Goal: Use online tool/utility: Utilize a website feature to perform a specific function

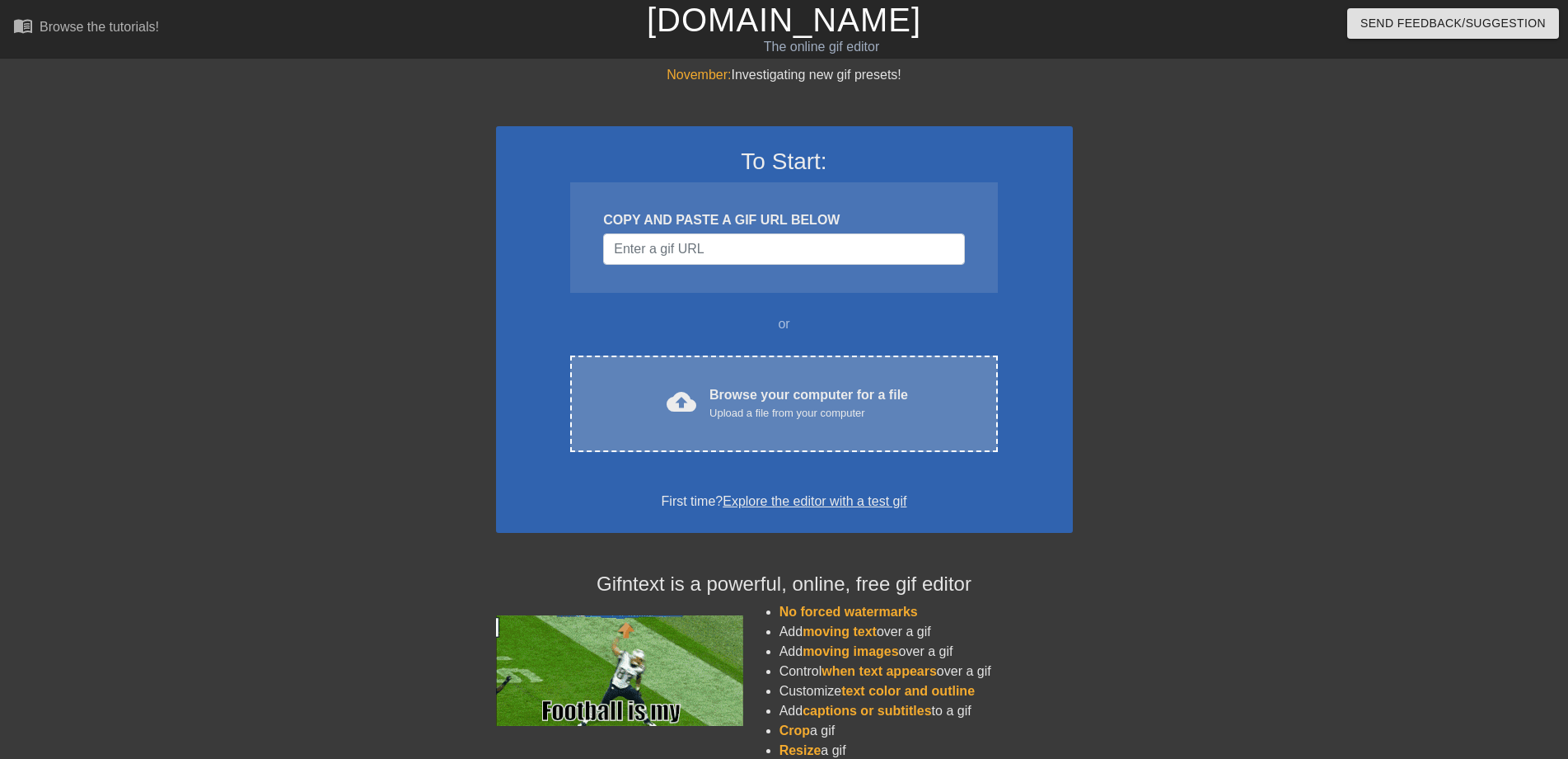
click at [778, 376] on div "cloud_upload Browse your computer for a file Upload a file from your computer C…" at bounding box center [783, 404] width 427 height 96
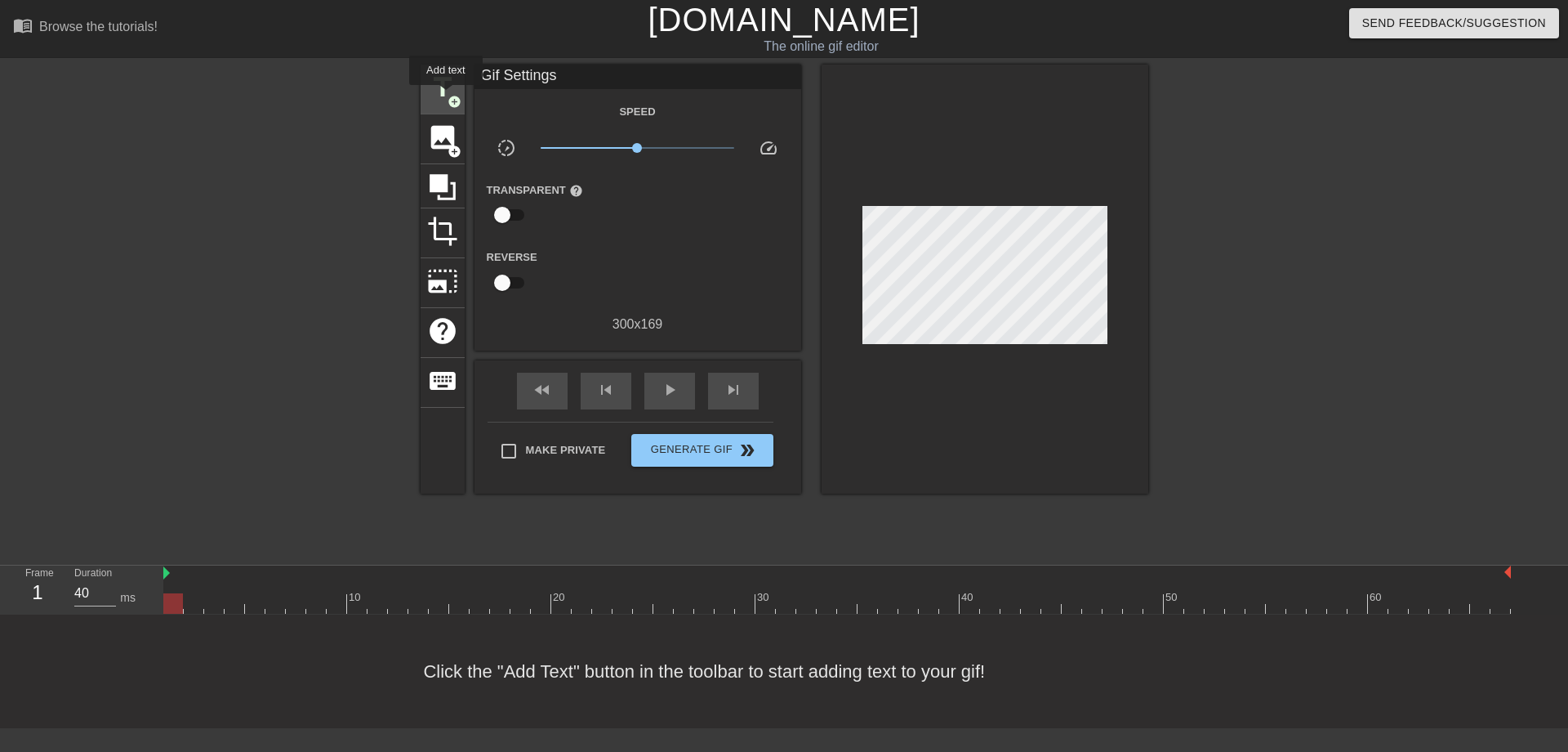
click at [445, 96] on span "title" at bounding box center [442, 87] width 31 height 31
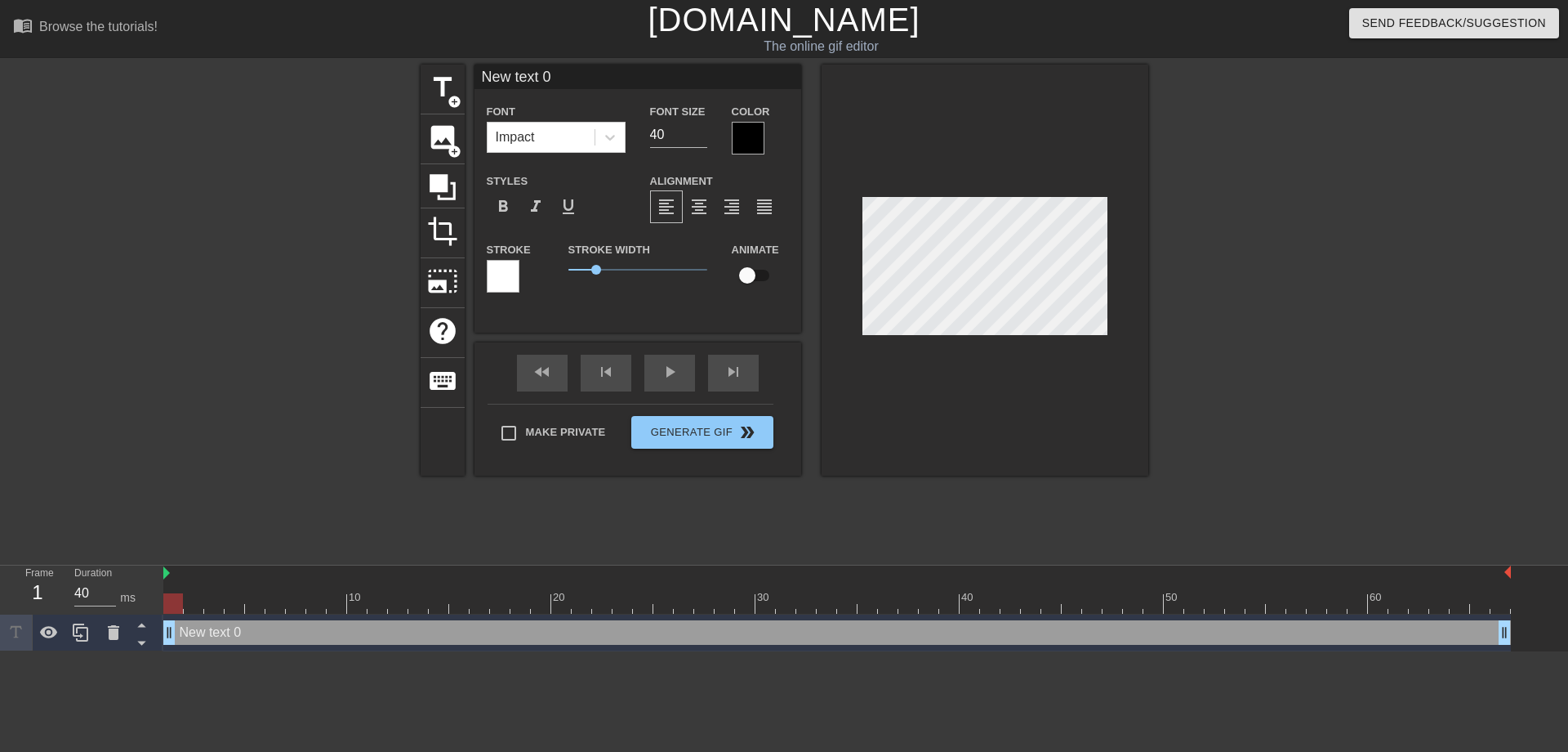
click at [557, 80] on input "New text 0" at bounding box center [638, 77] width 327 height 24
type input "N"
type input "來跟您請安囉"
click at [735, 135] on div at bounding box center [748, 137] width 33 height 33
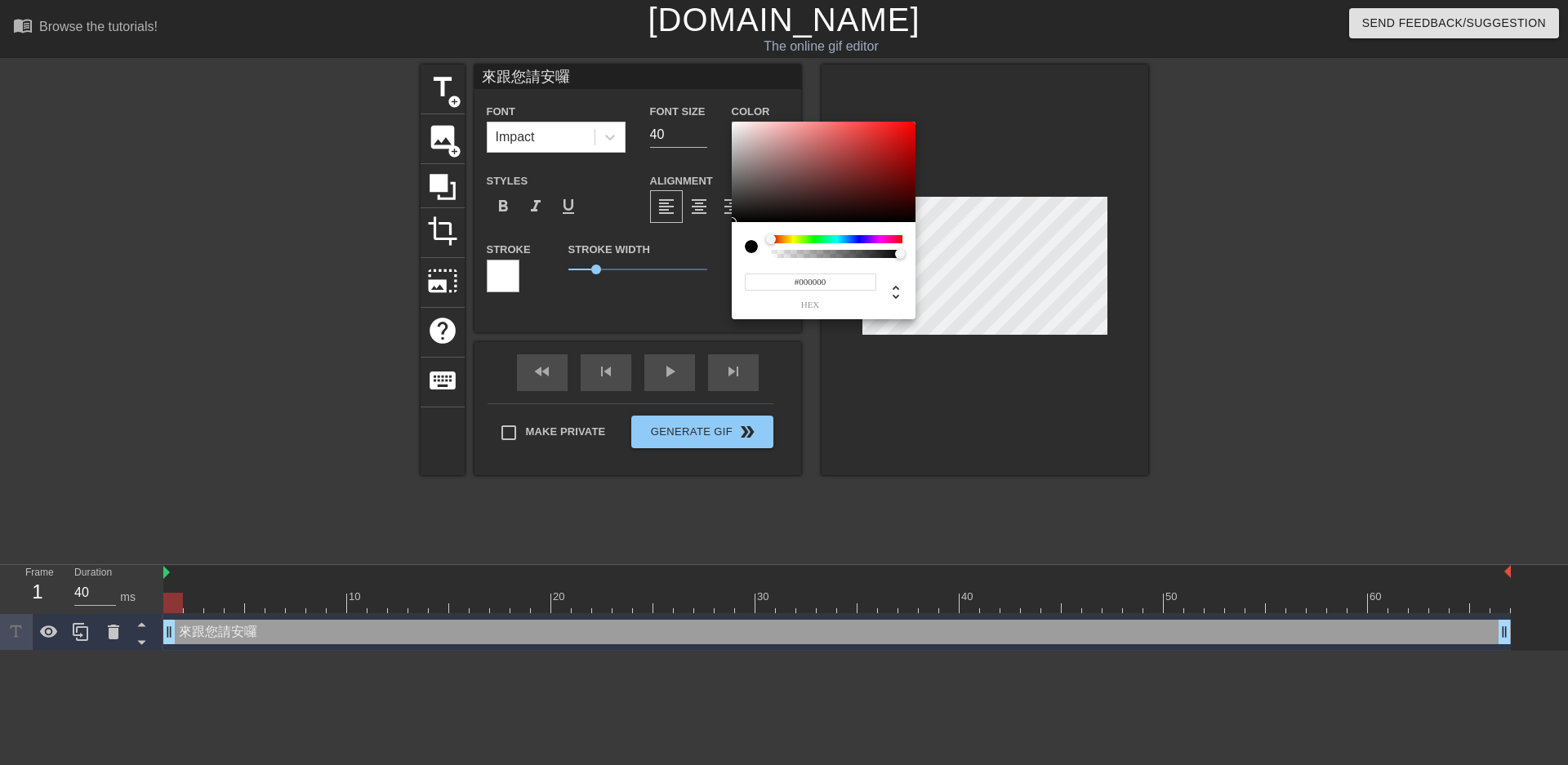
type input "#EB1313"
click at [900, 129] on div at bounding box center [824, 172] width 184 height 101
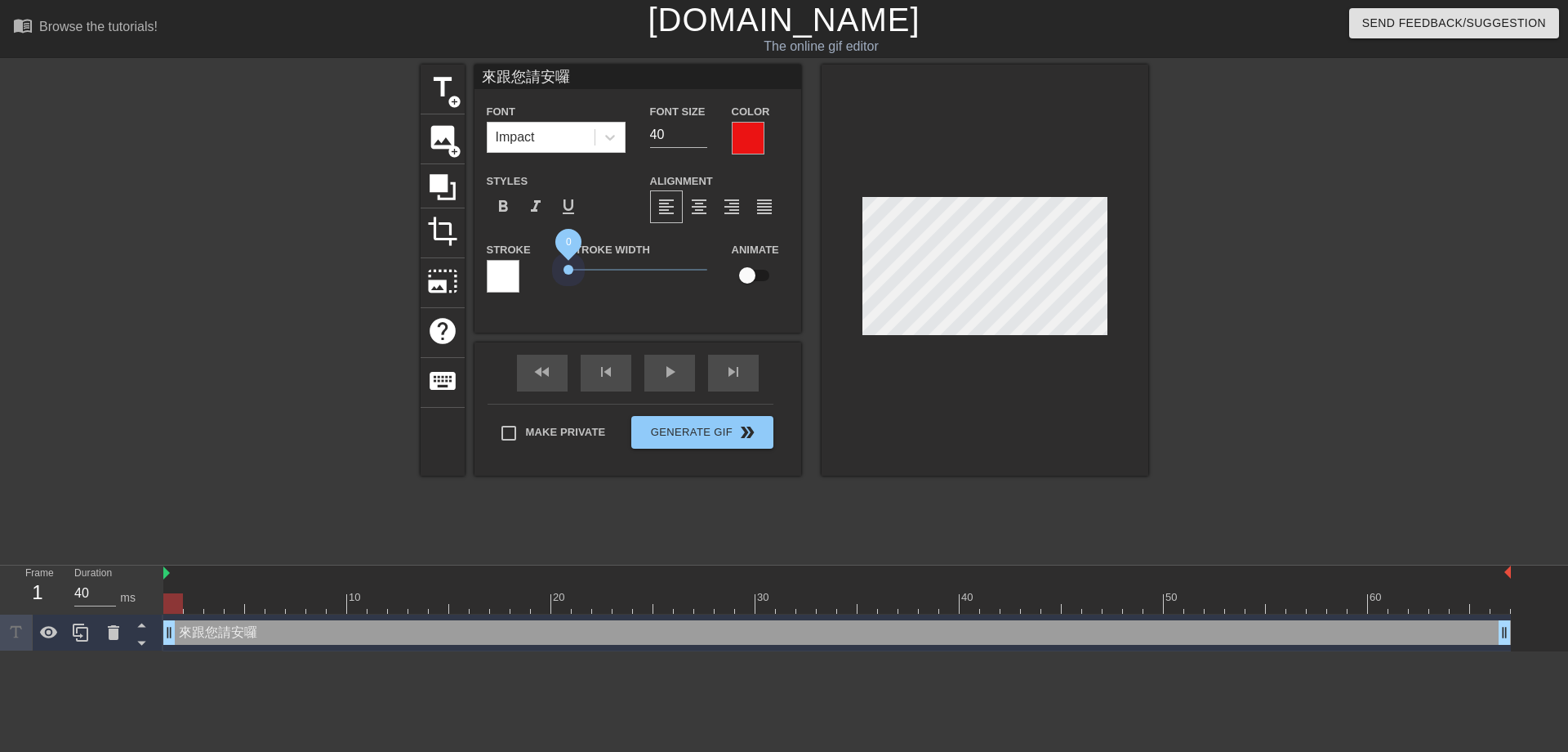
drag, startPoint x: 596, startPoint y: 270, endPoint x: 551, endPoint y: 272, distance: 45.0
click at [551, 272] on div "Stroke Stroke Width 0 Animate" at bounding box center [638, 273] width 327 height 68
click at [702, 137] on input "23" at bounding box center [678, 135] width 57 height 26
click at [704, 137] on input "22" at bounding box center [678, 135] width 57 height 26
click at [704, 137] on input "21" at bounding box center [678, 135] width 57 height 26
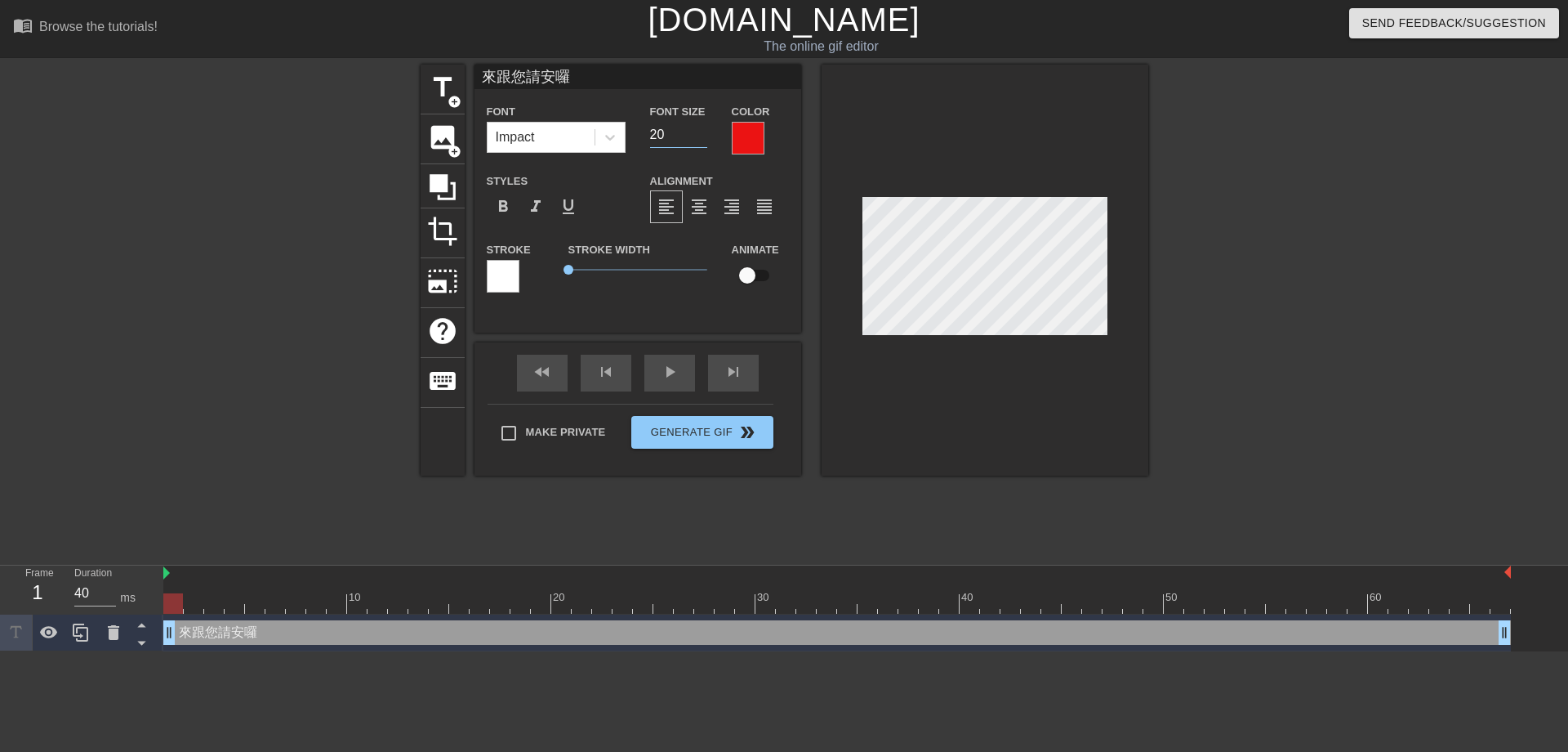
type input "20"
click at [704, 137] on input "20" at bounding box center [678, 135] width 57 height 26
click at [504, 206] on span "format_bold" at bounding box center [502, 206] width 20 height 20
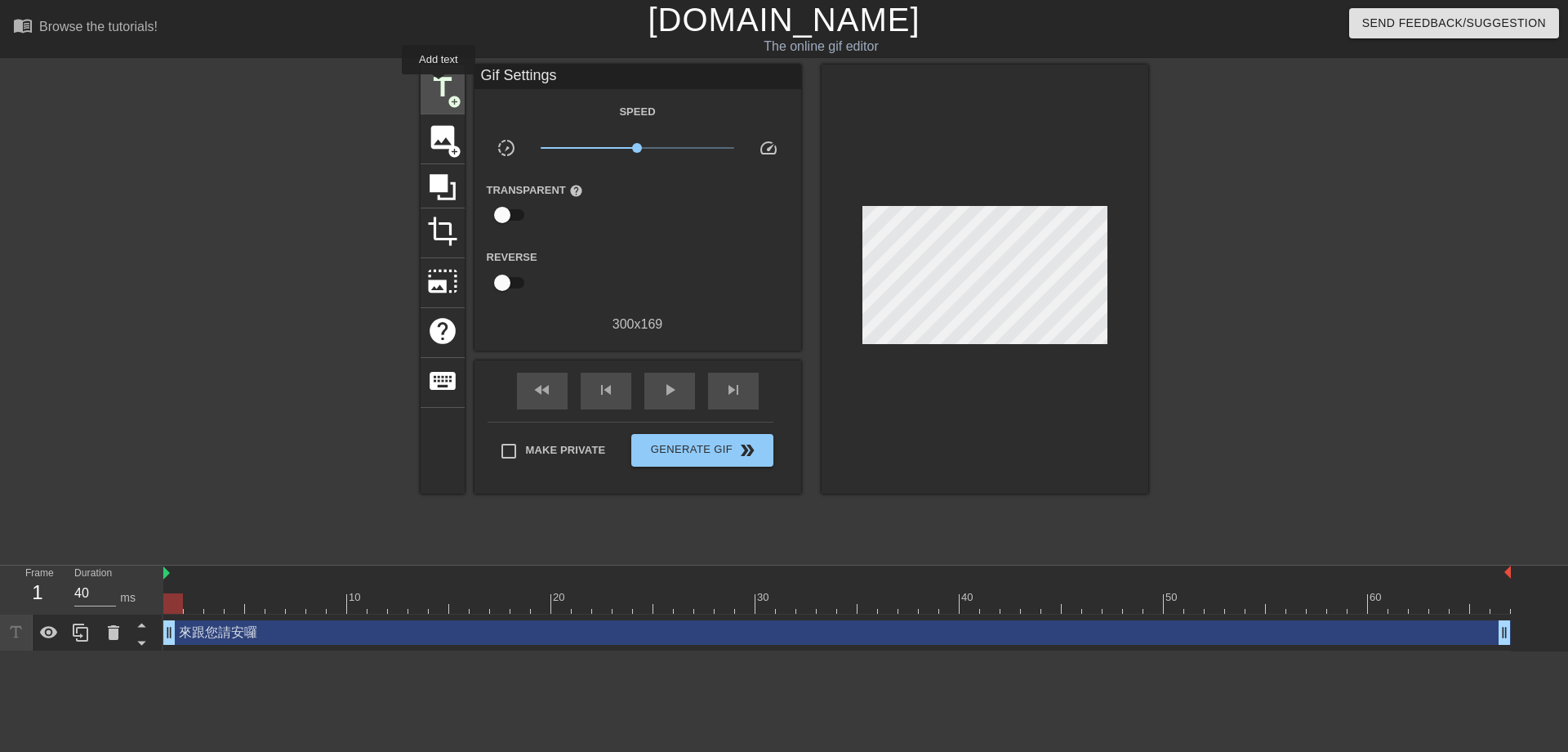
click at [439, 86] on span "title" at bounding box center [442, 87] width 31 height 31
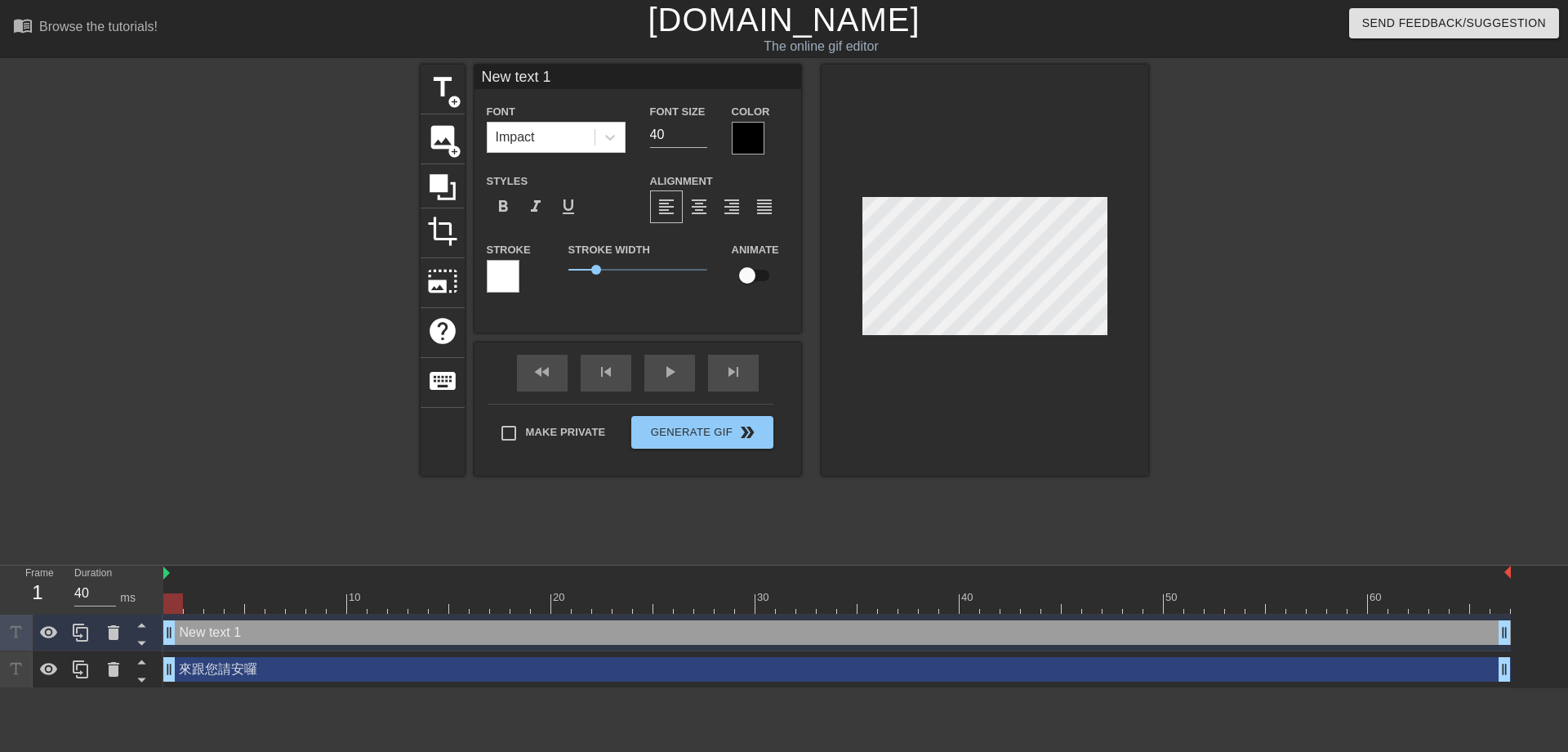
drag, startPoint x: 560, startPoint y: 77, endPoint x: 479, endPoint y: 72, distance: 81.2
click at [479, 72] on input "New text 1" at bounding box center [638, 77] width 327 height 24
type input "早安"
click at [732, 142] on div at bounding box center [748, 137] width 33 height 33
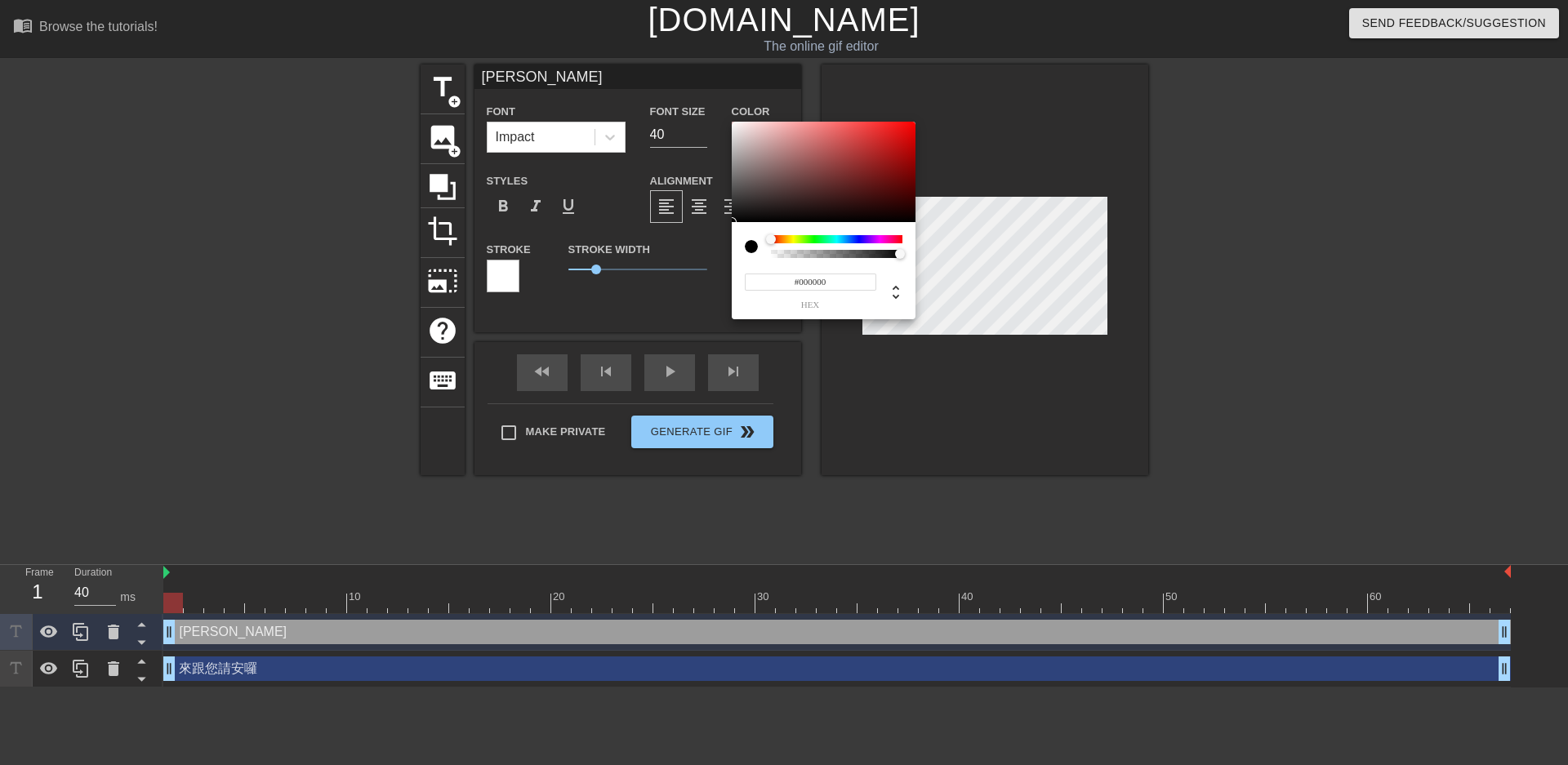
type input "#E50E0E"
click at [904, 132] on div at bounding box center [824, 172] width 184 height 101
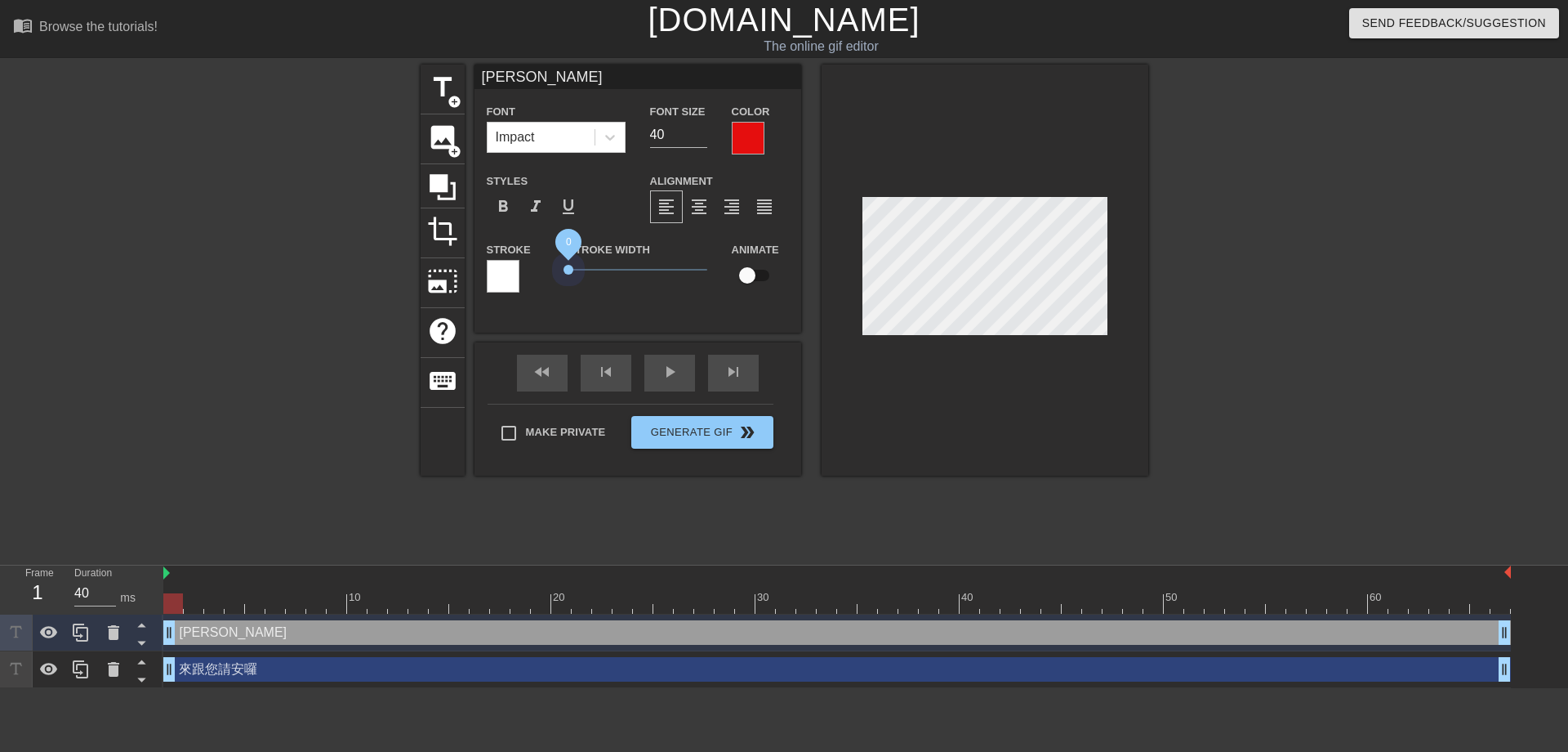
drag, startPoint x: 591, startPoint y: 270, endPoint x: 552, endPoint y: 270, distance: 39.0
click at [552, 270] on div "Stroke Stroke Width 0 Animate" at bounding box center [638, 273] width 327 height 68
click at [701, 139] on input "26" at bounding box center [678, 135] width 57 height 26
click at [701, 139] on input "25" at bounding box center [678, 135] width 57 height 26
click at [701, 139] on input "24" at bounding box center [678, 135] width 57 height 26
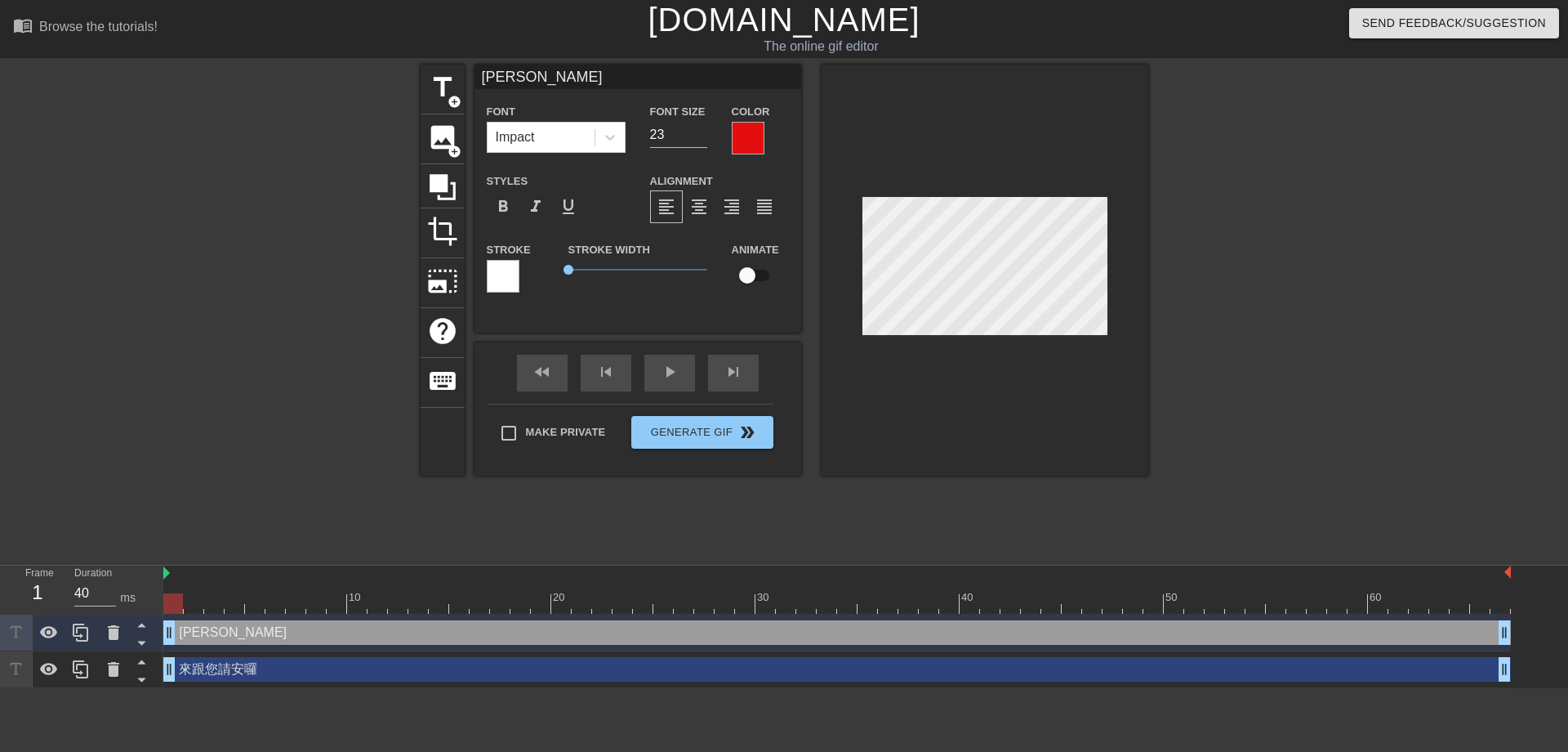
click at [701, 139] on input "23" at bounding box center [678, 135] width 57 height 26
click at [701, 139] on input "22" at bounding box center [678, 135] width 57 height 26
click at [701, 139] on input "21" at bounding box center [678, 135] width 57 height 26
type input "20"
click at [701, 139] on input "20" at bounding box center [678, 135] width 57 height 26
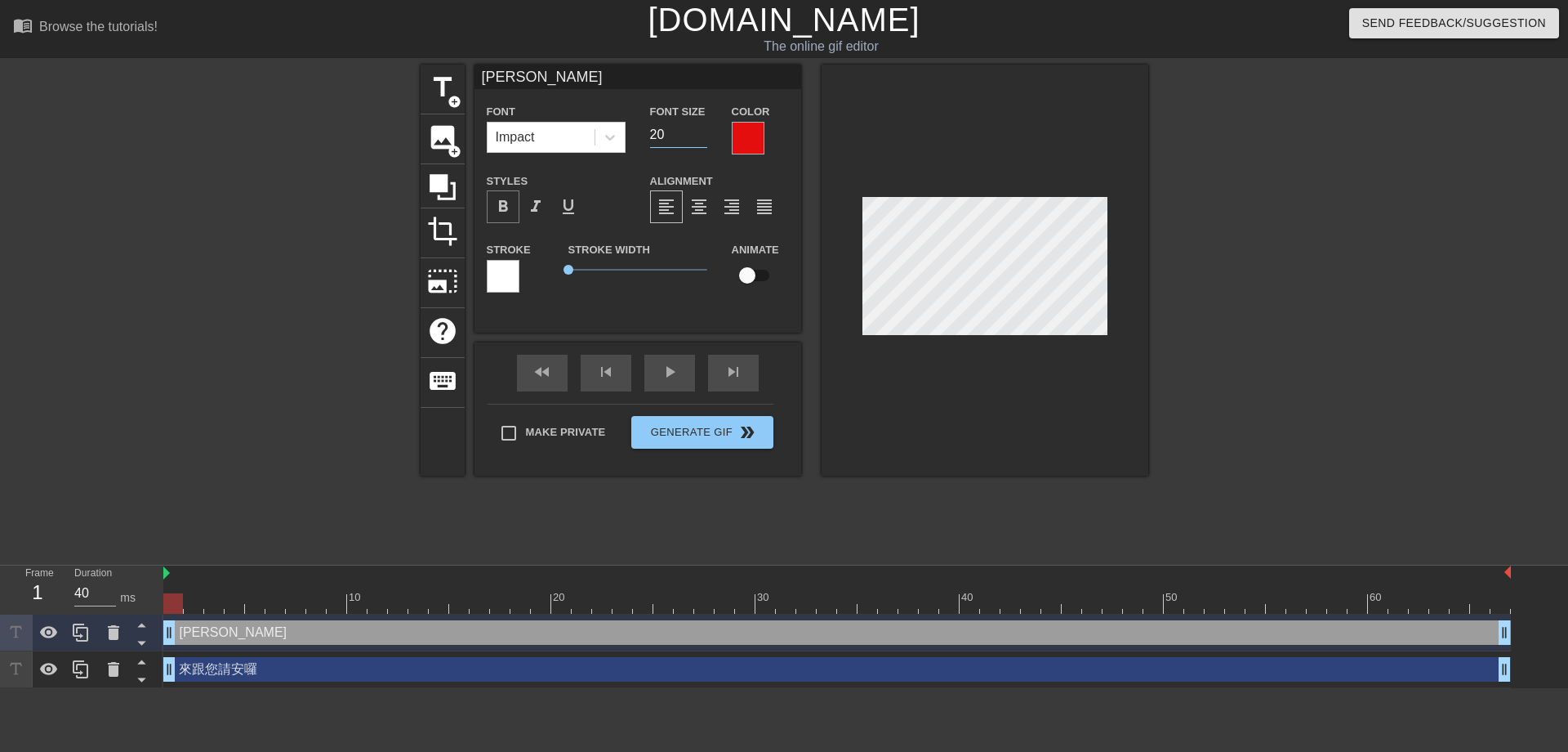
click at [503, 209] on span "format_bold" at bounding box center [502, 206] width 20 height 20
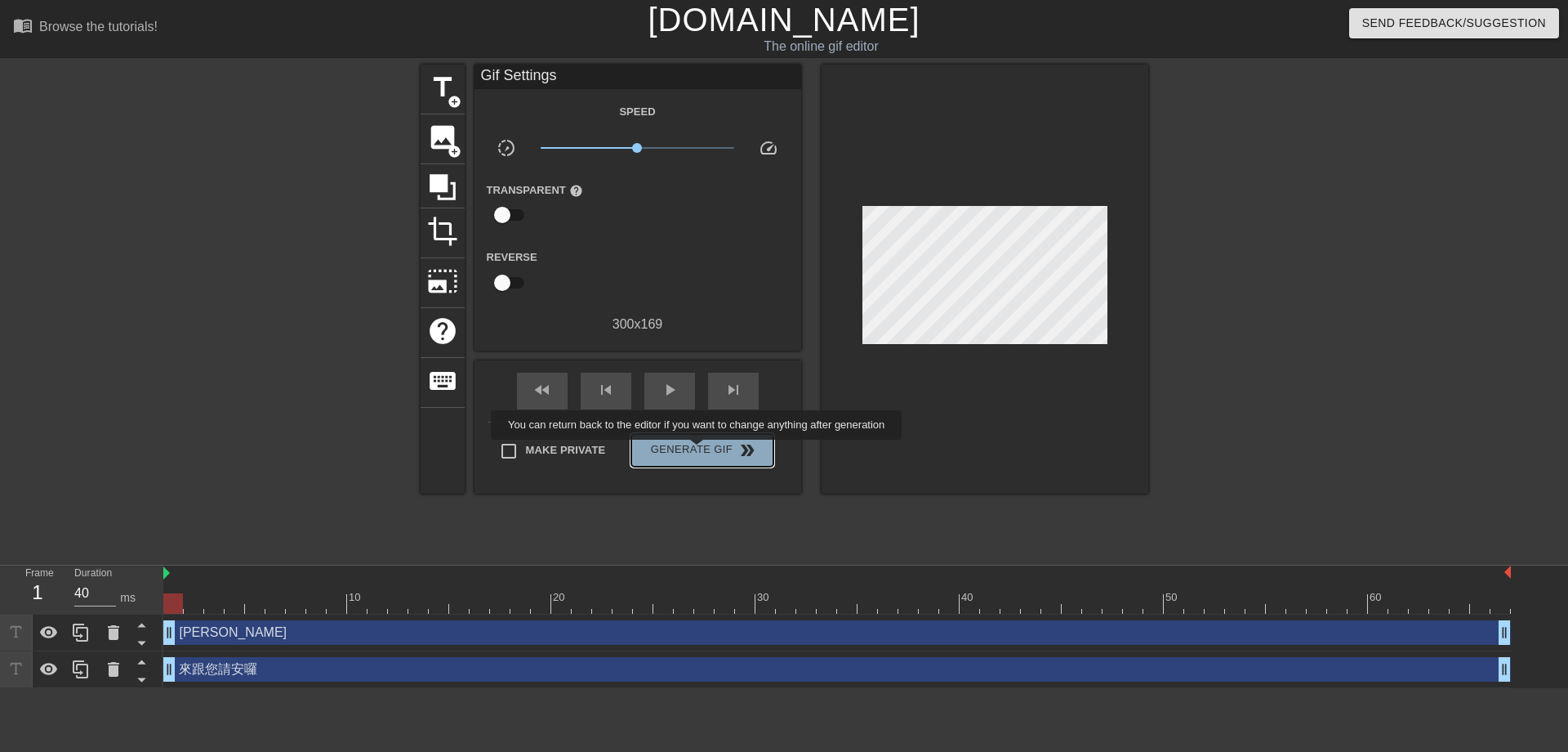
click at [699, 451] on span "Generate Gif double_arrow" at bounding box center [701, 449] width 128 height 20
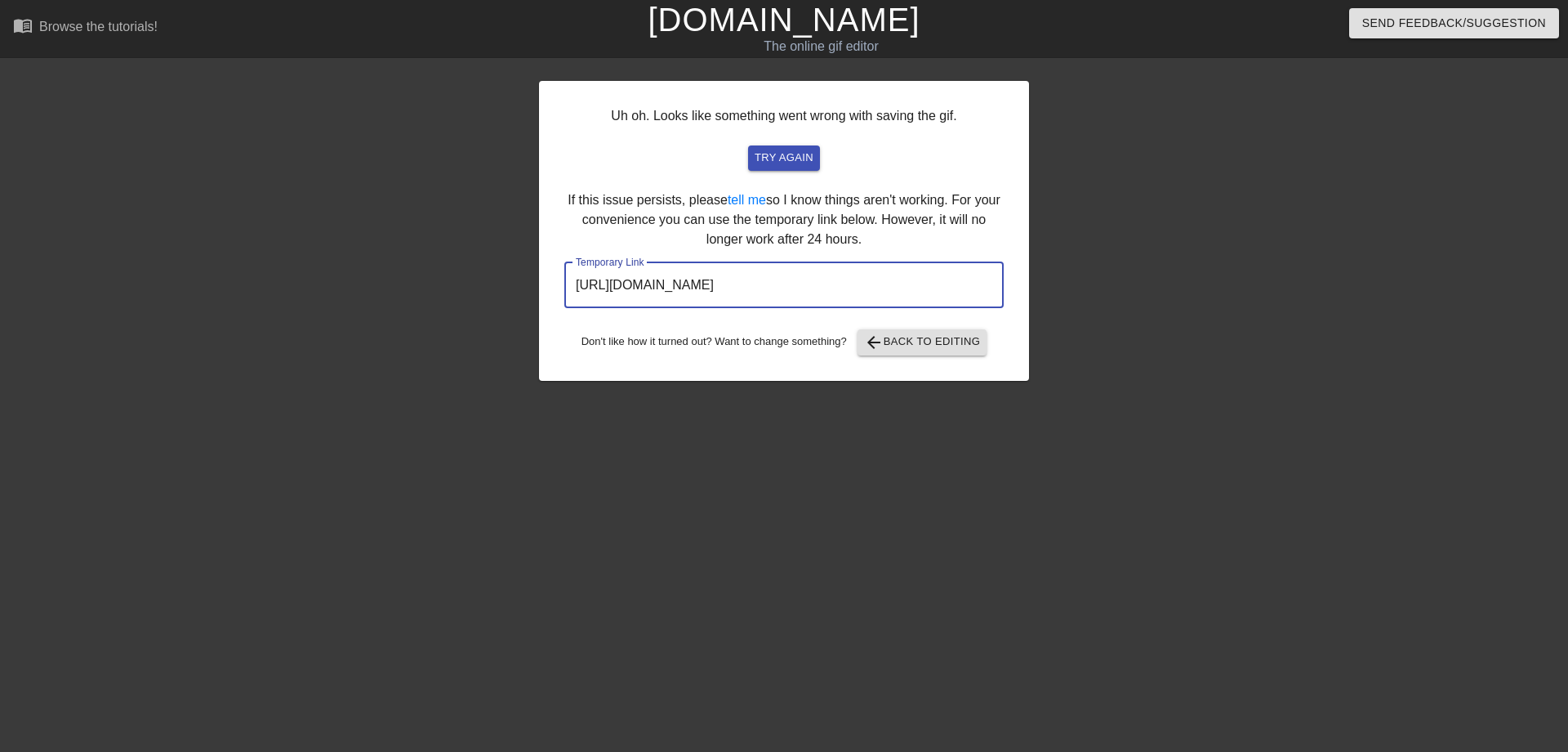
drag, startPoint x: 902, startPoint y: 287, endPoint x: 577, endPoint y: 278, distance: 325.1
click at [577, 278] on input "http://www.gifntext.com/temp_generations/63pmgJis.gif" at bounding box center [784, 285] width 439 height 46
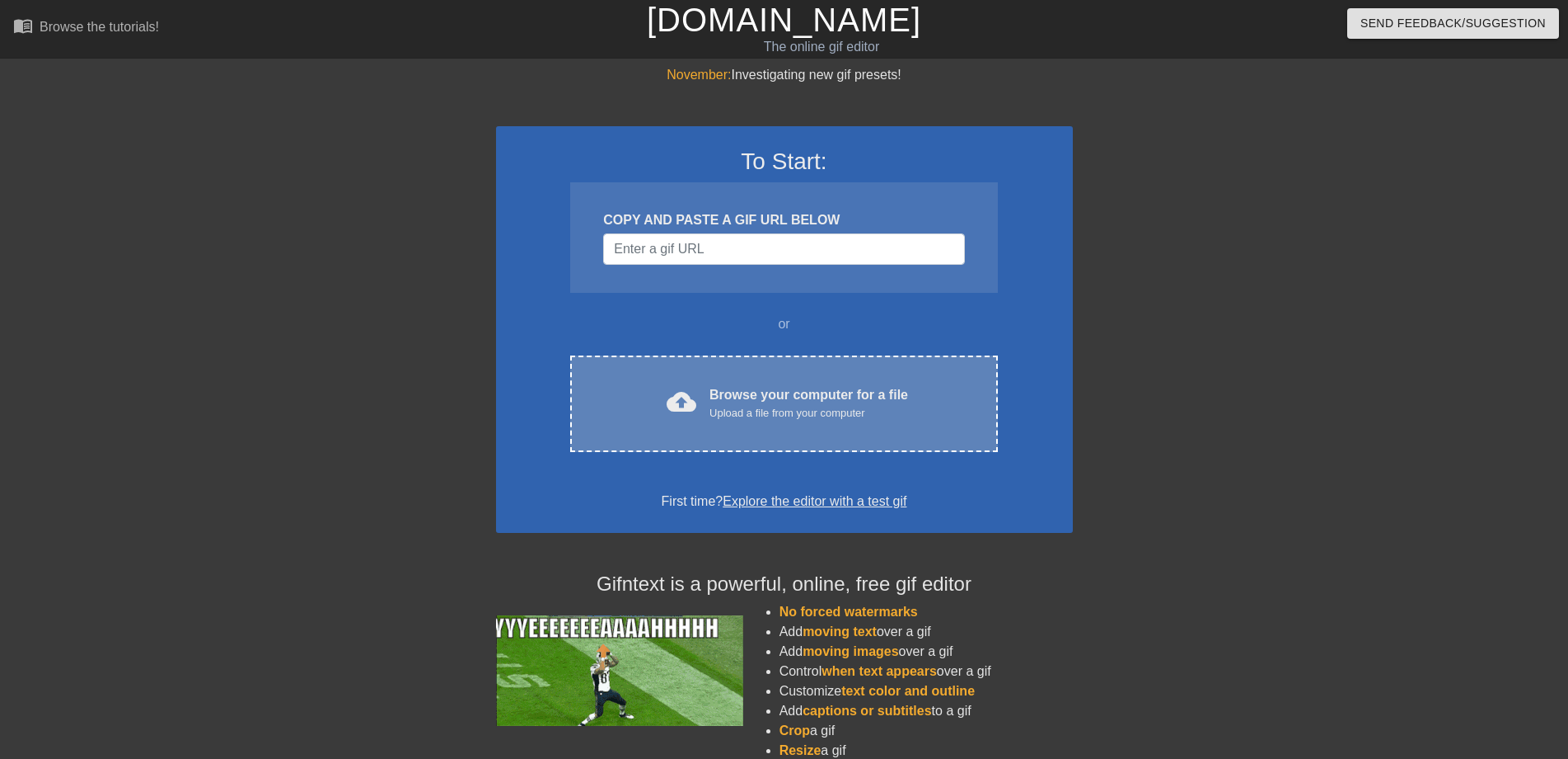
click at [686, 415] on span "cloud_upload" at bounding box center [680, 401] width 29 height 29
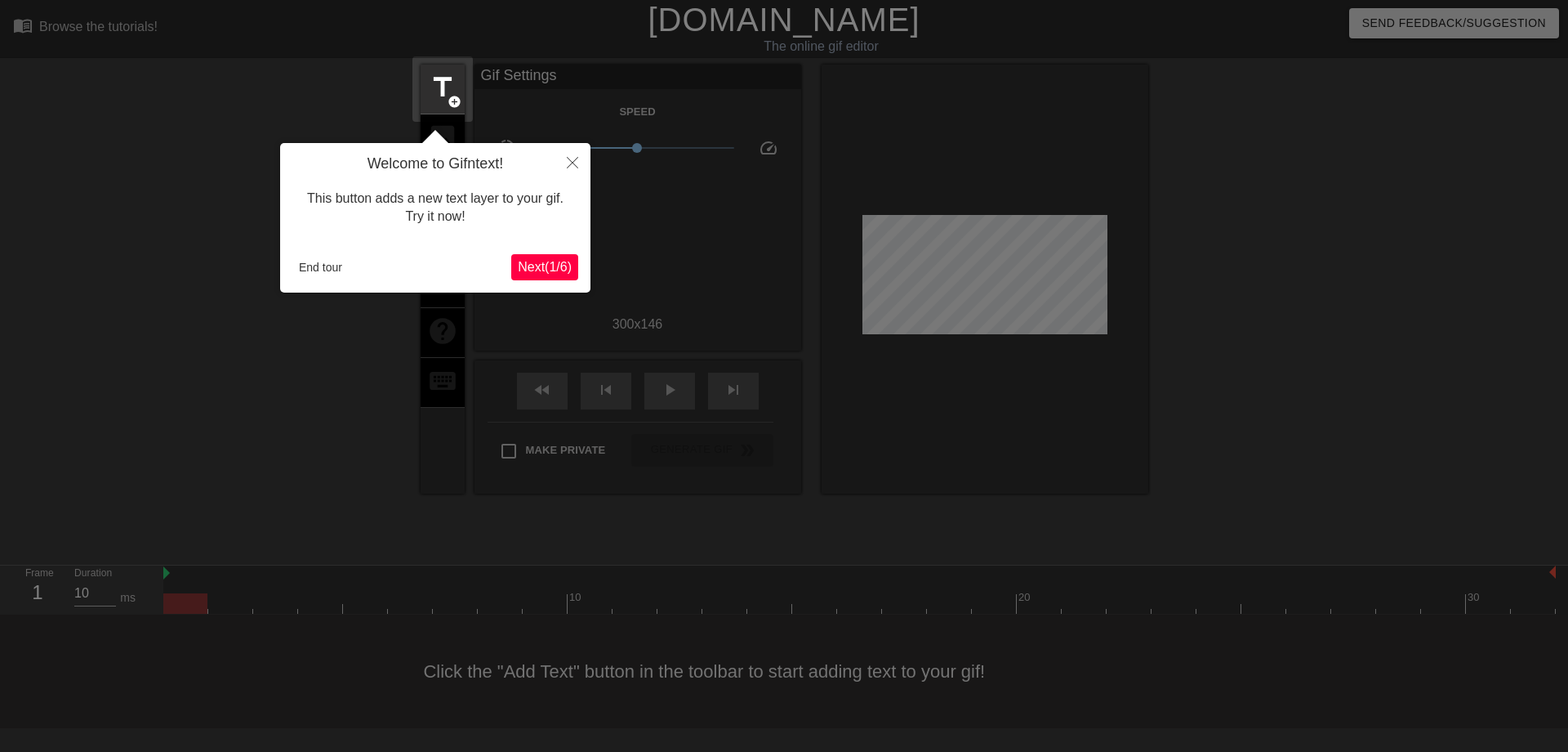
click at [543, 278] on button "Next ( 1 / 6 )" at bounding box center [544, 267] width 67 height 26
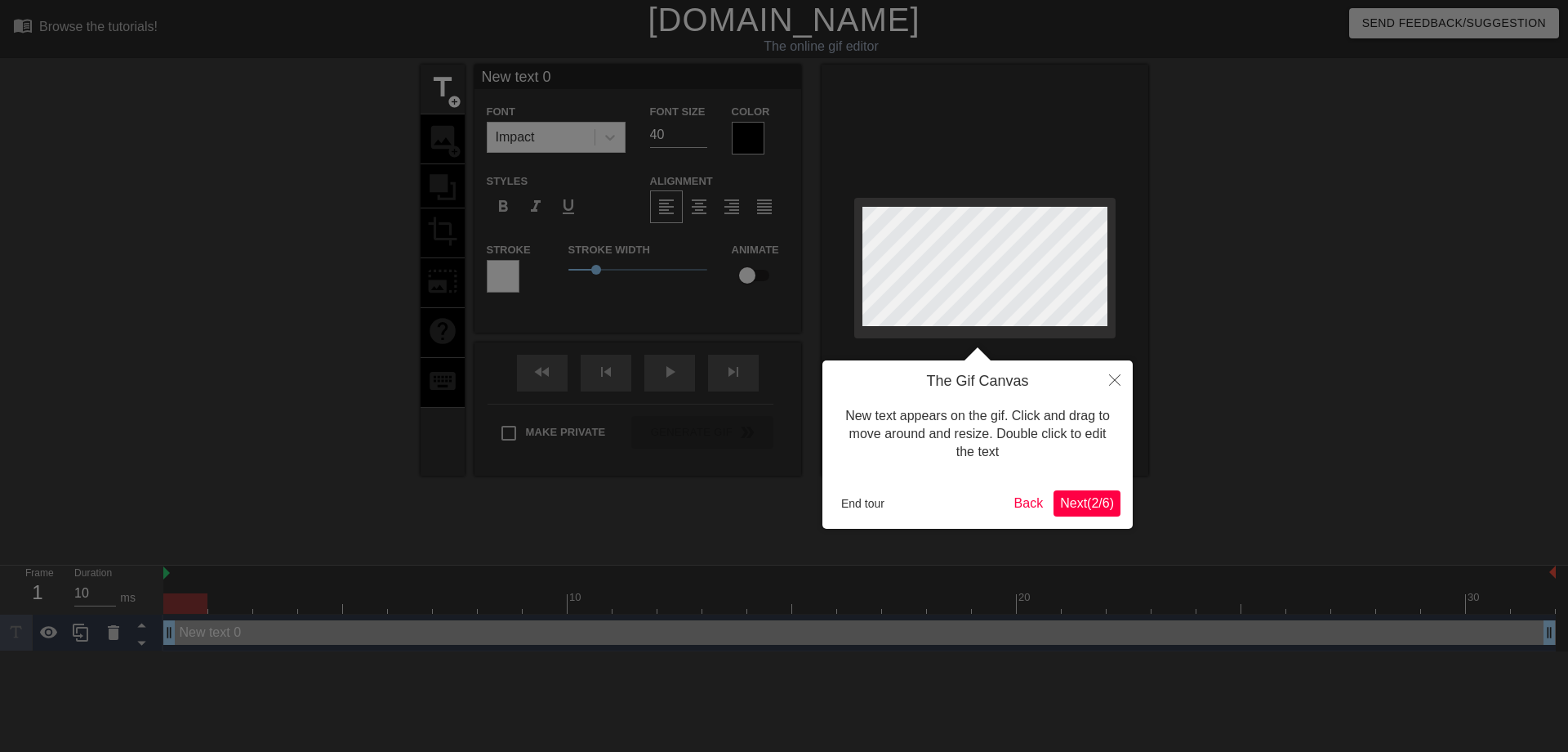
click at [1069, 501] on span "Next ( 2 / 6 )" at bounding box center [1087, 503] width 54 height 14
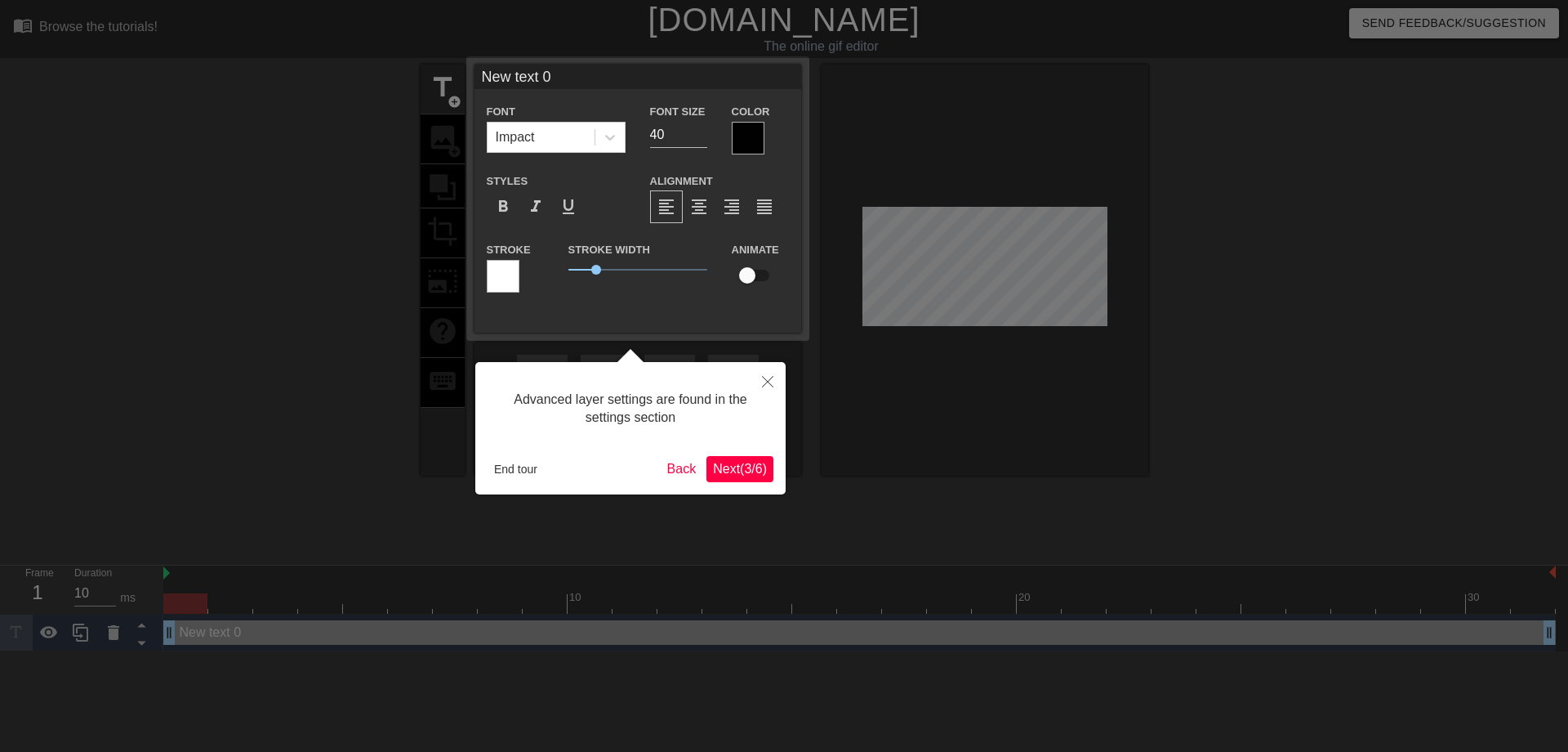
click at [727, 474] on span "Next ( 3 / 6 )" at bounding box center [740, 468] width 54 height 14
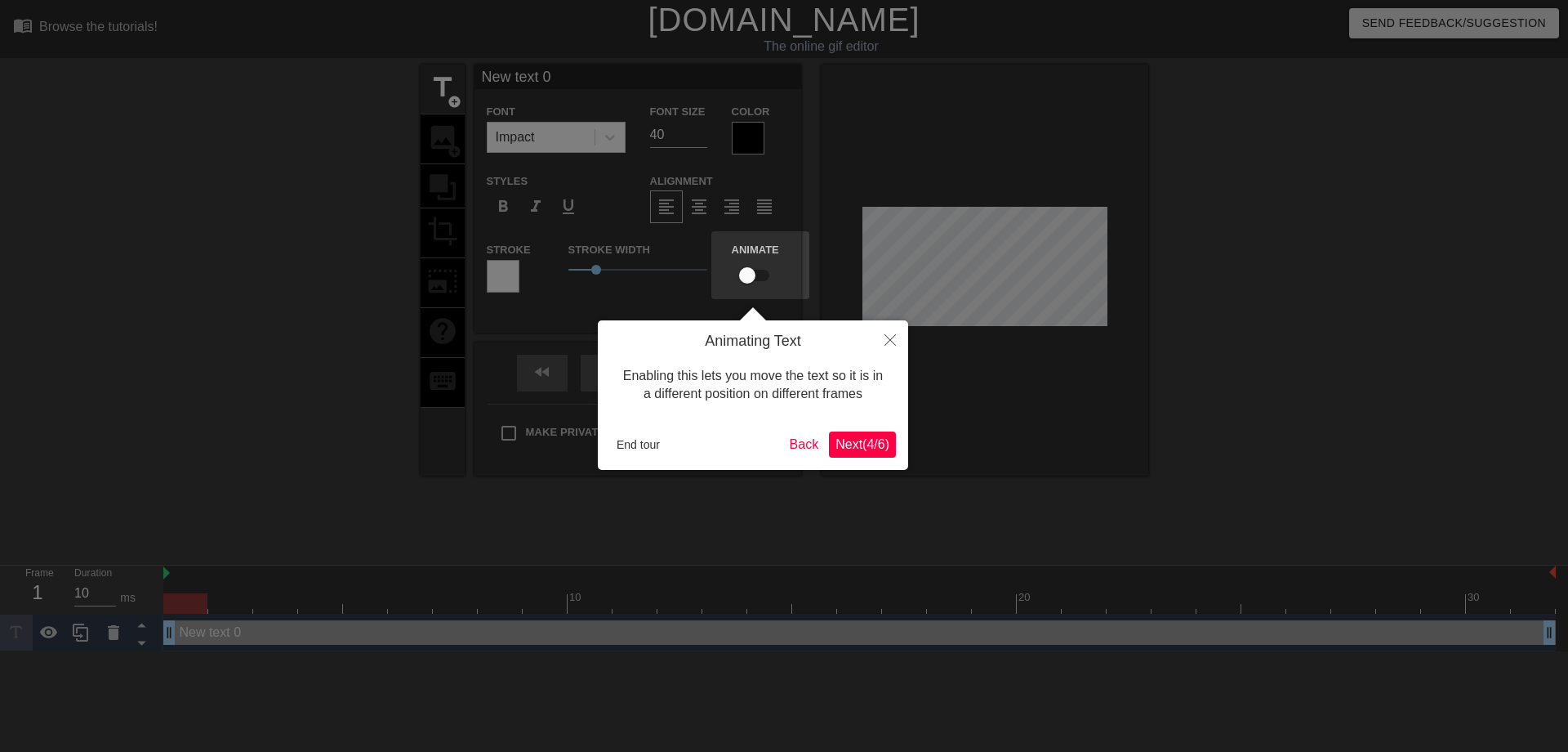
click at [867, 442] on span "Next ( 4 / 6 )" at bounding box center [863, 444] width 54 height 14
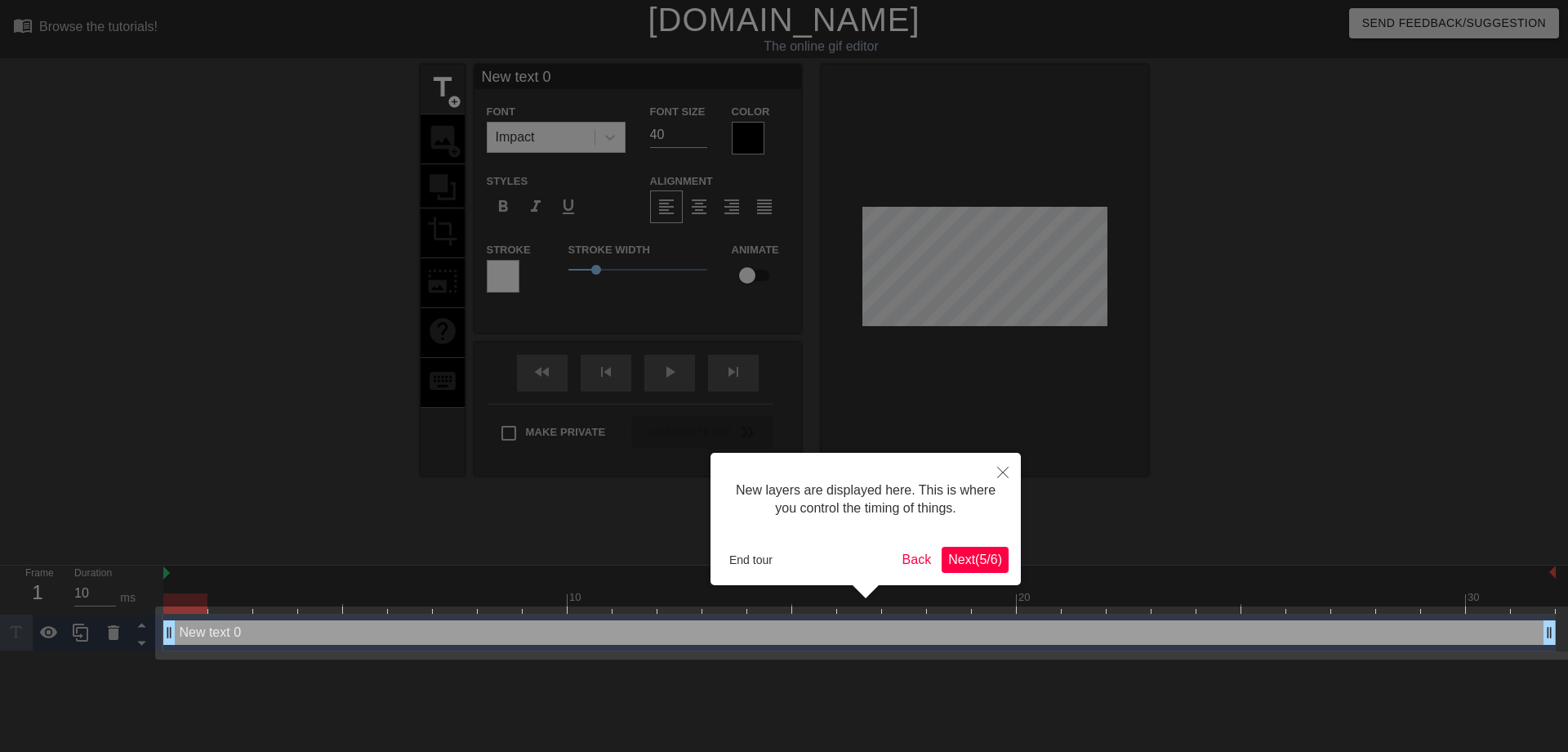
click at [954, 560] on span "Next ( 5 / 6 )" at bounding box center [975, 559] width 54 height 14
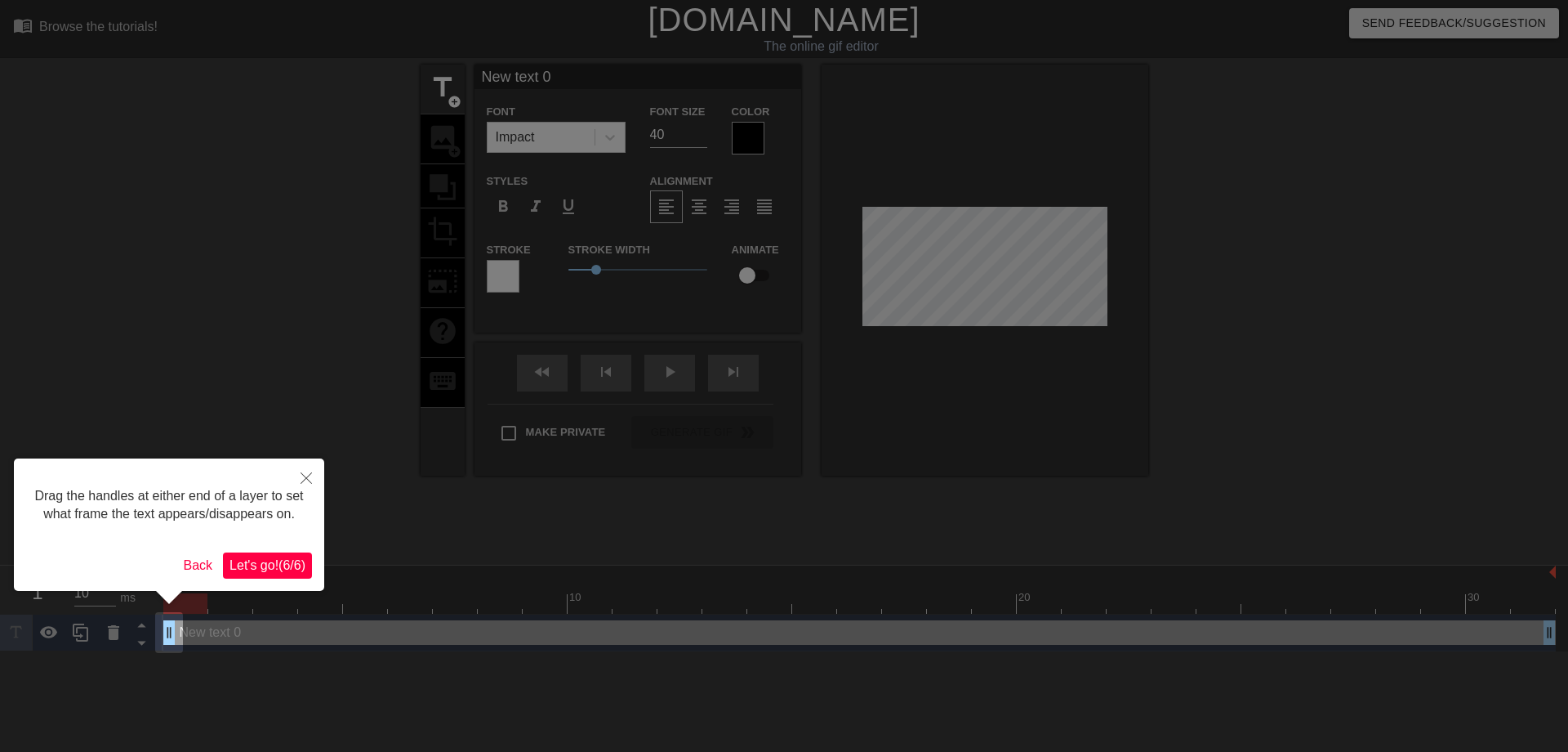
click at [267, 563] on span "Let's go! ( 6 / 6 )" at bounding box center [267, 564] width 76 height 14
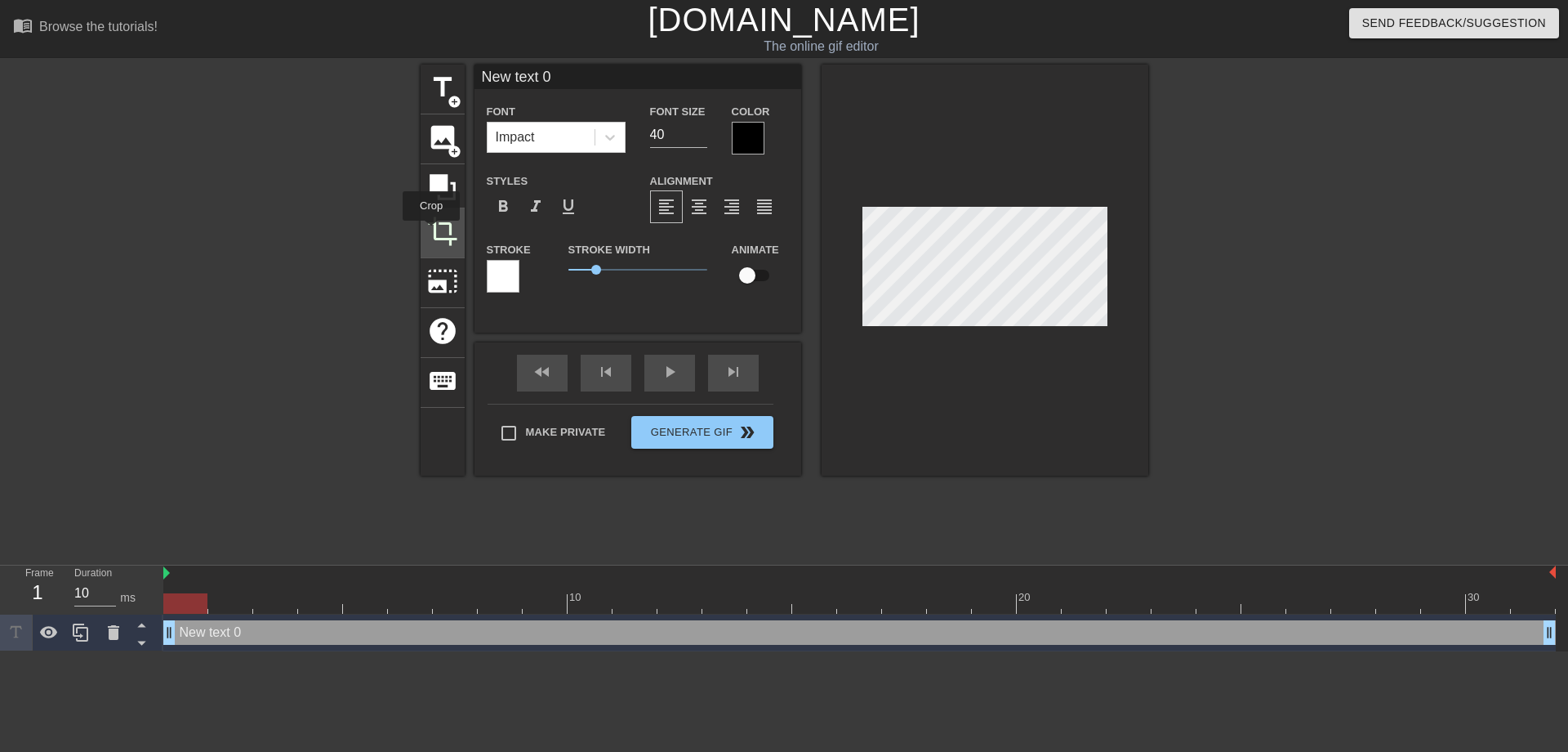
click at [431, 232] on span "crop" at bounding box center [442, 231] width 31 height 31
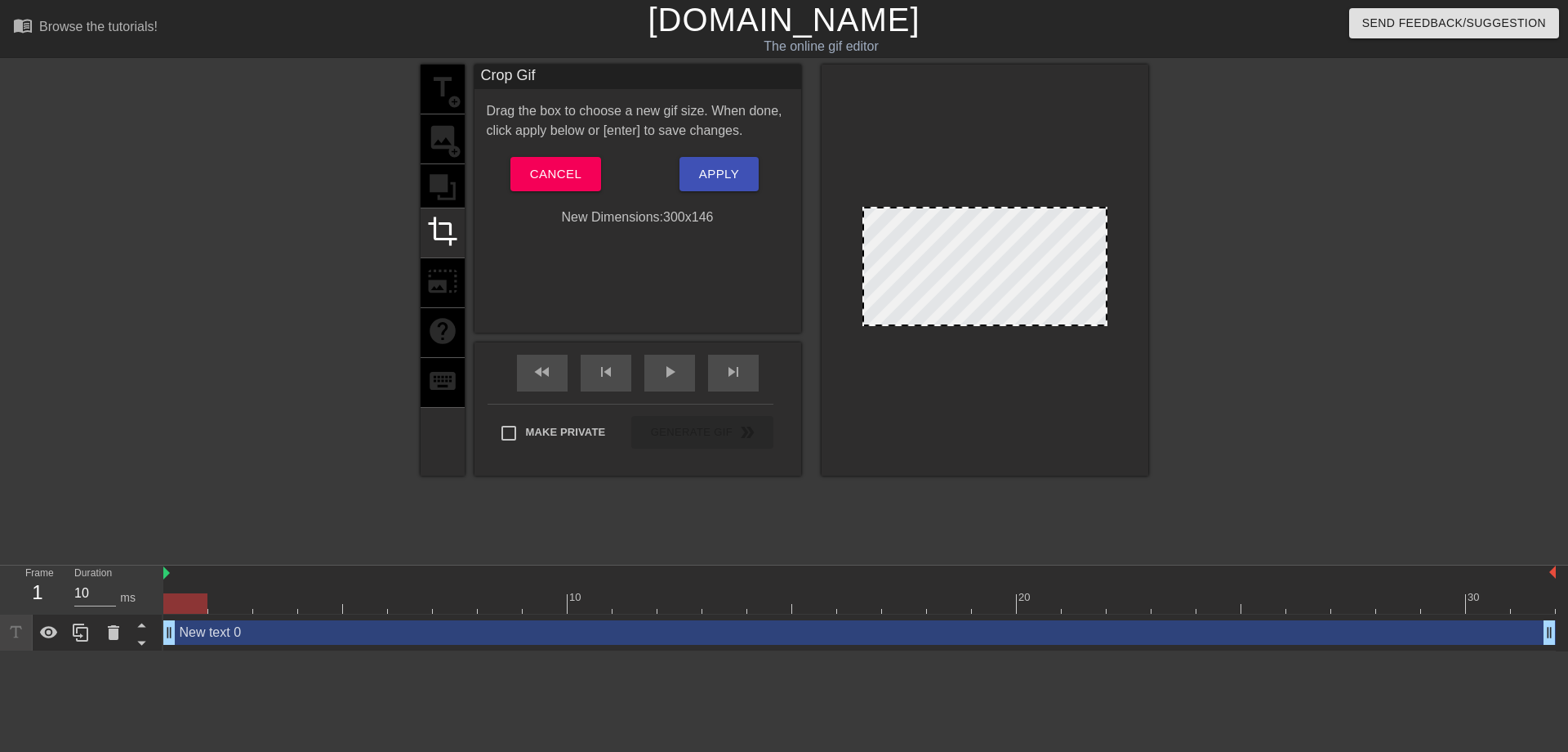
drag, startPoint x: 1023, startPoint y: 325, endPoint x: 1023, endPoint y: 340, distance: 15.0
click at [1023, 340] on div at bounding box center [985, 270] width 327 height 411
drag, startPoint x: 1106, startPoint y: 283, endPoint x: 1056, endPoint y: 293, distance: 51.0
click at [1056, 293] on div at bounding box center [1055, 266] width 8 height 116
click at [712, 177] on span "Apply" at bounding box center [719, 174] width 40 height 21
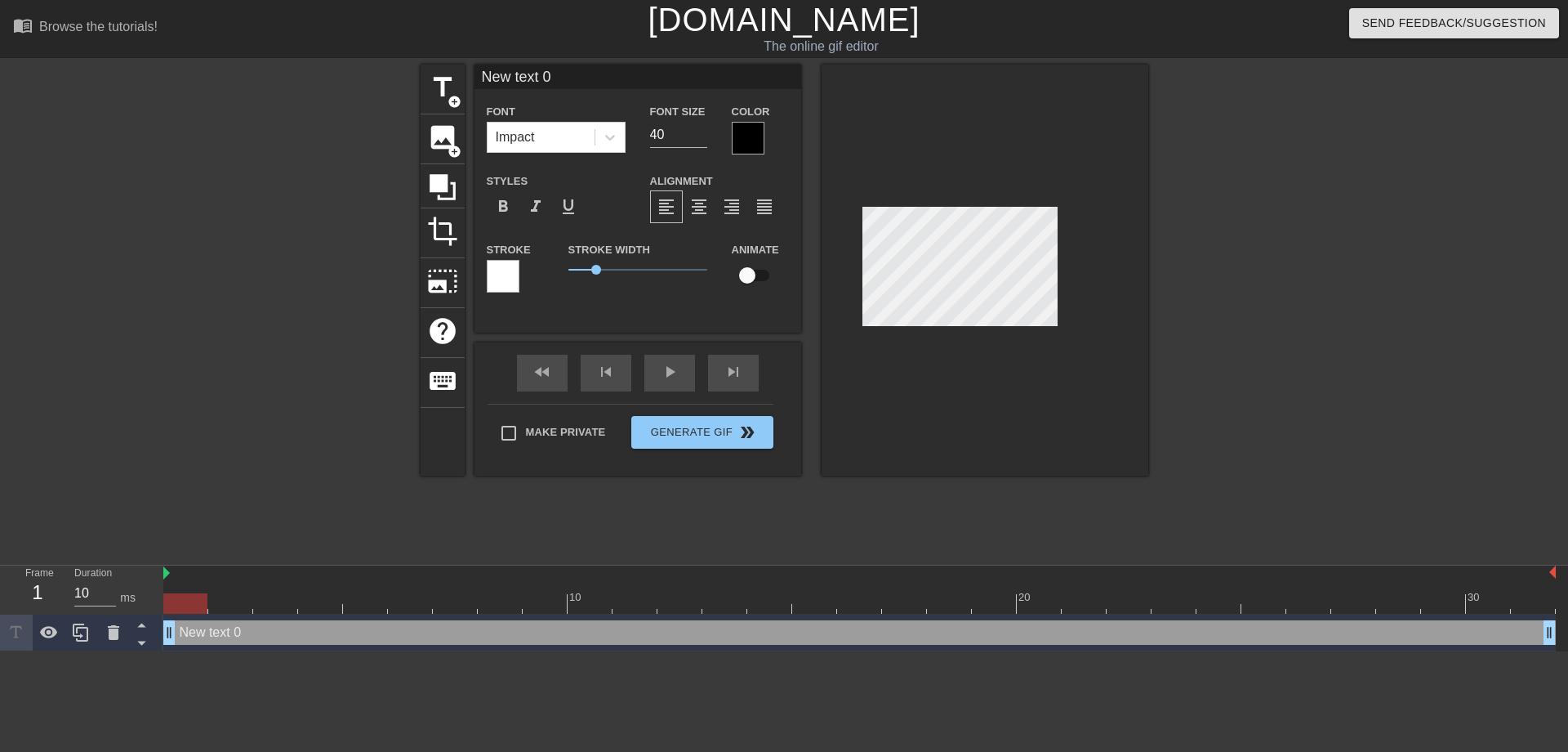
drag, startPoint x: 558, startPoint y: 85, endPoint x: 472, endPoint y: 85, distance: 86.0
click at [472, 85] on div "title add_circle image add_circle crop photo_size_select_large help keyboard Ne…" at bounding box center [784, 270] width 727 height 411
type input "[PERSON_NAME]"
click at [742, 135] on div at bounding box center [748, 137] width 33 height 33
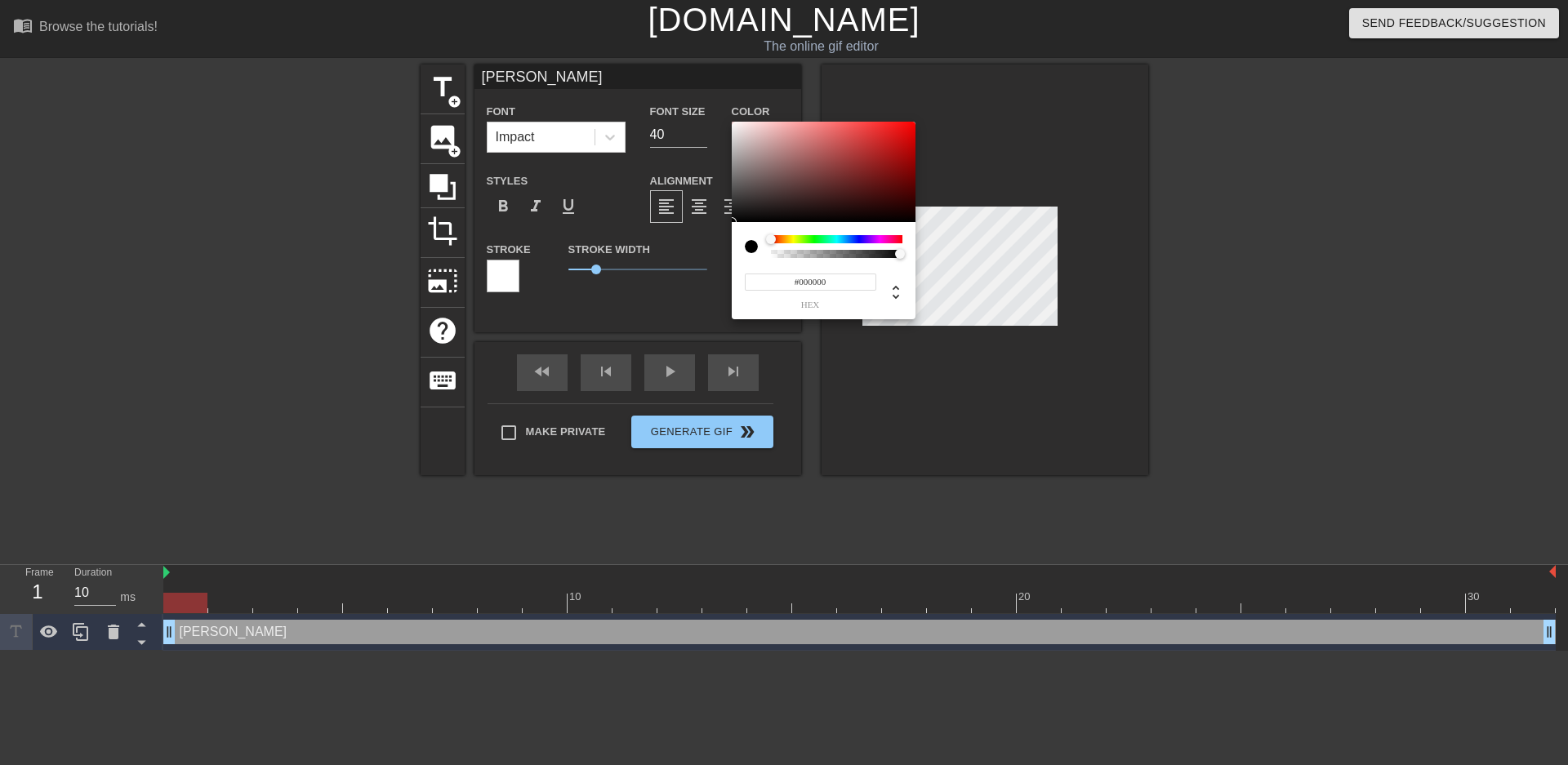
type input "#E90E0E"
click at [904, 130] on div at bounding box center [824, 172] width 184 height 101
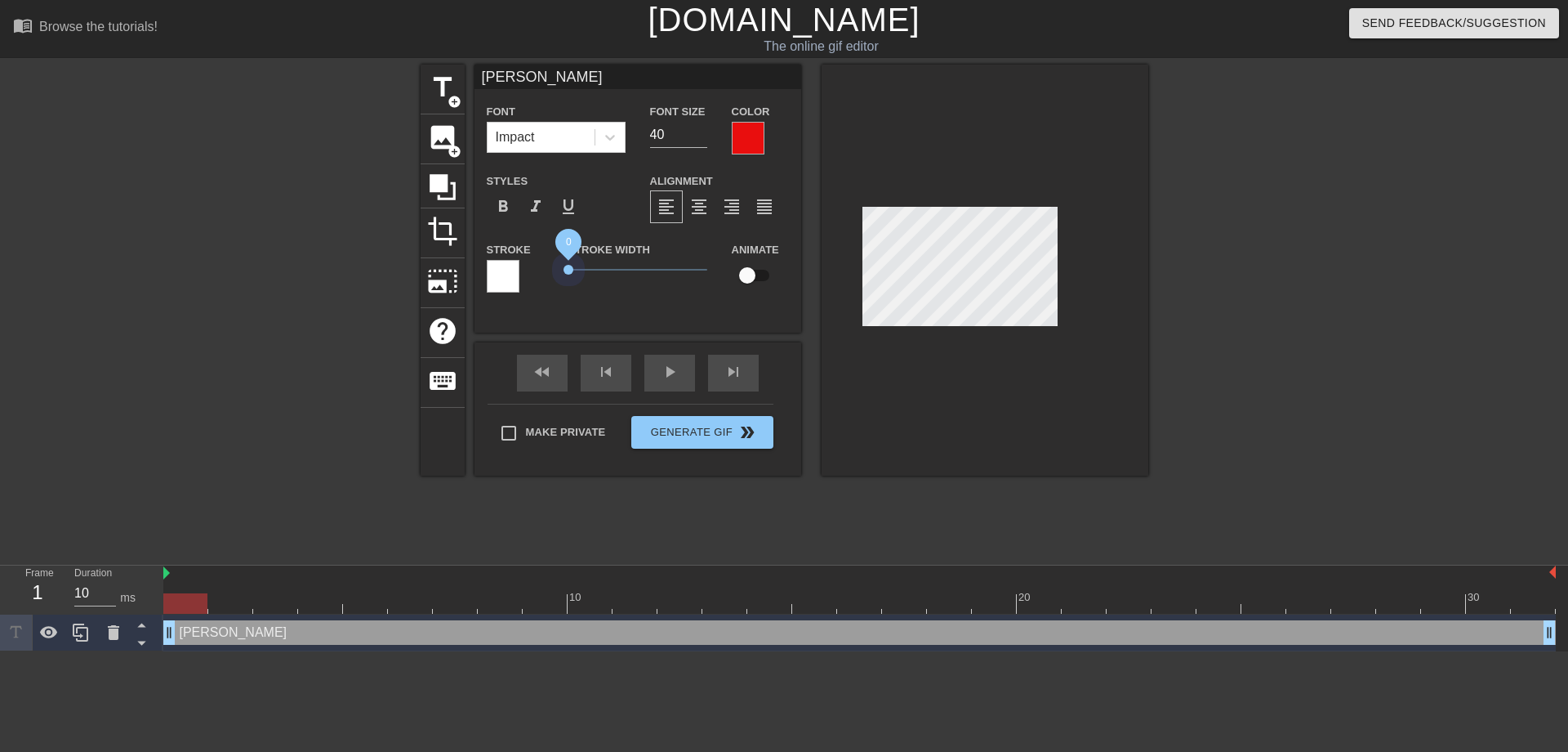
drag, startPoint x: 596, startPoint y: 270, endPoint x: 519, endPoint y: 262, distance: 77.4
click at [519, 262] on div "Stroke Stroke Width 0 Animate" at bounding box center [638, 273] width 327 height 68
click at [498, 209] on span "format_bold" at bounding box center [502, 206] width 20 height 20
click at [503, 206] on span "format_bold" at bounding box center [502, 206] width 20 height 20
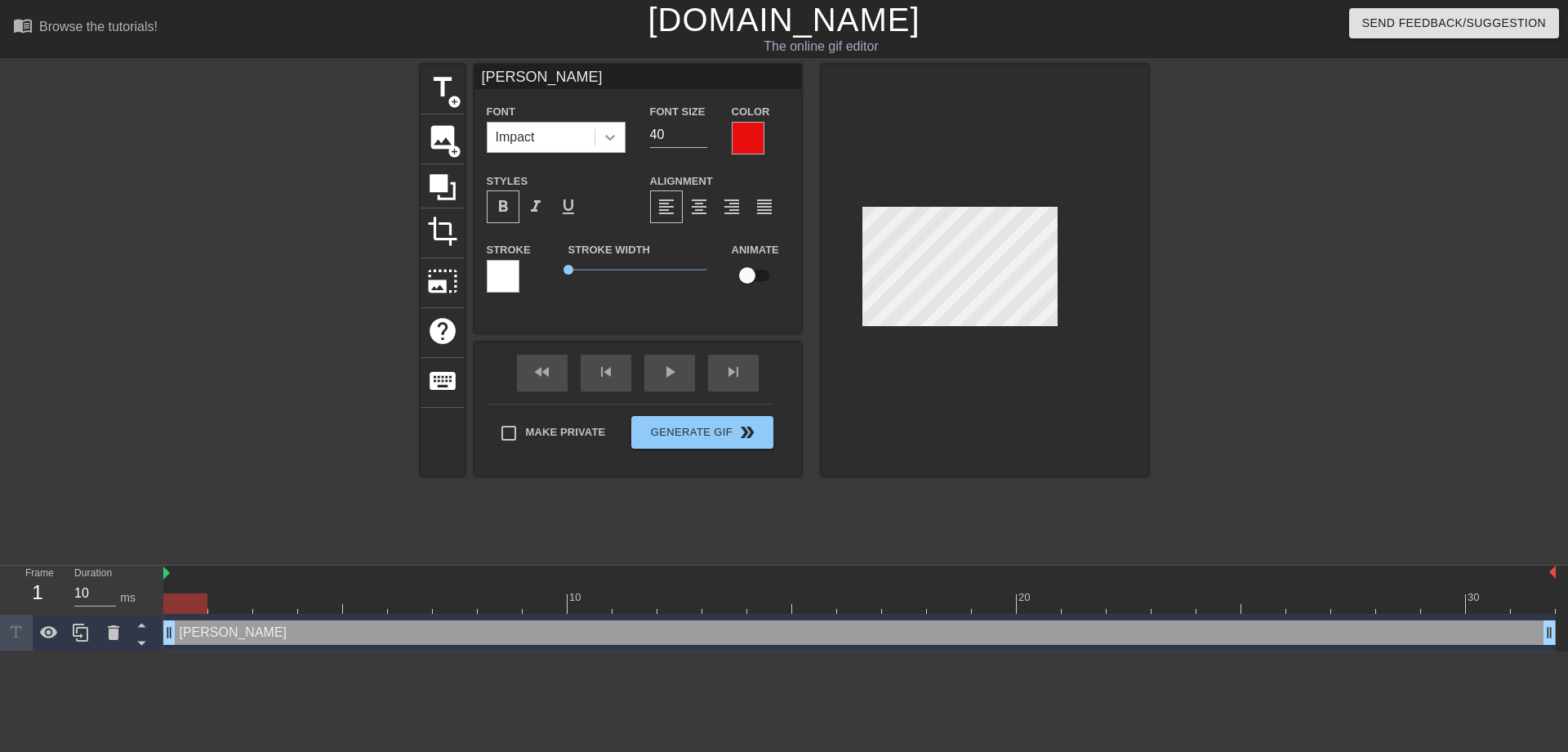
click at [608, 141] on icon at bounding box center [610, 136] width 16 height 16
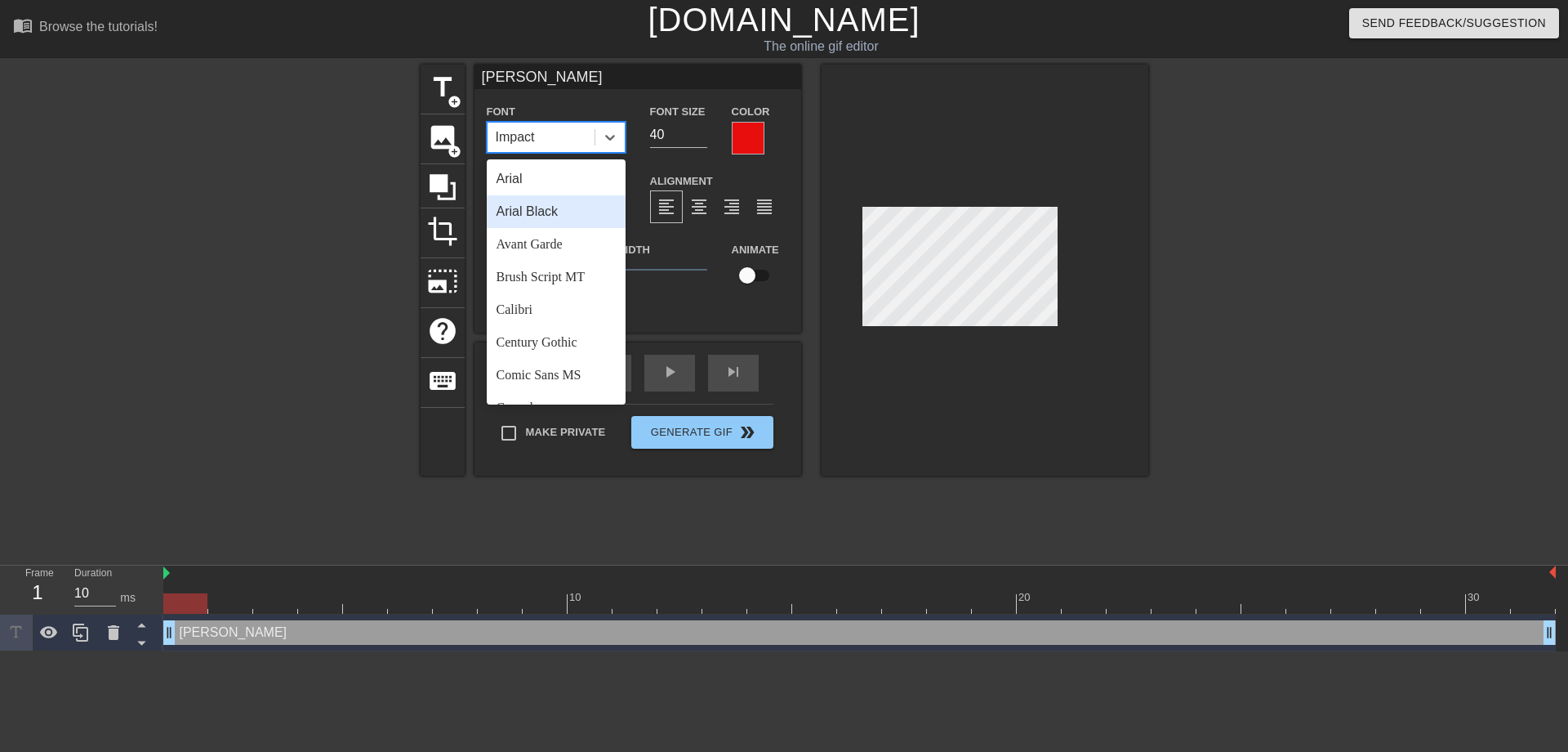
click at [530, 210] on div "Arial Black" at bounding box center [556, 211] width 139 height 33
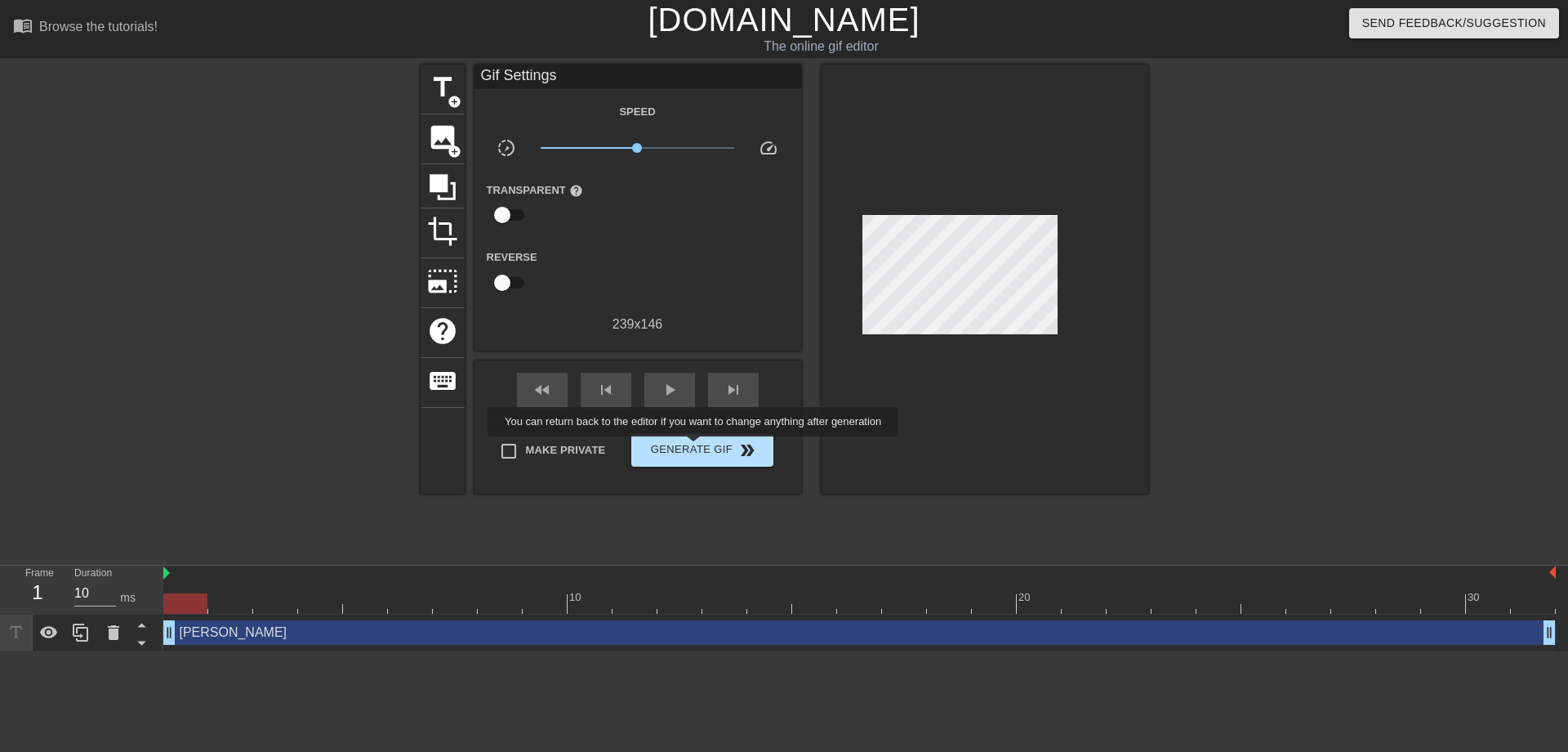
click at [695, 447] on div "Make Private Generate Gif double_arrow" at bounding box center [630, 453] width 286 height 64
click at [707, 445] on span "Generate Gif double_arrow" at bounding box center [701, 449] width 128 height 20
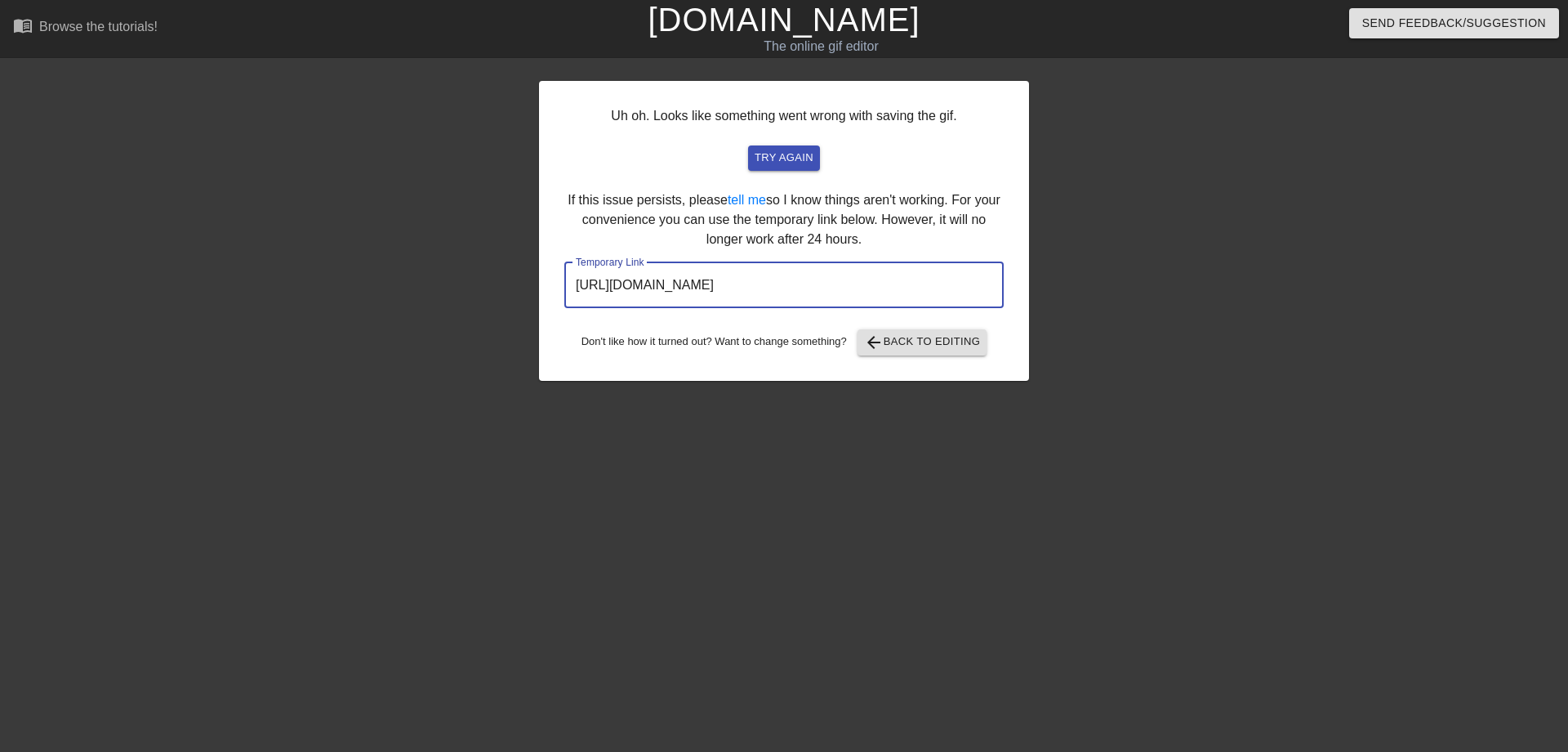
drag, startPoint x: 916, startPoint y: 280, endPoint x: 565, endPoint y: 265, distance: 351.3
click at [565, 265] on input "[URL][DOMAIN_NAME]" at bounding box center [784, 285] width 439 height 46
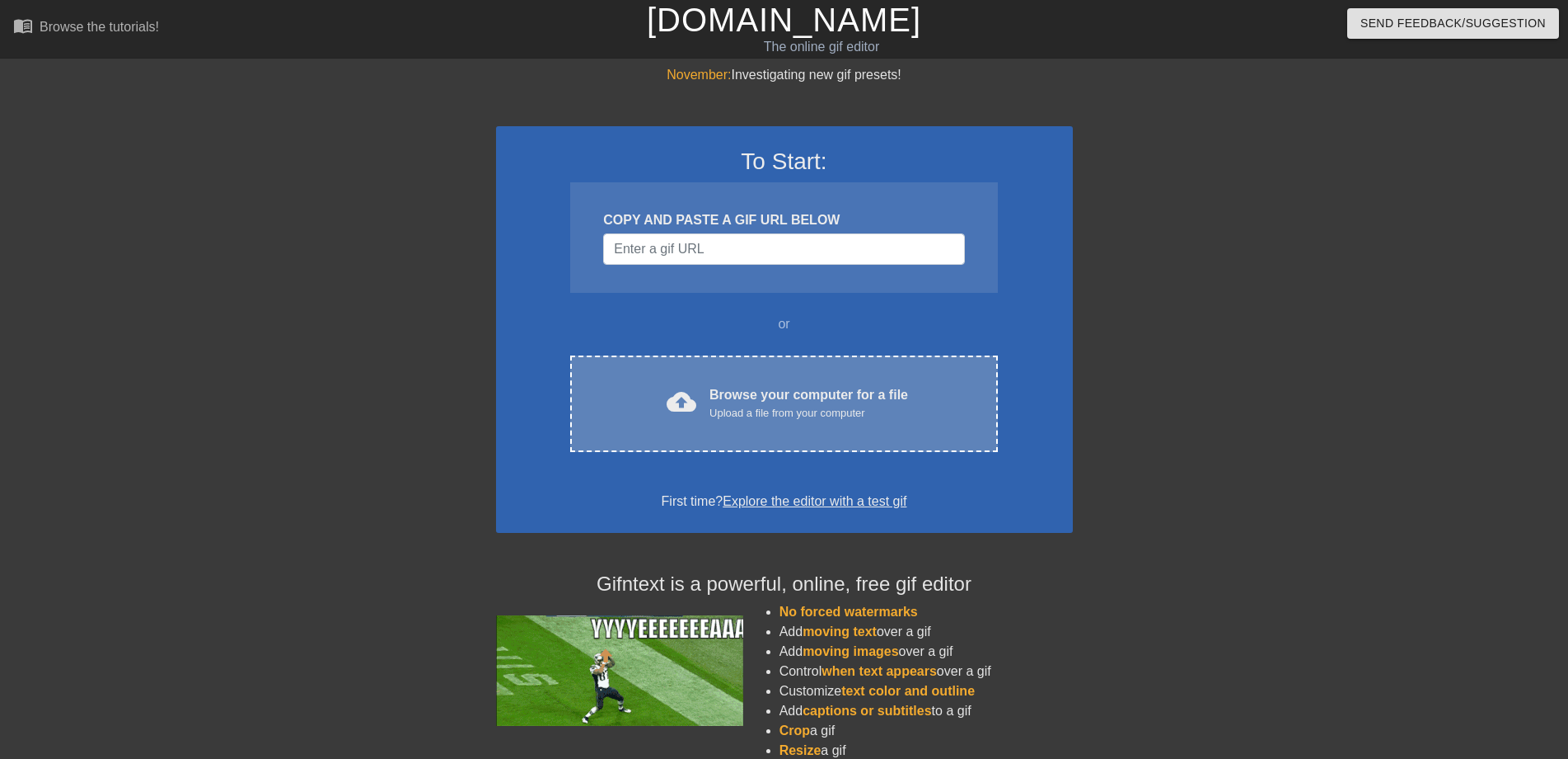
click at [721, 397] on div "Browse your computer for a file Upload a file from your computer" at bounding box center [808, 403] width 199 height 36
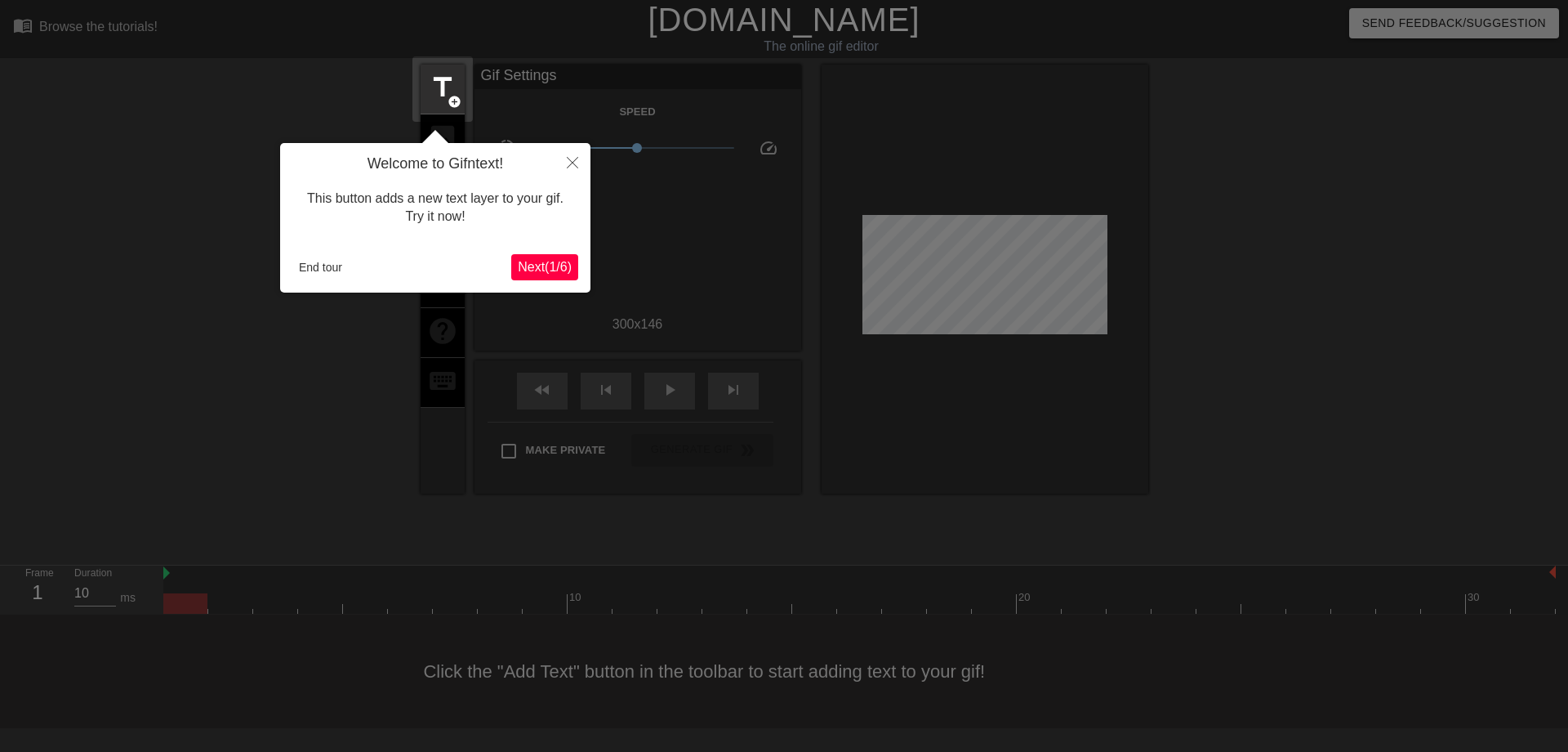
click at [538, 262] on span "Next ( 1 / 6 )" at bounding box center [544, 266] width 54 height 14
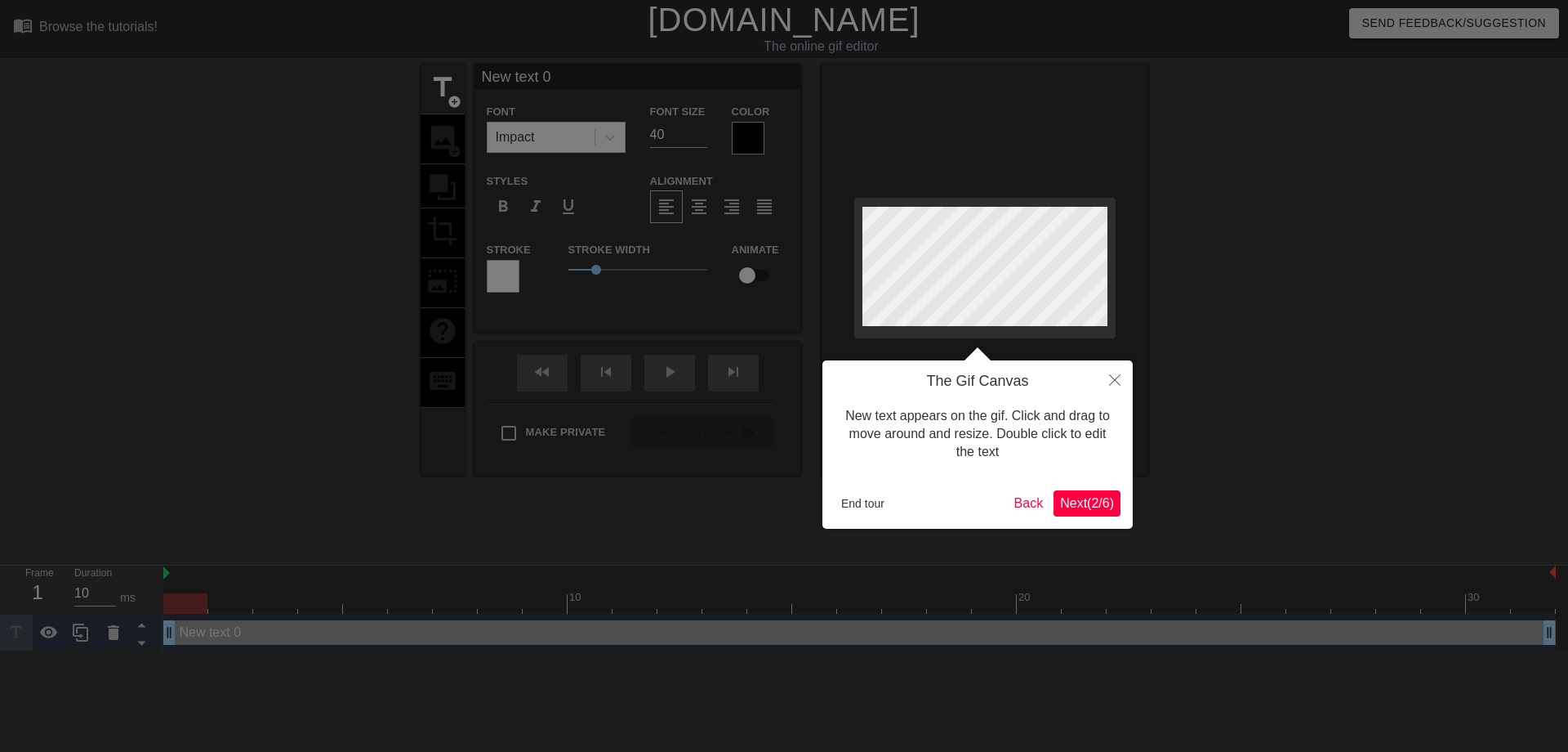
click at [1068, 505] on span "Next ( 2 / 6 )" at bounding box center [1087, 503] width 54 height 14
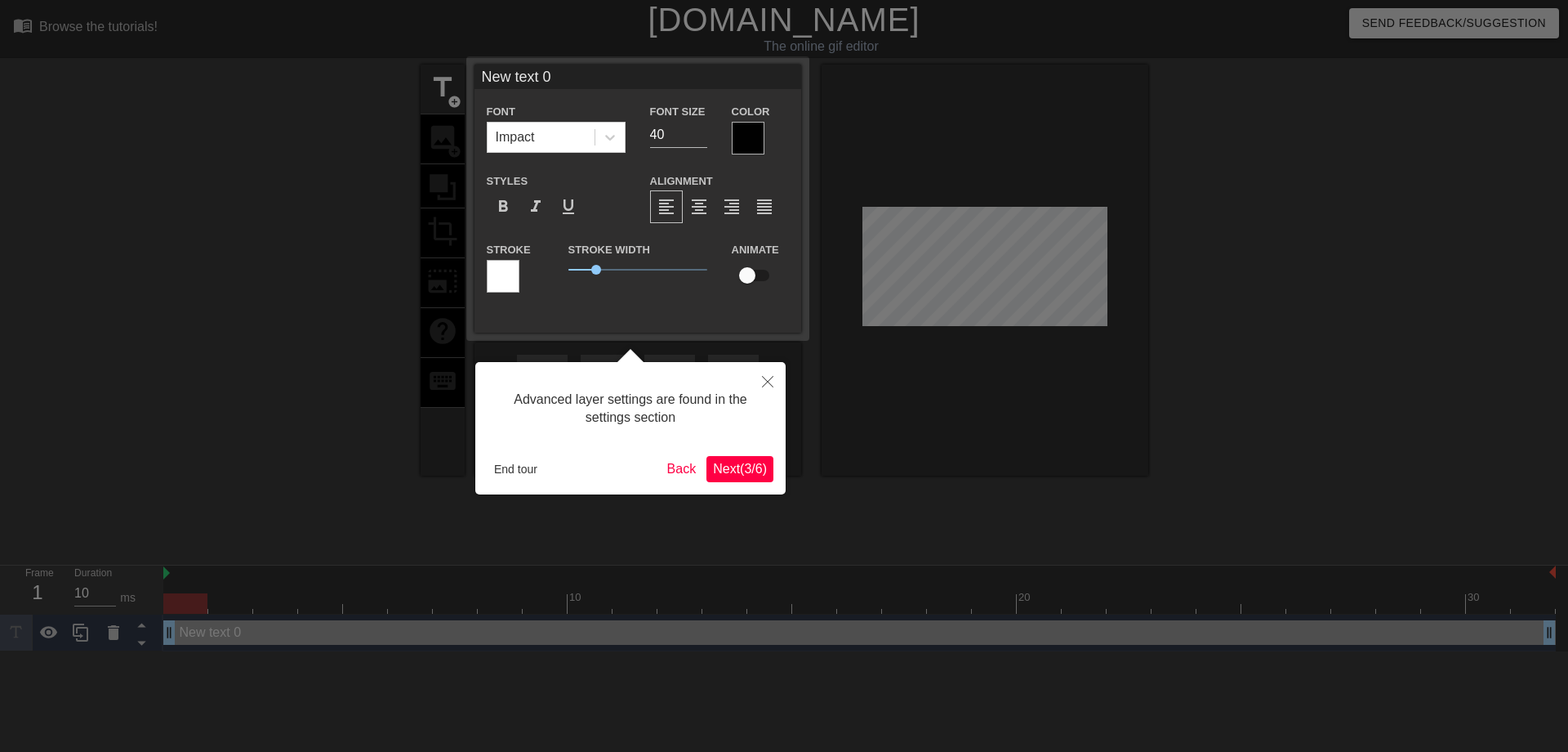
click at [719, 467] on span "Next ( 3 / 6 )" at bounding box center [740, 468] width 54 height 14
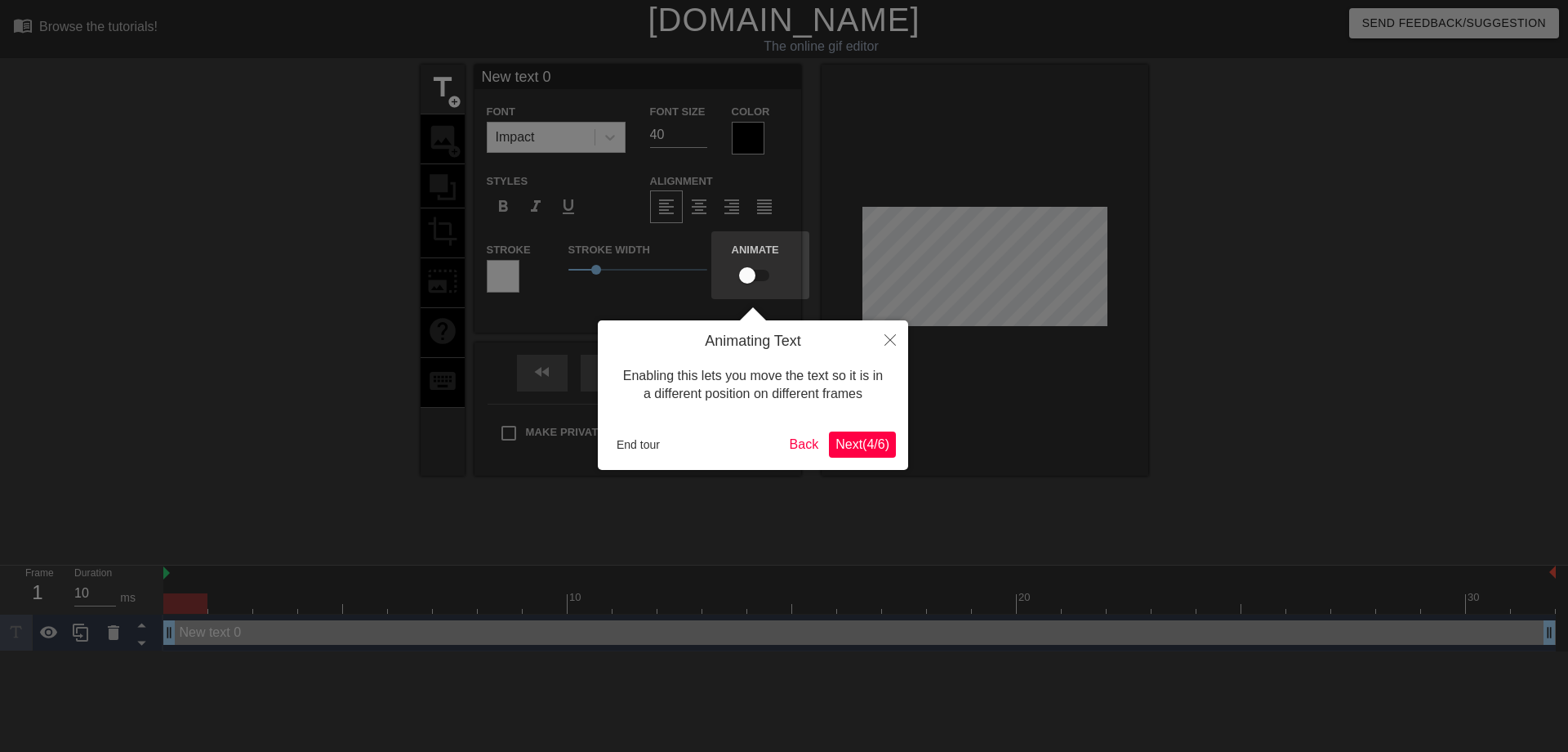
click at [836, 449] on span "Next ( 4 / 6 )" at bounding box center [863, 444] width 54 height 14
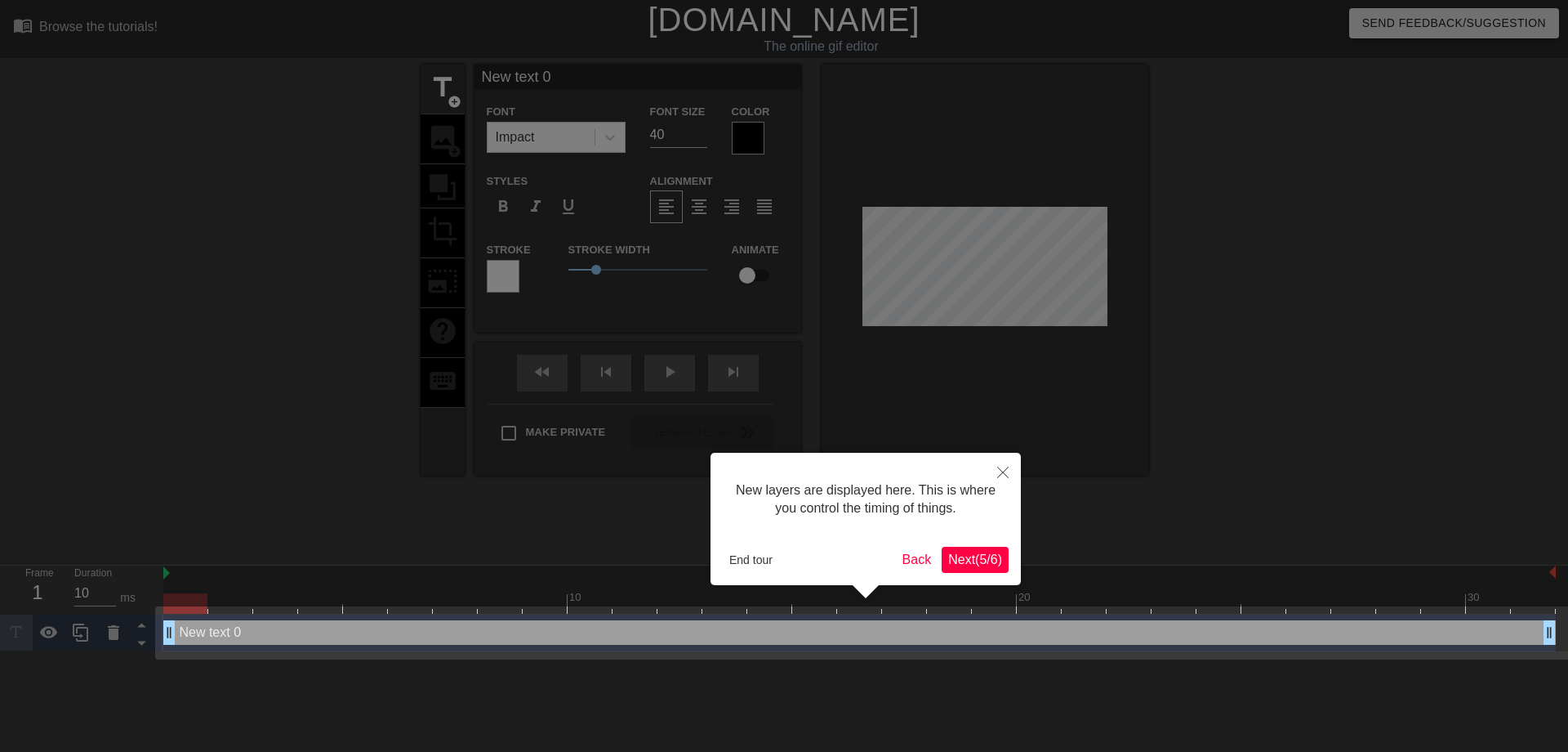
click at [985, 557] on span "Next ( 5 / 6 )" at bounding box center [975, 559] width 54 height 14
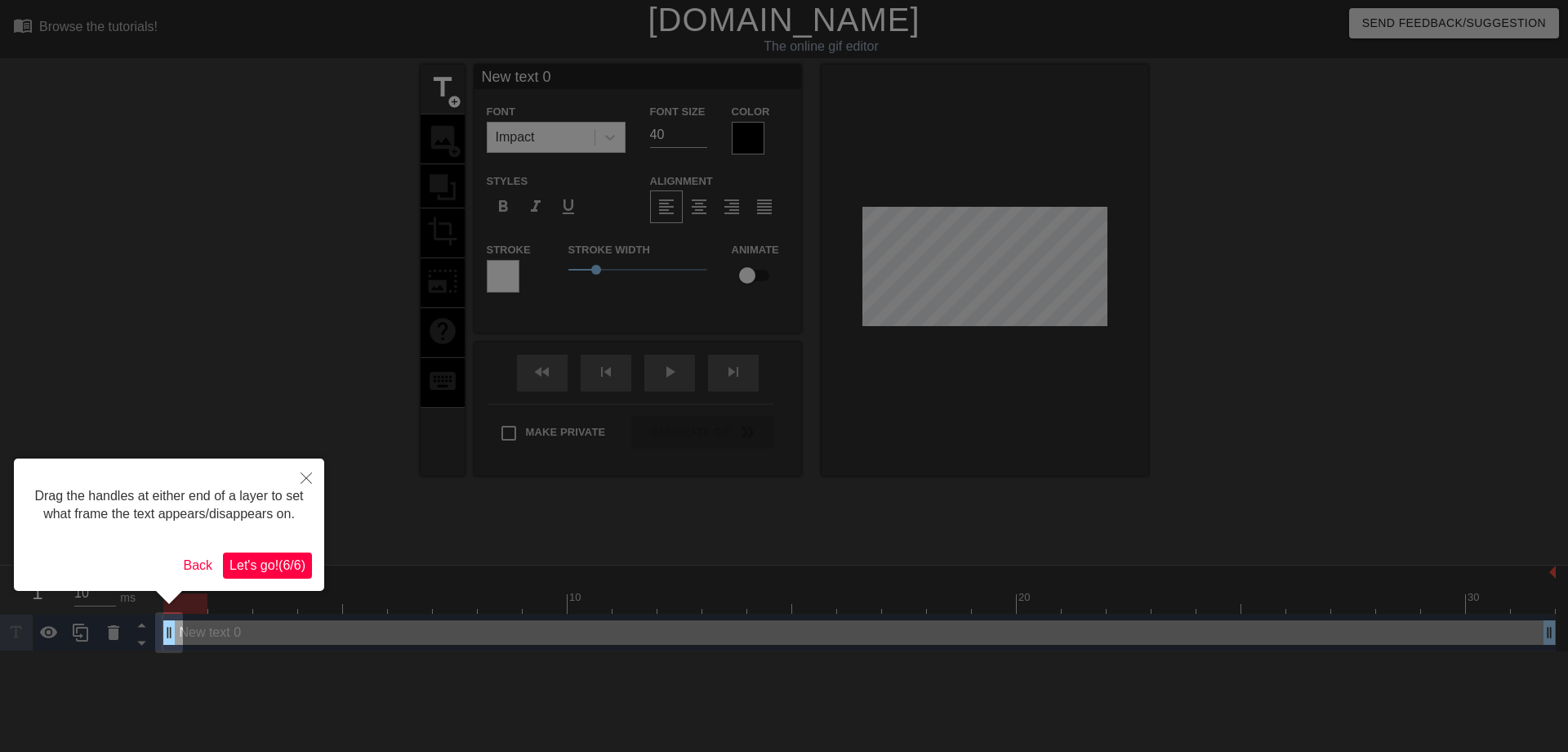
click at [280, 552] on button "Let's go! ( 6 / 6 )" at bounding box center [267, 565] width 89 height 26
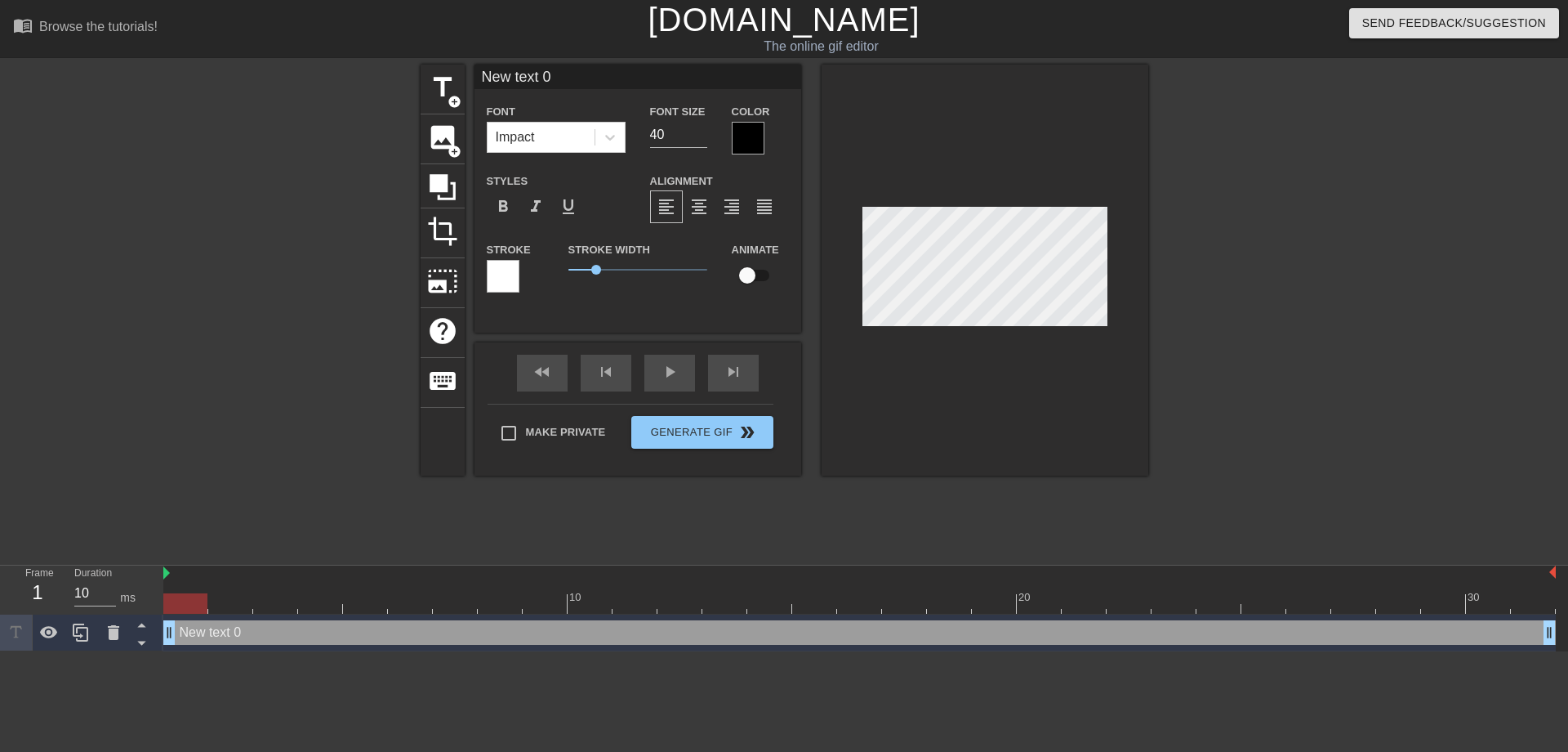
drag, startPoint x: 559, startPoint y: 76, endPoint x: 472, endPoint y: 67, distance: 87.5
click at [472, 67] on div "title add_circle image add_circle crop photo_size_select_large help keyboard Ne…" at bounding box center [784, 270] width 727 height 411
type input "熬"
click at [757, 140] on div at bounding box center [748, 137] width 33 height 33
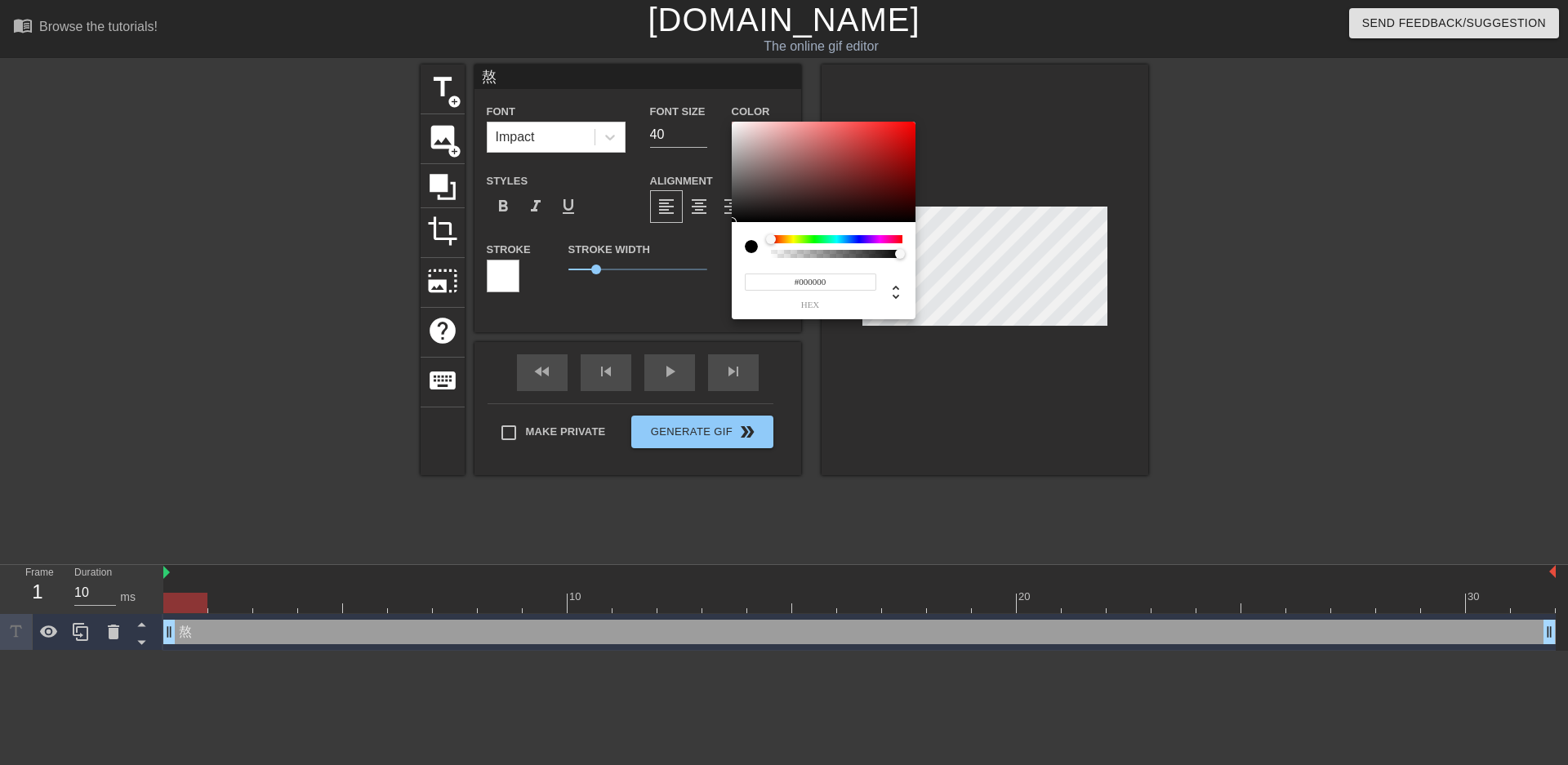
type input "#D30909"
click at [908, 139] on div at bounding box center [824, 172] width 184 height 101
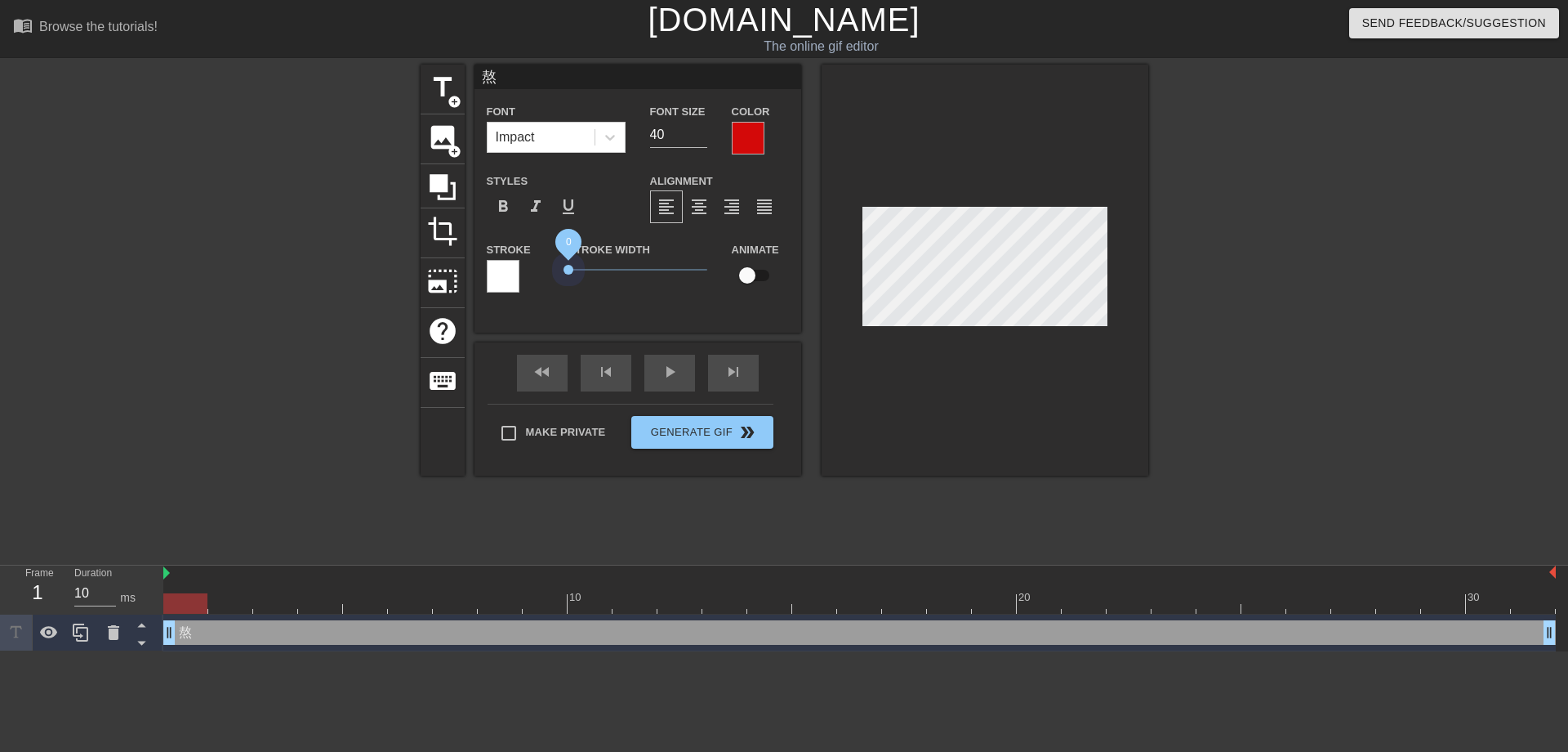
drag, startPoint x: 595, startPoint y: 270, endPoint x: 546, endPoint y: 269, distance: 49.0
click at [546, 269] on div "Stroke Stroke Width 0 Animate" at bounding box center [638, 273] width 327 height 68
click at [503, 207] on span "format_bold" at bounding box center [502, 206] width 20 height 20
click at [521, 78] on input "熬" at bounding box center [638, 77] width 327 height 24
click at [441, 88] on span "title" at bounding box center [442, 87] width 31 height 31
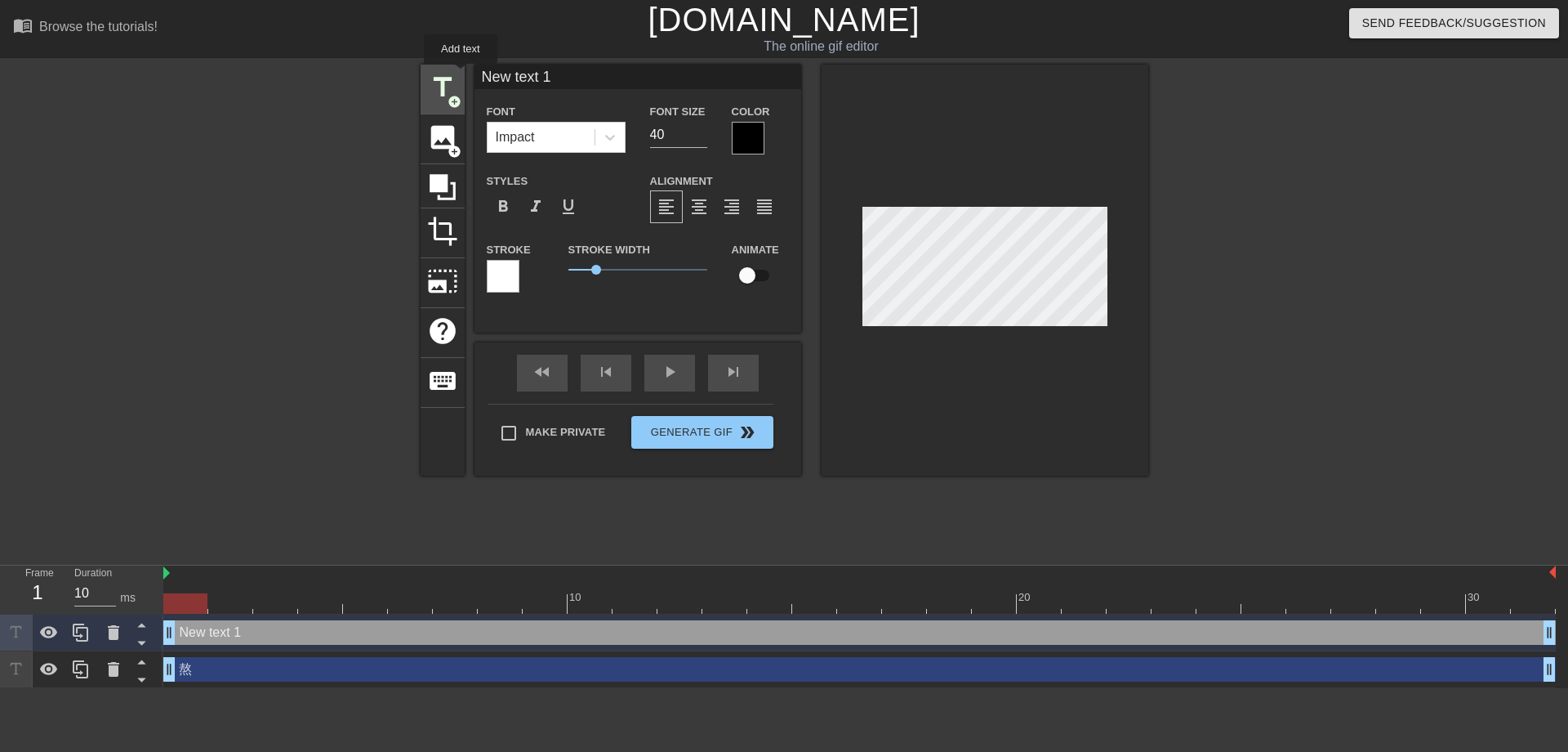
drag, startPoint x: 563, startPoint y: 78, endPoint x: 459, endPoint y: 75, distance: 104.0
click at [459, 75] on div "title add_circle image add_circle crop photo_size_select_large help keyboard Ne…" at bounding box center [784, 270] width 727 height 411
type input "早"
click at [749, 134] on div at bounding box center [748, 137] width 33 height 33
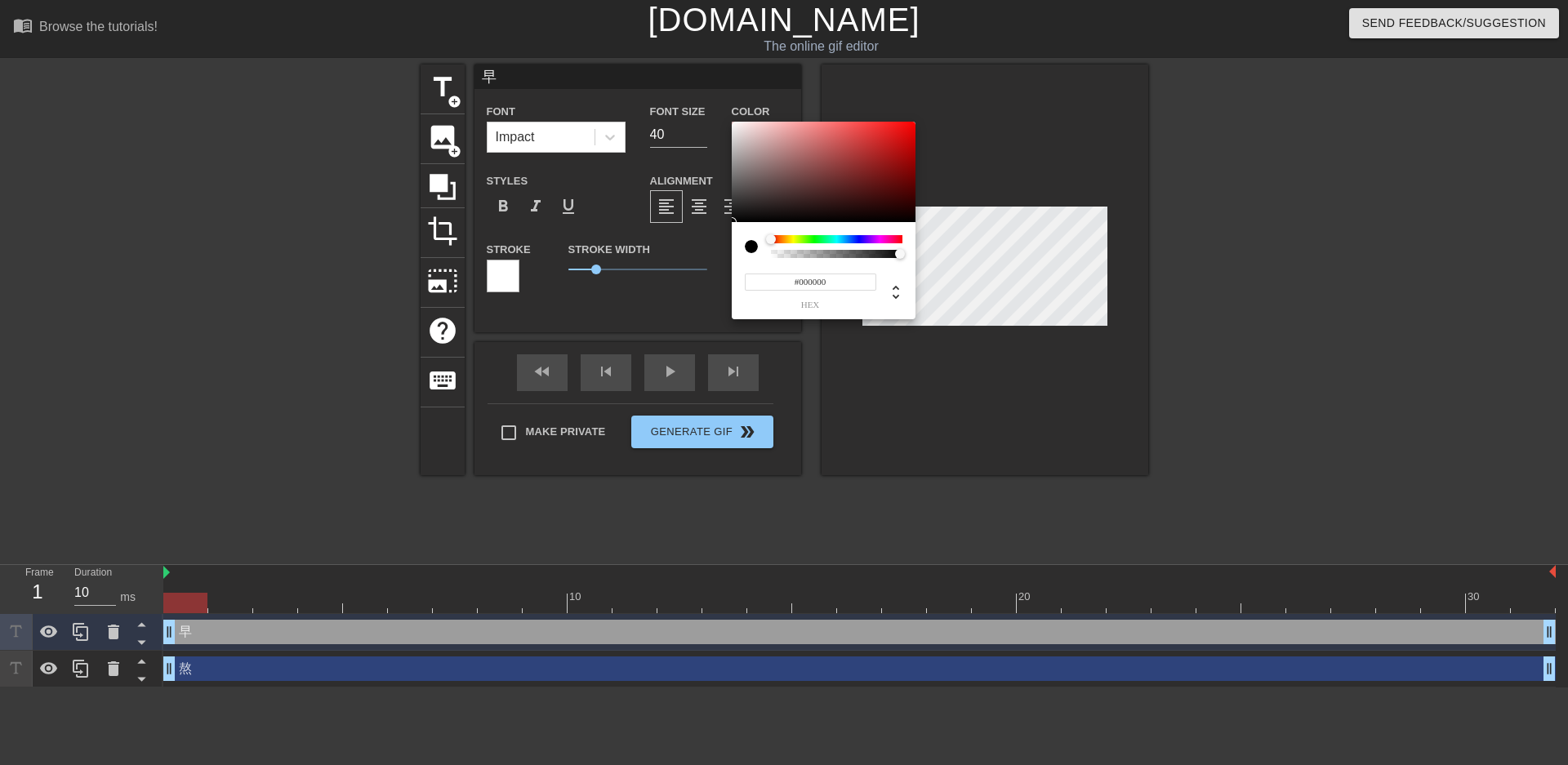
type input "#E10B0B"
click at [907, 134] on div at bounding box center [824, 172] width 184 height 101
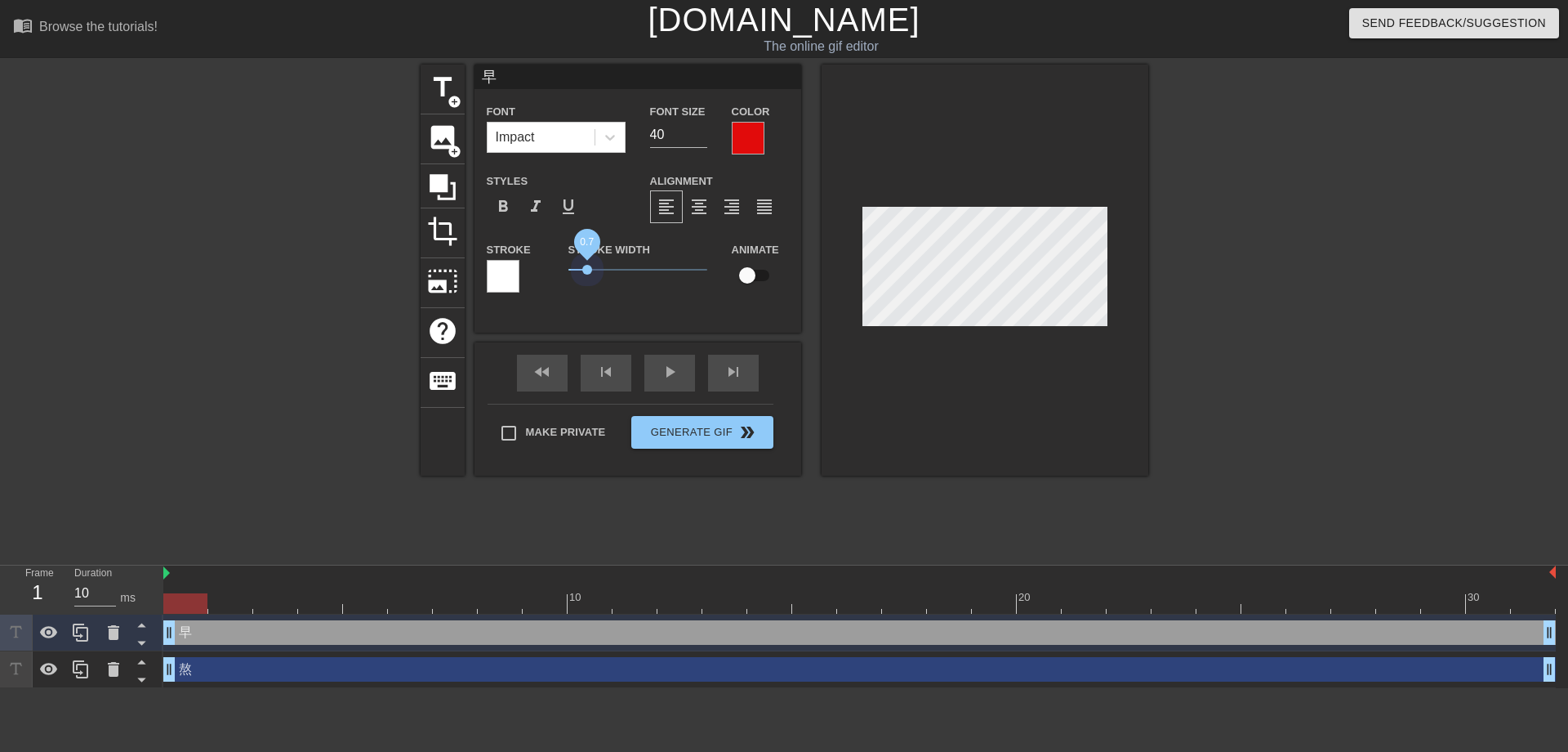
drag, startPoint x: 598, startPoint y: 271, endPoint x: 528, endPoint y: 267, distance: 70.1
click at [528, 267] on div "Stroke Stroke Width 0.7 Animate" at bounding box center [638, 273] width 327 height 68
click at [501, 206] on span "format_bold" at bounding box center [502, 206] width 20 height 20
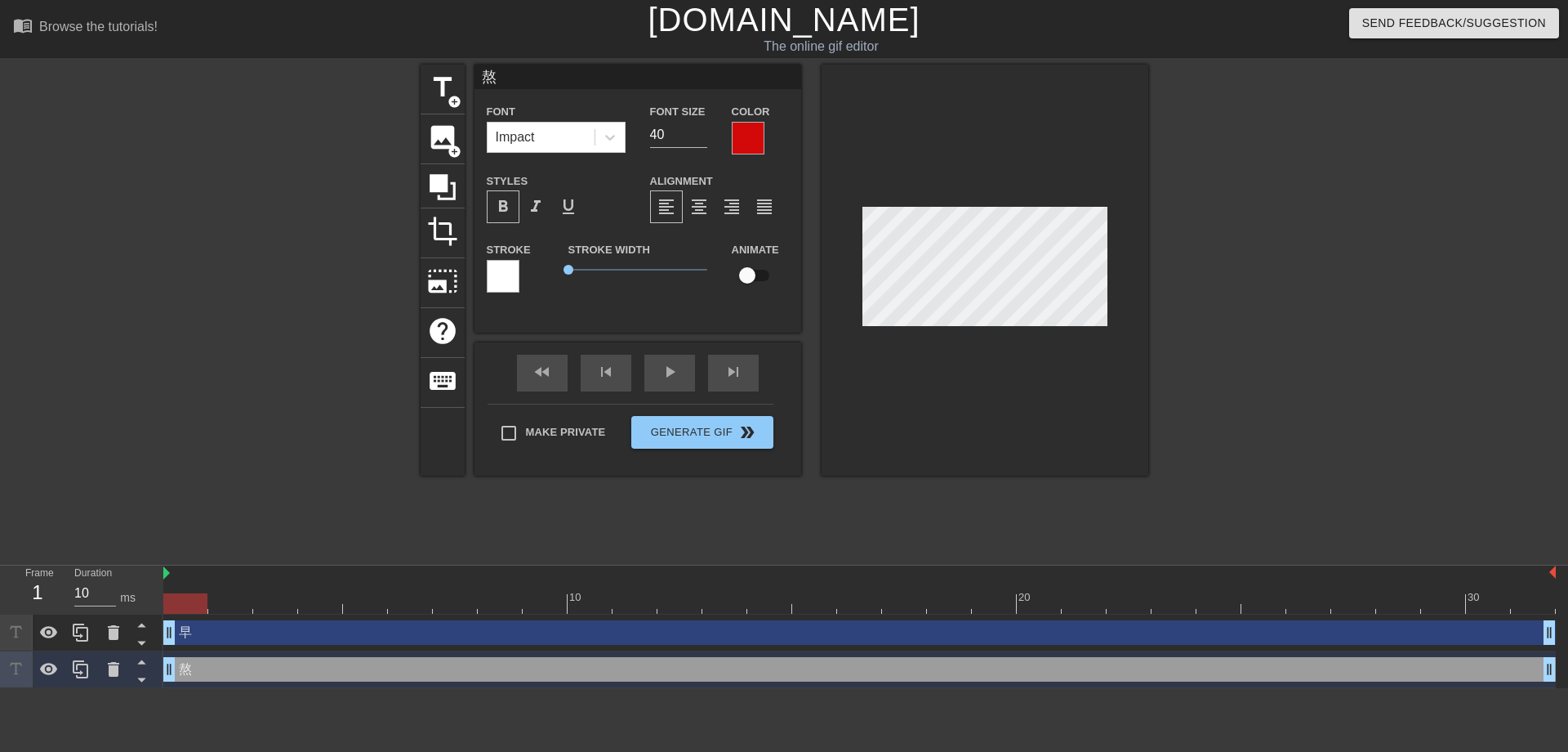
drag, startPoint x: 500, startPoint y: 79, endPoint x: 473, endPoint y: 78, distance: 27.0
click at [473, 78] on div "title add_circle image add_circle crop photo_size_select_large help keyboard 熬 …" at bounding box center [784, 270] width 727 height 411
type input "敖"
click at [948, 382] on div at bounding box center [985, 270] width 327 height 411
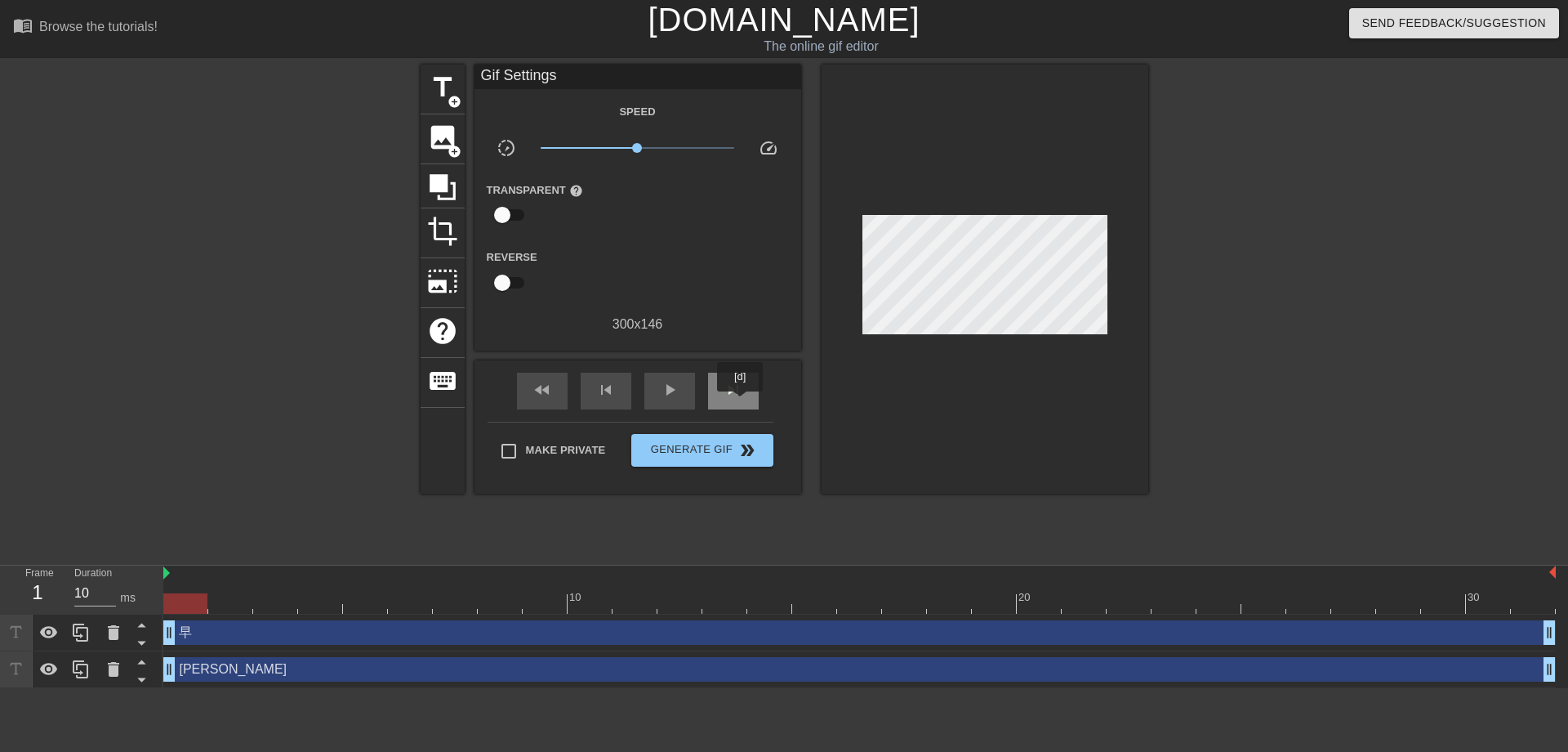
click at [741, 403] on div "skip_next" at bounding box center [733, 390] width 50 height 36
click at [715, 454] on span "Generate Gif double_arrow" at bounding box center [701, 449] width 128 height 20
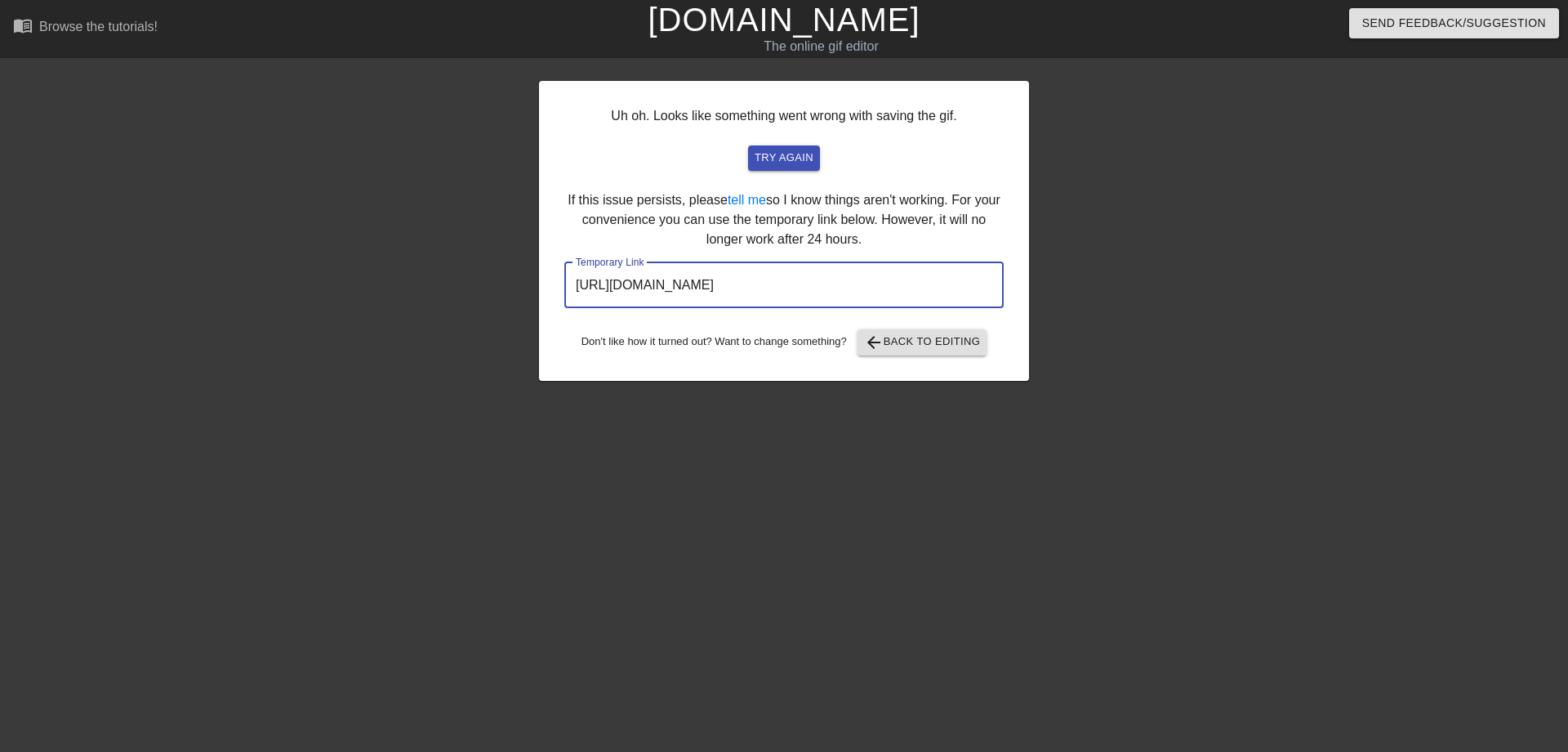
drag, startPoint x: 570, startPoint y: 286, endPoint x: 925, endPoint y: 307, distance: 355.6
click at [925, 307] on input "http://www.gifntext.com/temp_generations/aSIJz6qm.gif" at bounding box center [784, 285] width 439 height 46
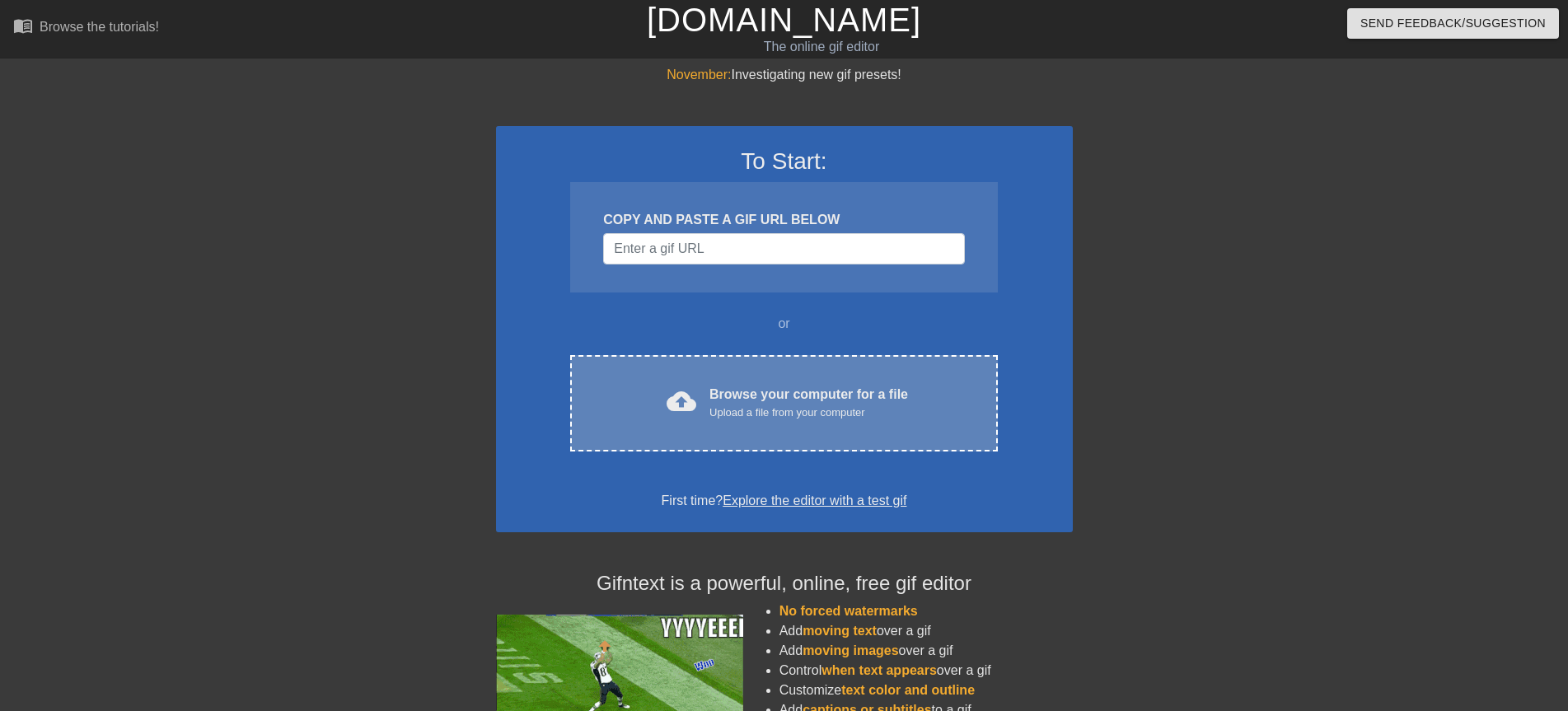
click at [781, 394] on div "Browse your computer for a file Upload a file from your computer" at bounding box center [808, 402] width 199 height 36
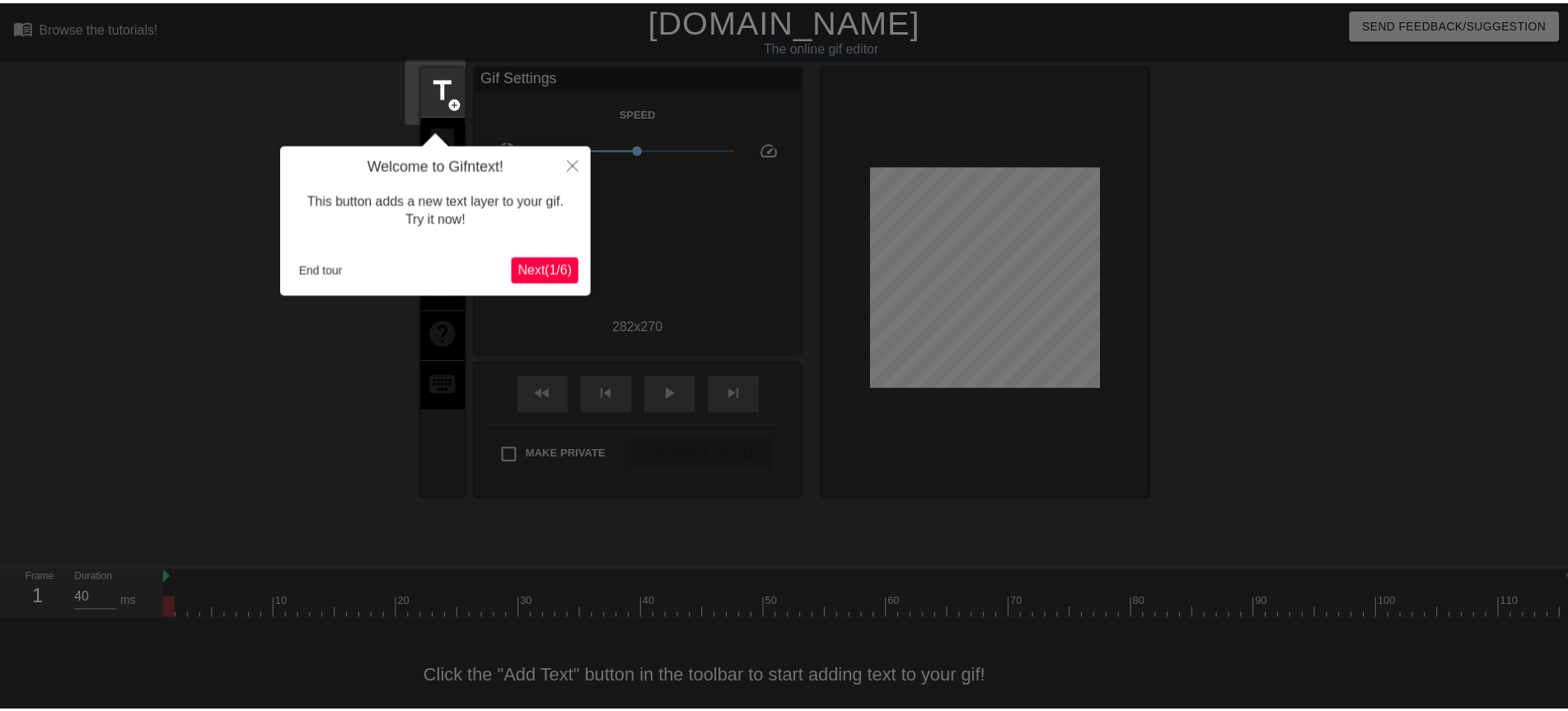
scroll to position [37, 0]
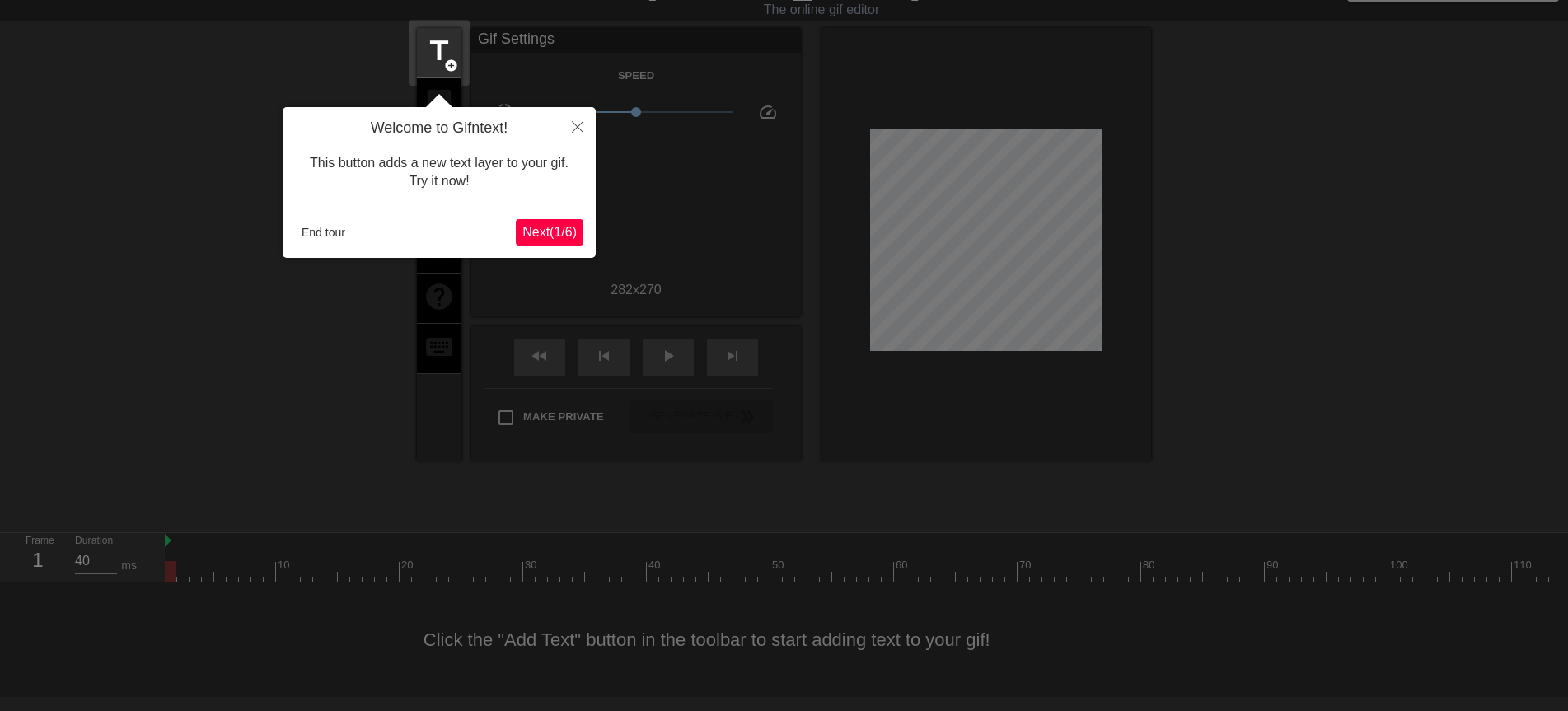
click at [542, 246] on div "Welcome to Gifntext! This button adds a new text layer to your gif. Try it now!…" at bounding box center [439, 183] width 313 height 151
click at [561, 236] on span "Next ( 1 / 6 )" at bounding box center [549, 232] width 55 height 14
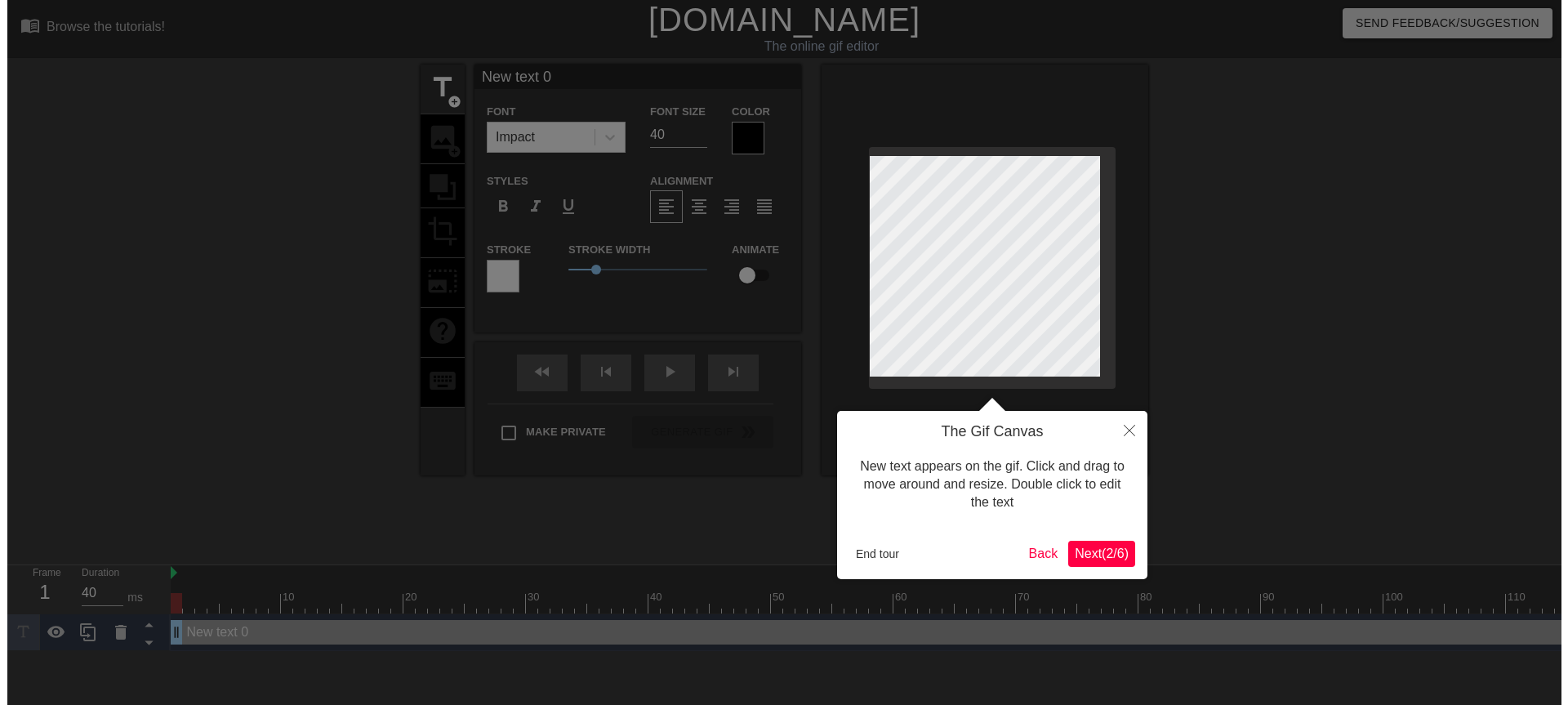
scroll to position [0, 0]
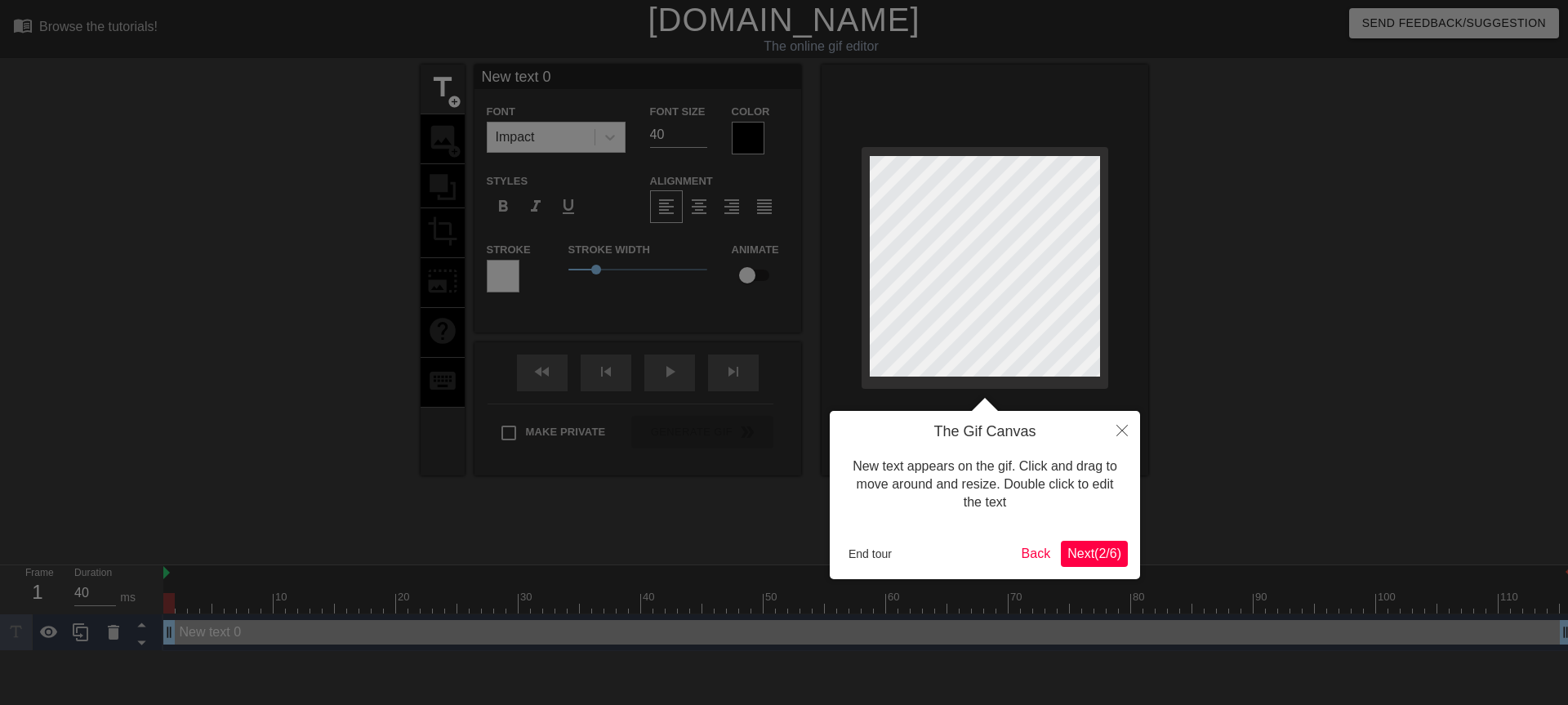
click at [1087, 556] on span "Next ( 2 / 6 )" at bounding box center [1095, 553] width 54 height 14
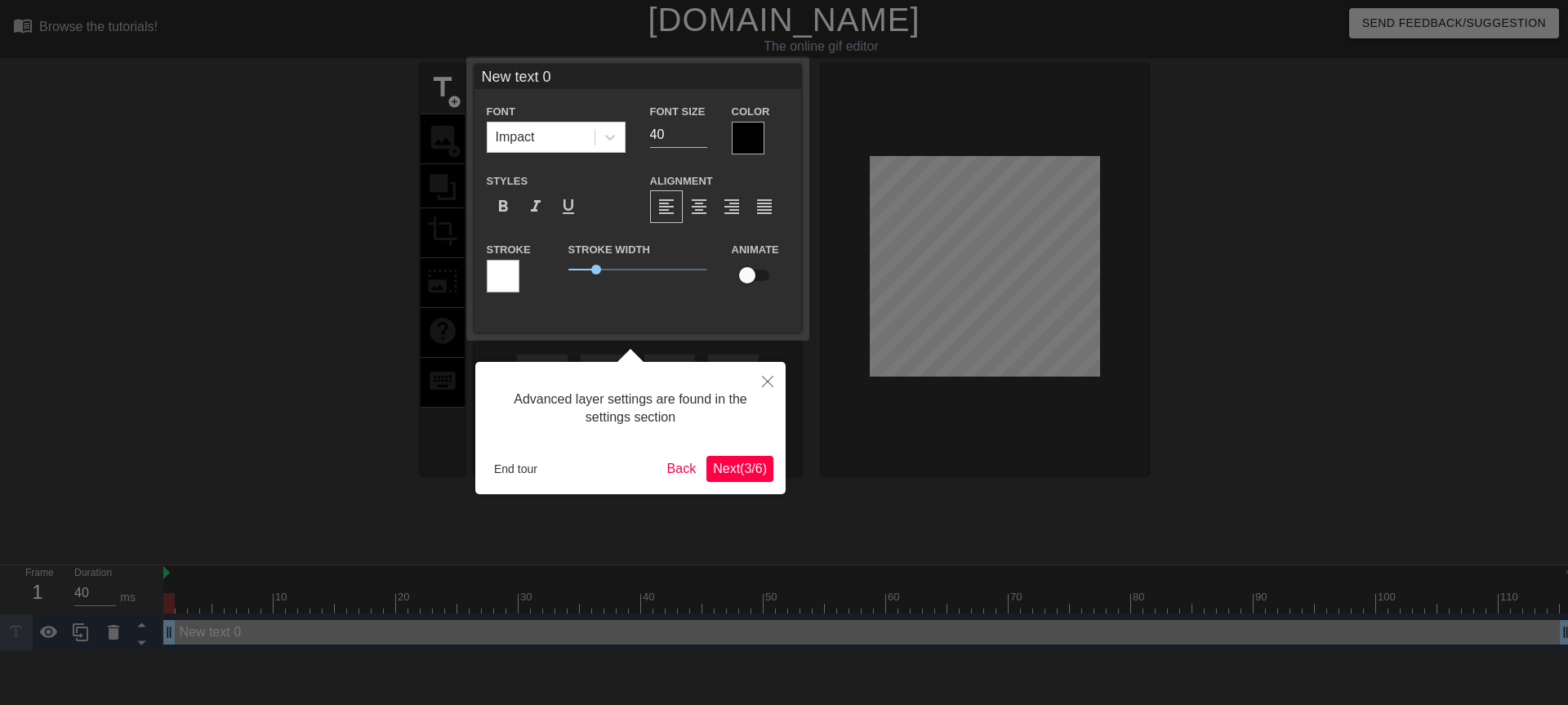
click at [720, 445] on div "Advanced layer settings are found in the settings section End tour Back Next ( …" at bounding box center [630, 428] width 310 height 133
click at [739, 477] on button "Next ( 3 / 6 )" at bounding box center [740, 469] width 67 height 26
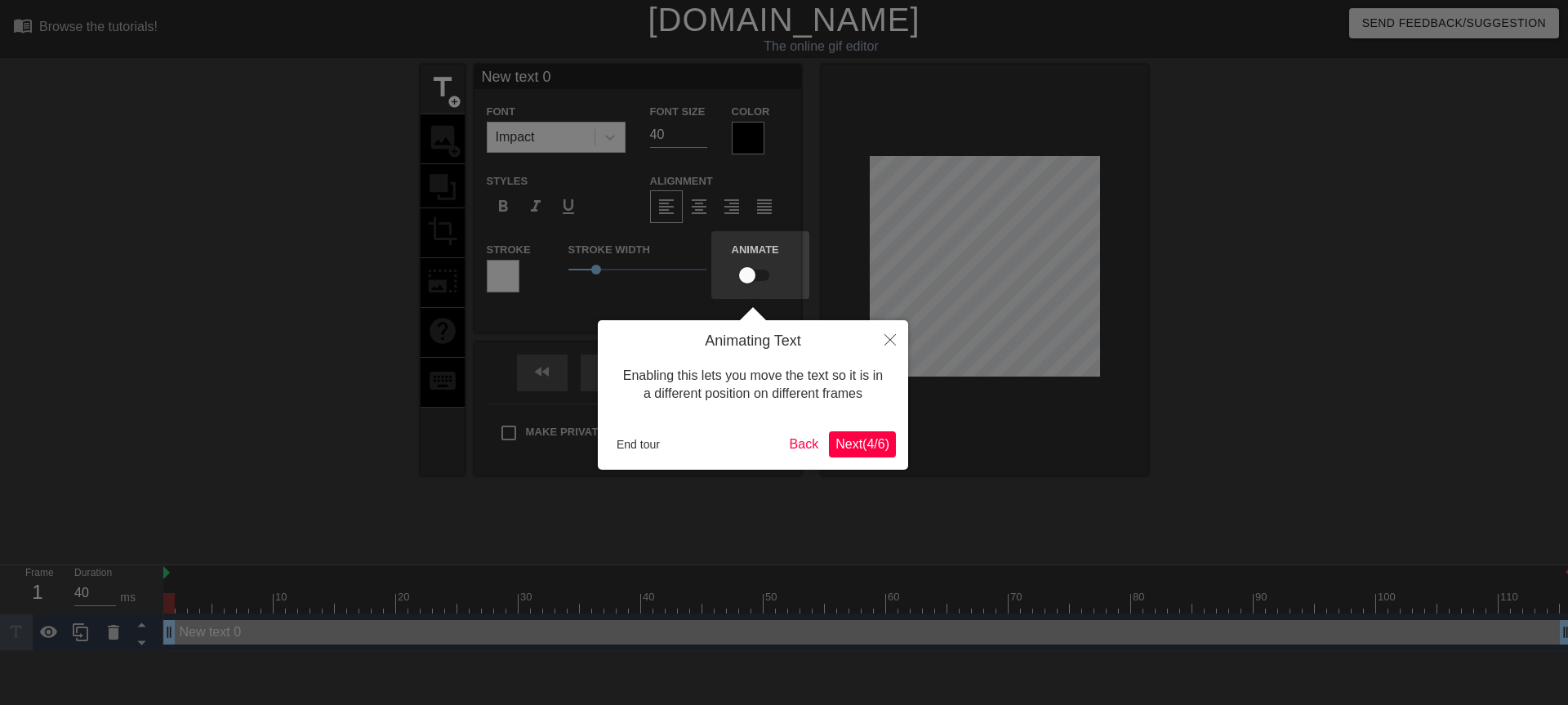
click at [846, 437] on span "Next ( 4 / 6 )" at bounding box center [863, 444] width 54 height 14
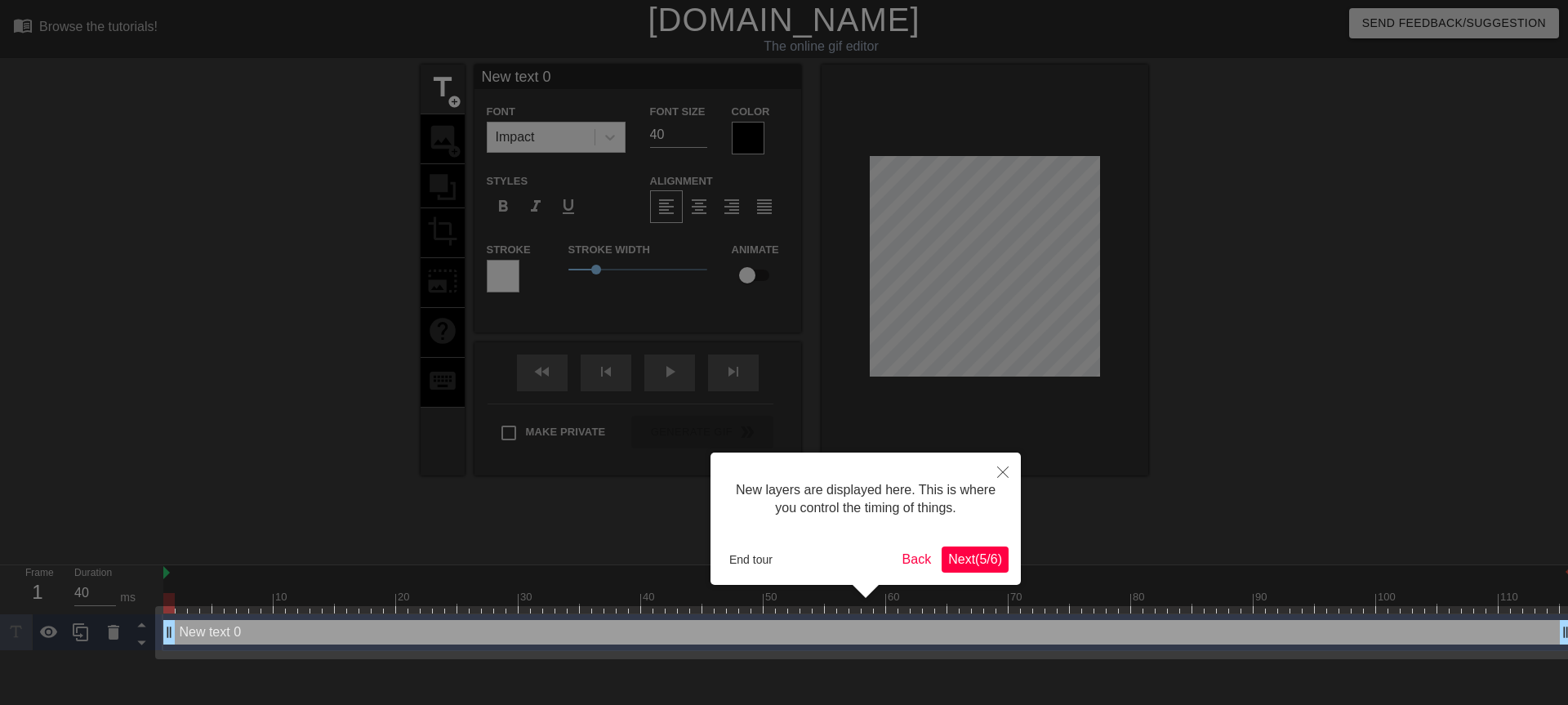
click at [970, 561] on span "Next ( 5 / 6 )" at bounding box center [975, 558] width 54 height 14
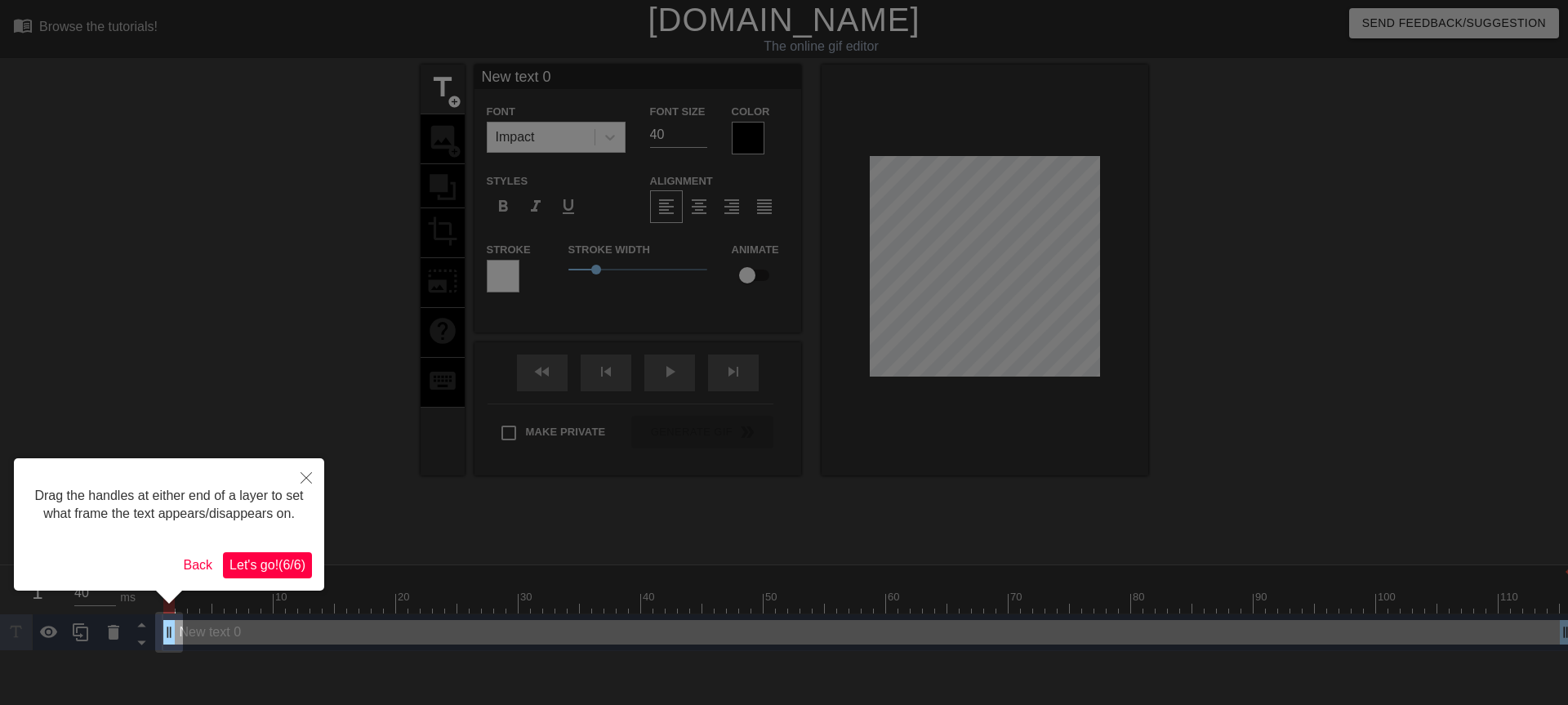
click at [247, 569] on span "Let's go! ( 6 / 6 )" at bounding box center [267, 564] width 76 height 14
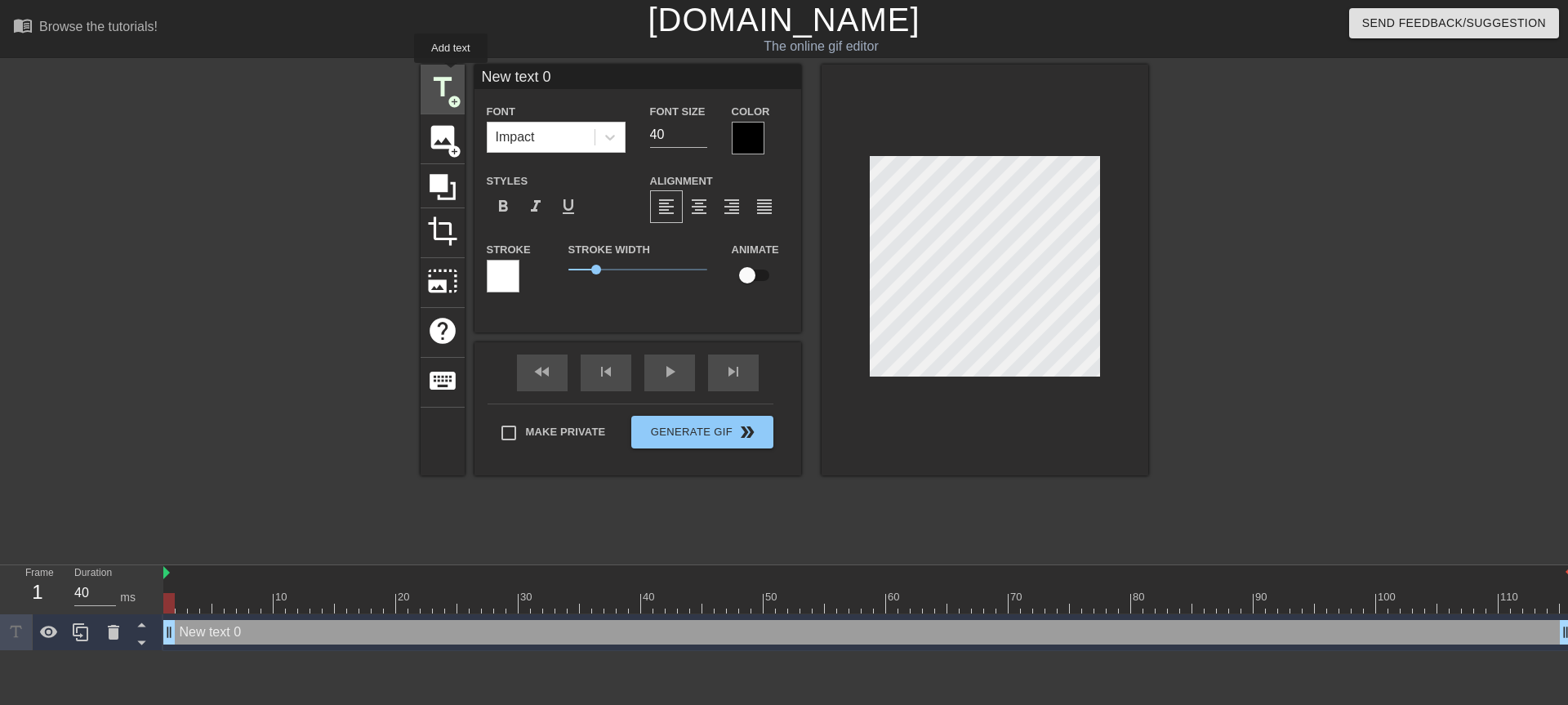
drag, startPoint x: 566, startPoint y: 81, endPoint x: 451, endPoint y: 75, distance: 115.2
click at [451, 75] on div "title add_circle image add_circle crop photo_size_select_large help keyboard Ne…" at bounding box center [784, 270] width 727 height 411
type input "早"
click at [753, 140] on div at bounding box center [748, 137] width 33 height 33
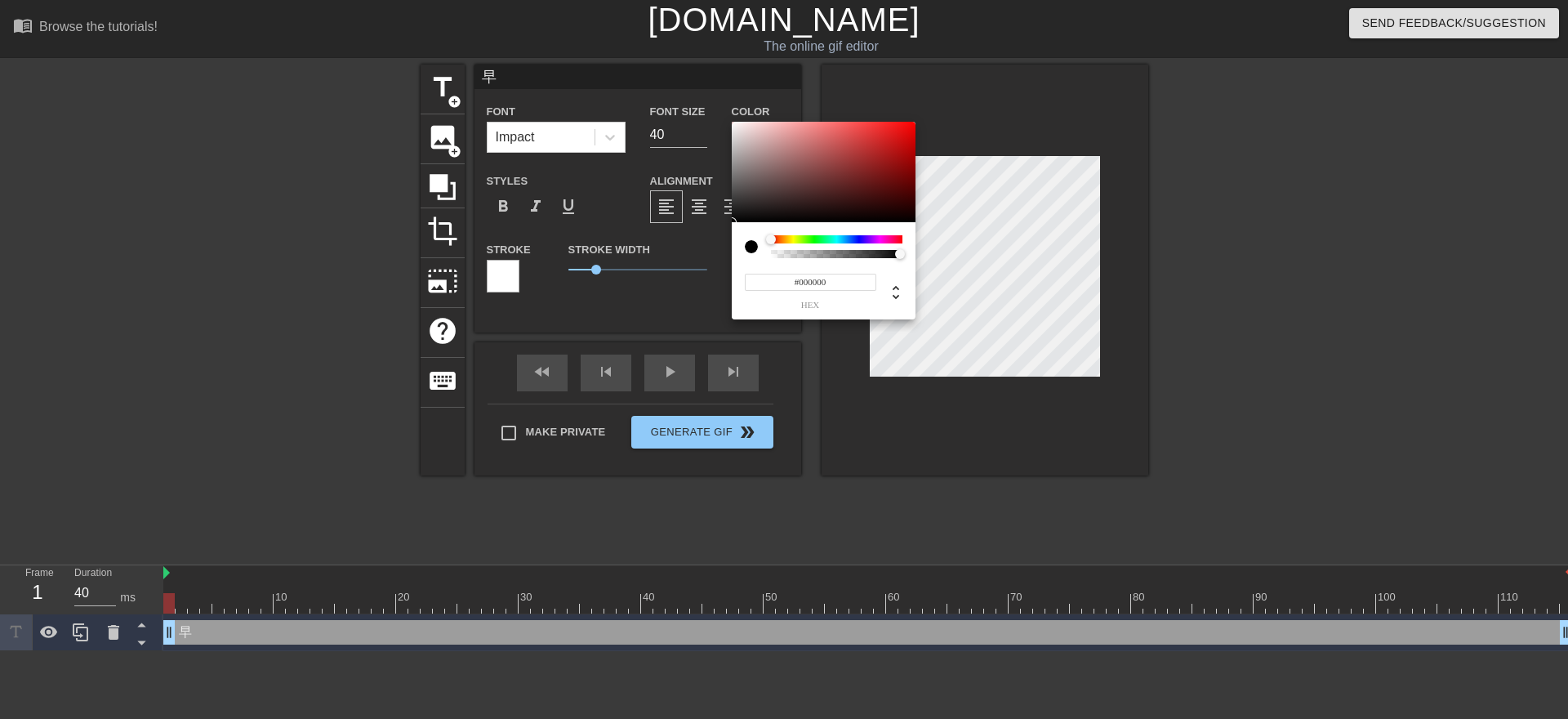
type input "#E91111"
click at [901, 130] on div at bounding box center [824, 172] width 184 height 101
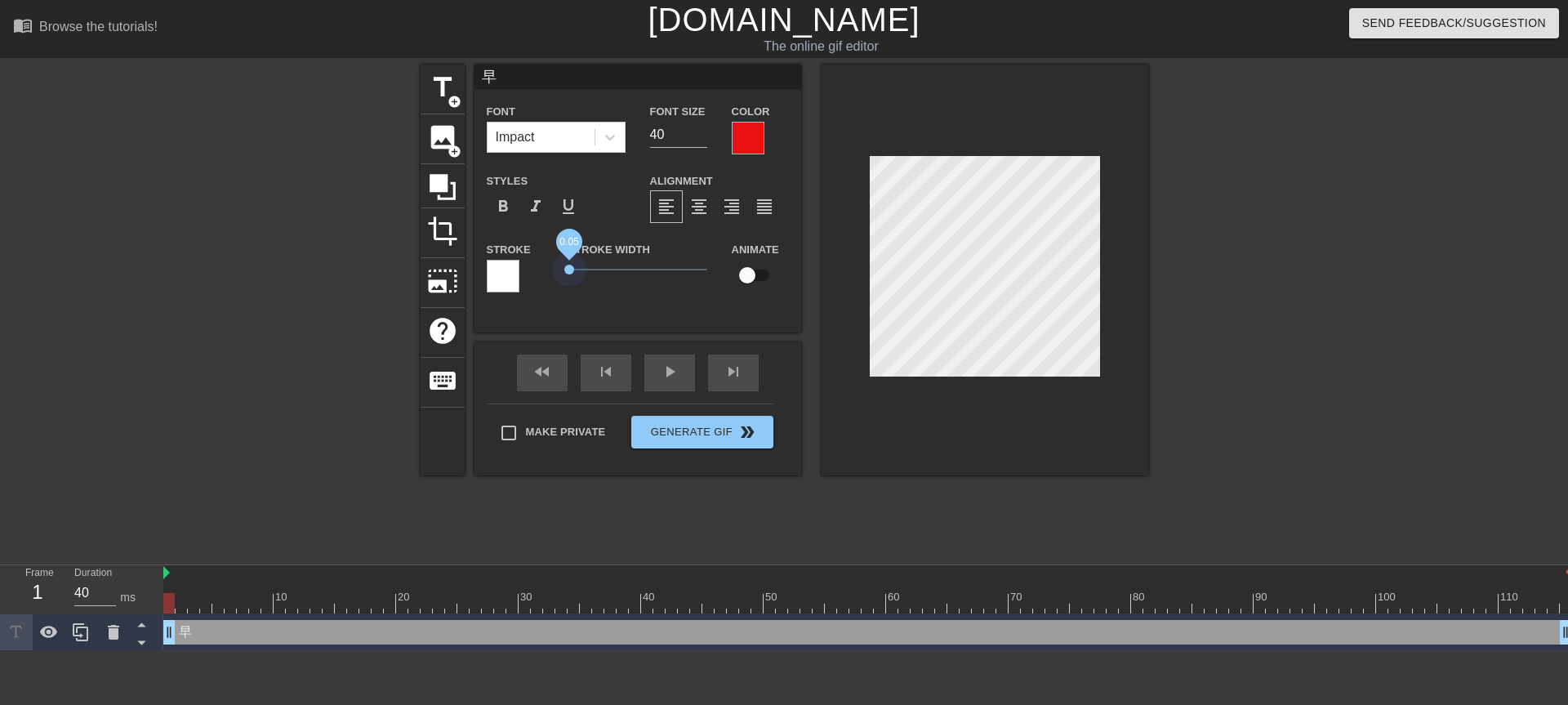
drag, startPoint x: 595, startPoint y: 272, endPoint x: 540, endPoint y: 268, distance: 55.1
click at [540, 268] on div "Stroke Stroke Width 0.05 Animate" at bounding box center [638, 273] width 327 height 68
click at [503, 205] on span "format_bold" at bounding box center [502, 206] width 20 height 20
click at [451, 92] on span "title" at bounding box center [442, 87] width 31 height 31
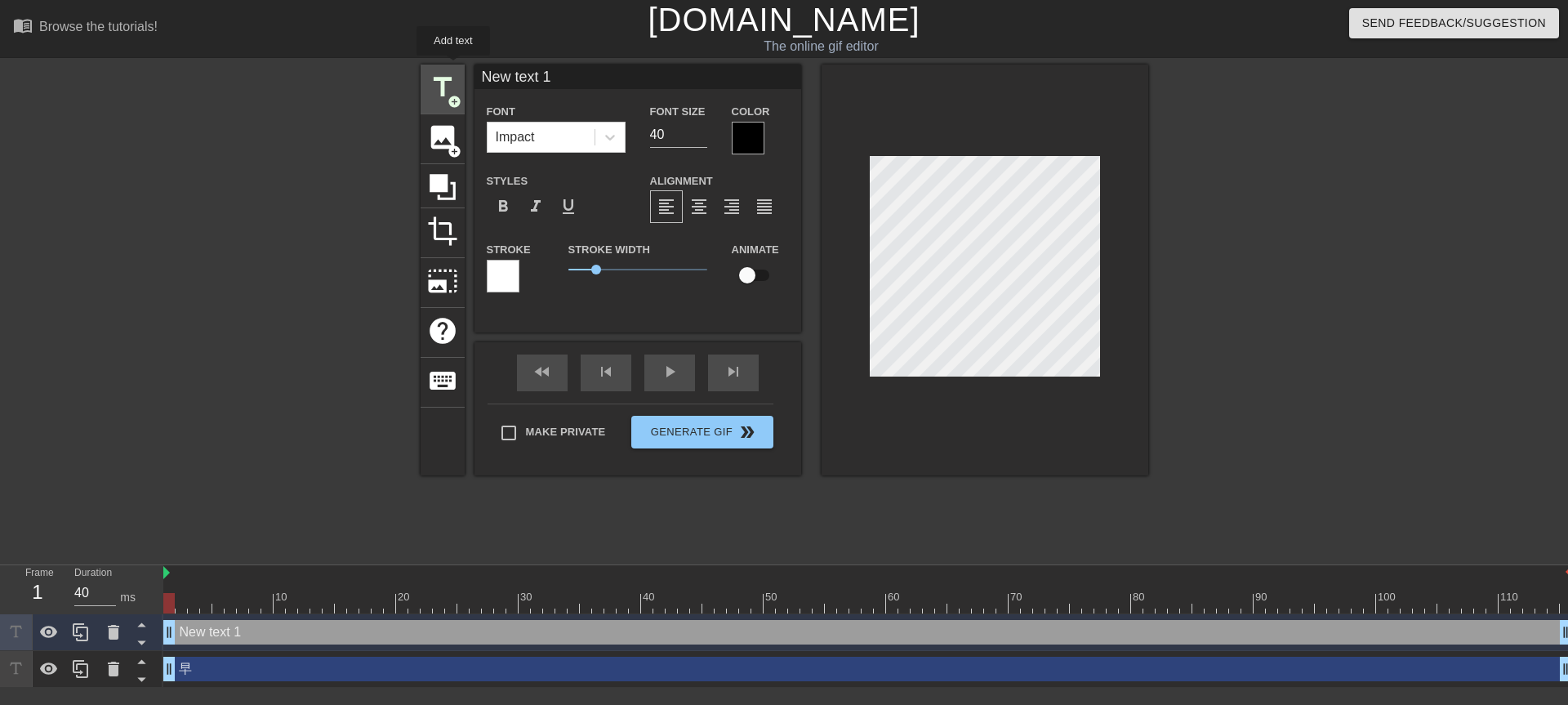
drag, startPoint x: 563, startPoint y: 81, endPoint x: 453, endPoint y: 67, distance: 110.9
click at [453, 67] on div "title add_circle image add_circle crop photo_size_select_large help keyboard Ne…" at bounding box center [784, 270] width 727 height 411
type input "安"
click at [722, 134] on div "Color" at bounding box center [759, 127] width 81 height 53
click at [735, 134] on div at bounding box center [748, 137] width 33 height 33
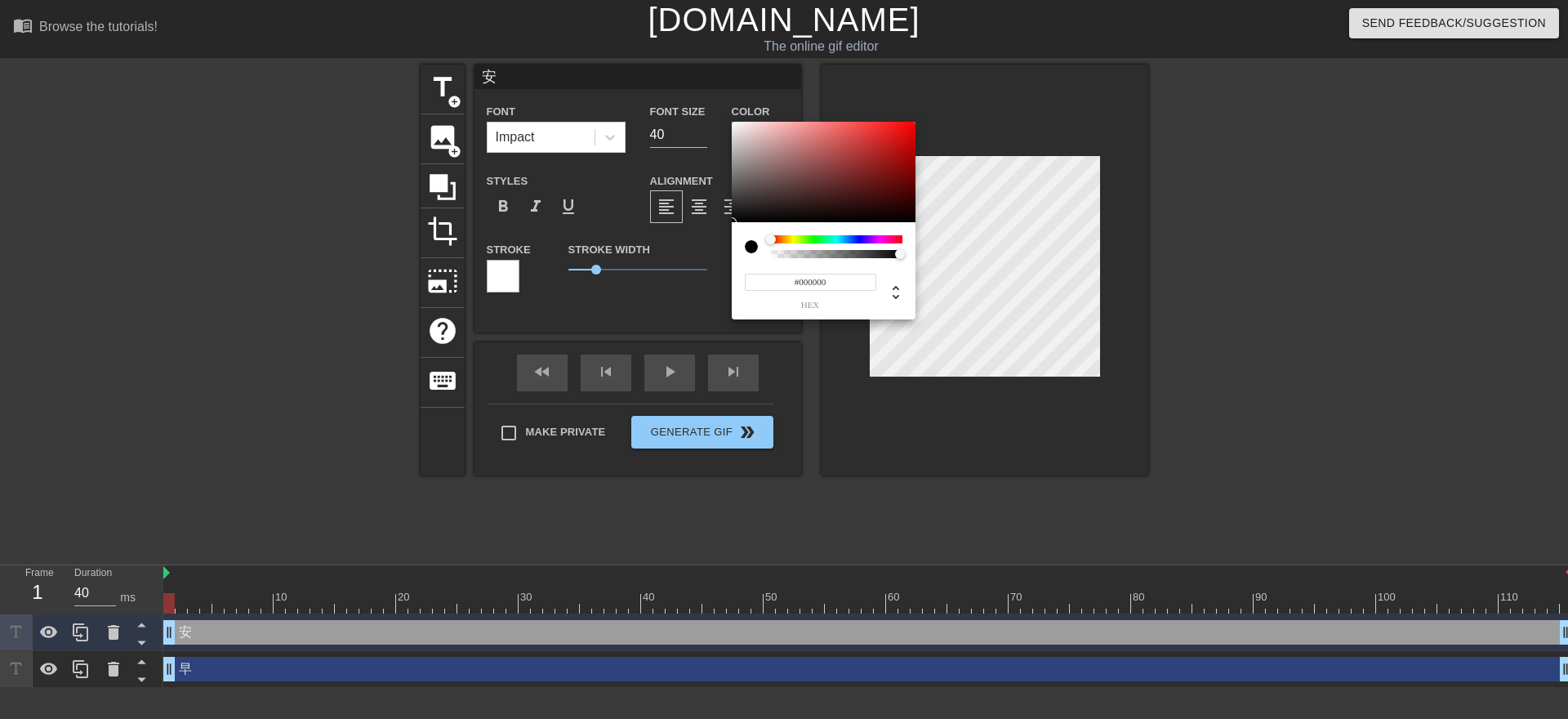
type input "#EB0B0B"
click at [907, 129] on div at bounding box center [824, 172] width 184 height 101
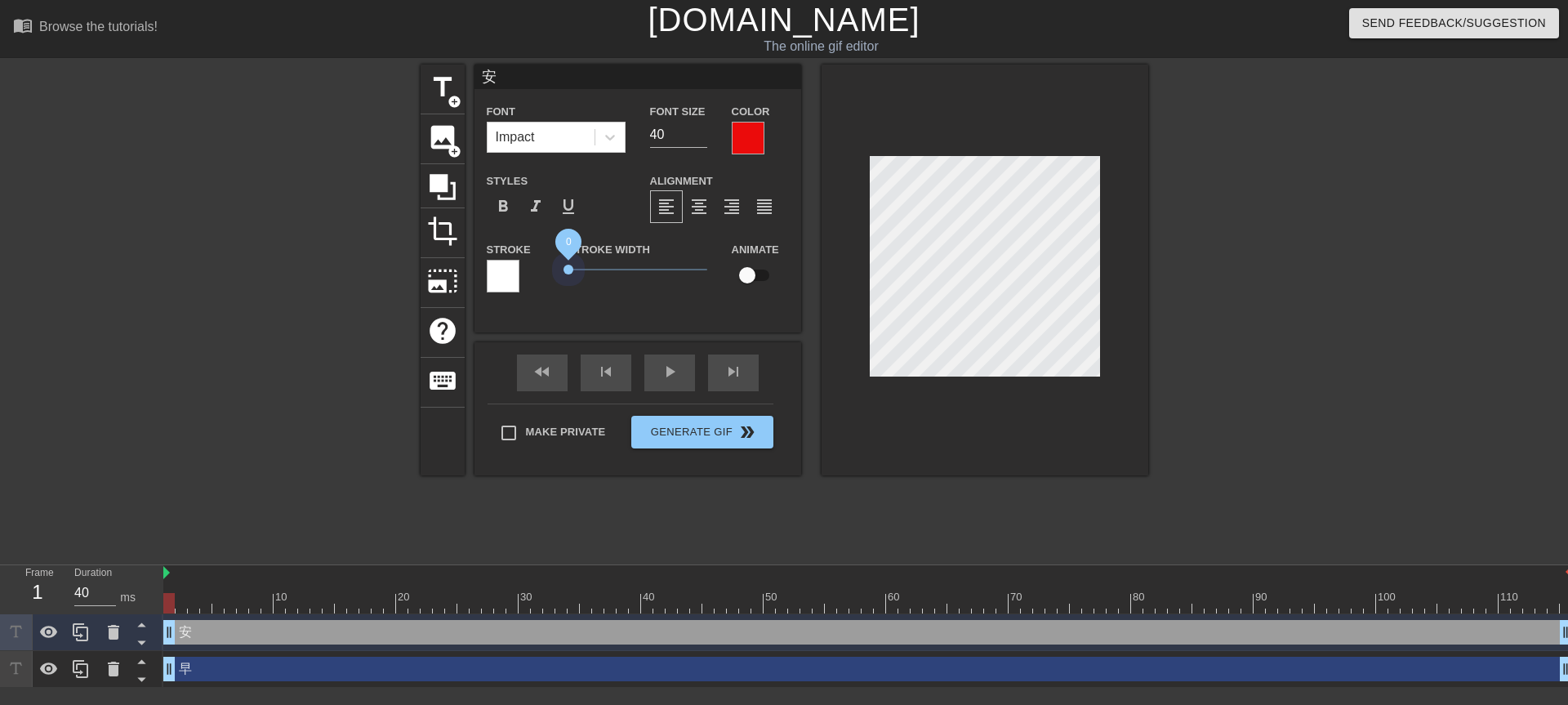
drag, startPoint x: 591, startPoint y: 273, endPoint x: 540, endPoint y: 271, distance: 51.0
click at [540, 271] on div "Stroke Stroke Width 0 Animate" at bounding box center [638, 273] width 327 height 68
click at [495, 204] on span "format_bold" at bounding box center [502, 206] width 20 height 20
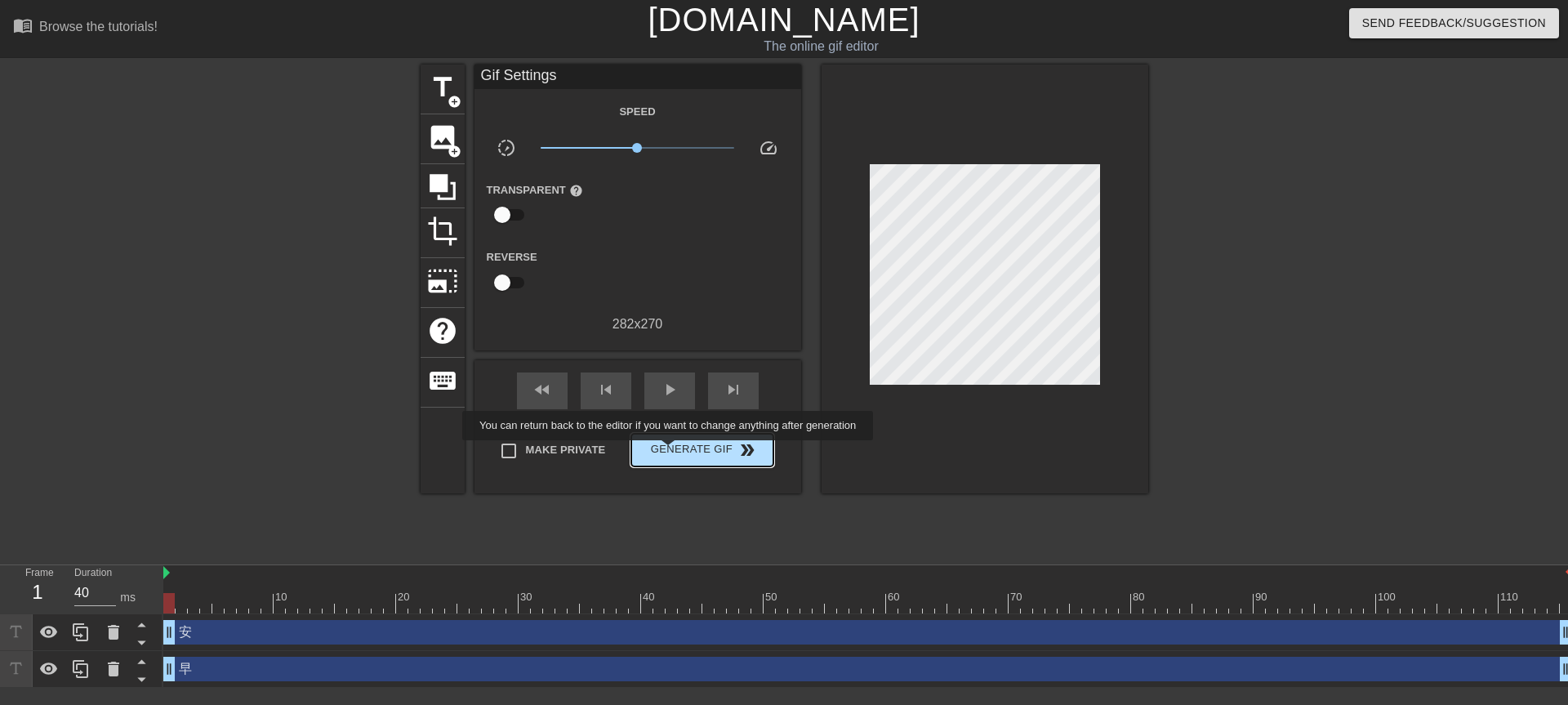
click at [670, 451] on span "Generate Gif double_arrow" at bounding box center [701, 449] width 128 height 20
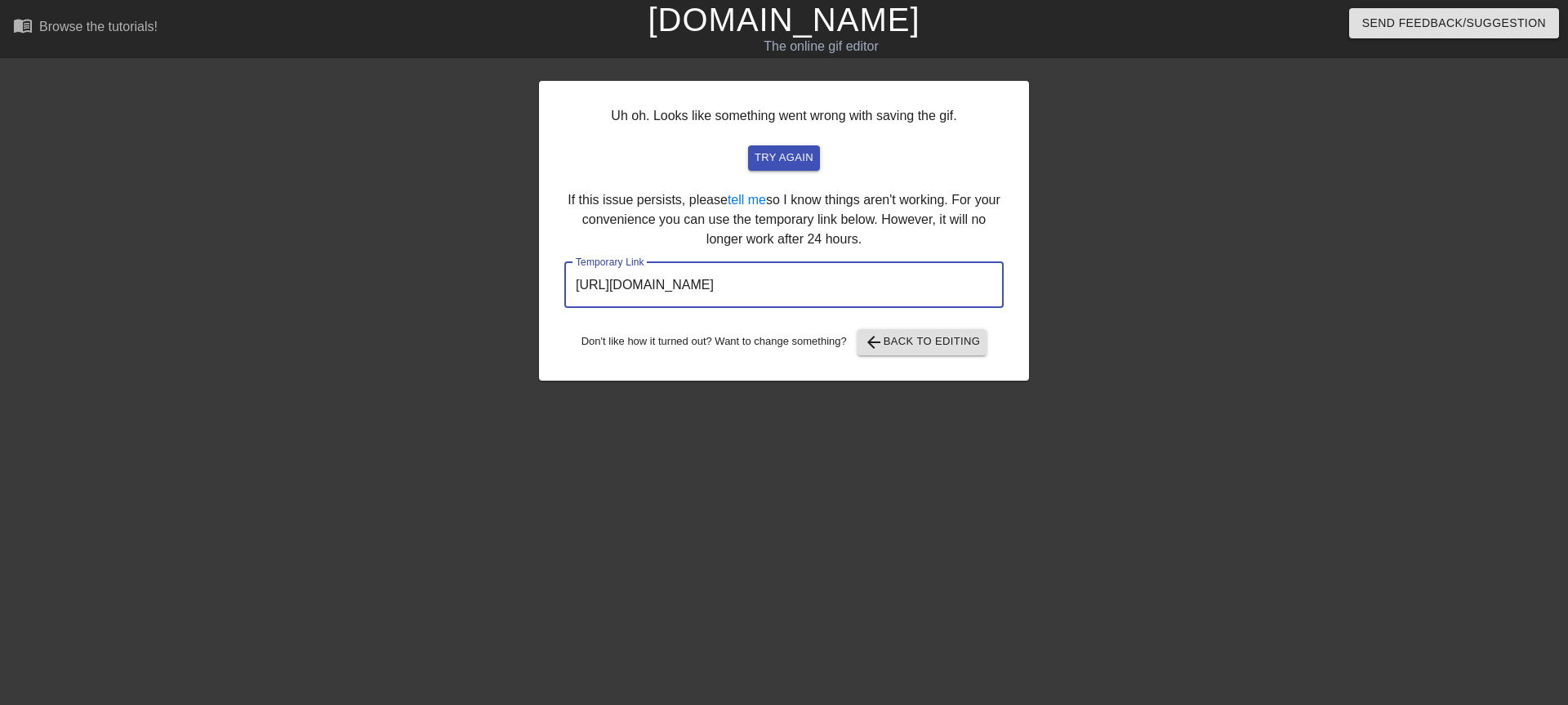
drag, startPoint x: 925, startPoint y: 296, endPoint x: 576, endPoint y: 297, distance: 349.0
click at [576, 297] on input "http://www.gifntext.com/temp_generations/ZGC4zHMl.gif" at bounding box center [784, 285] width 439 height 46
